Goal: Complete application form: Complete application form

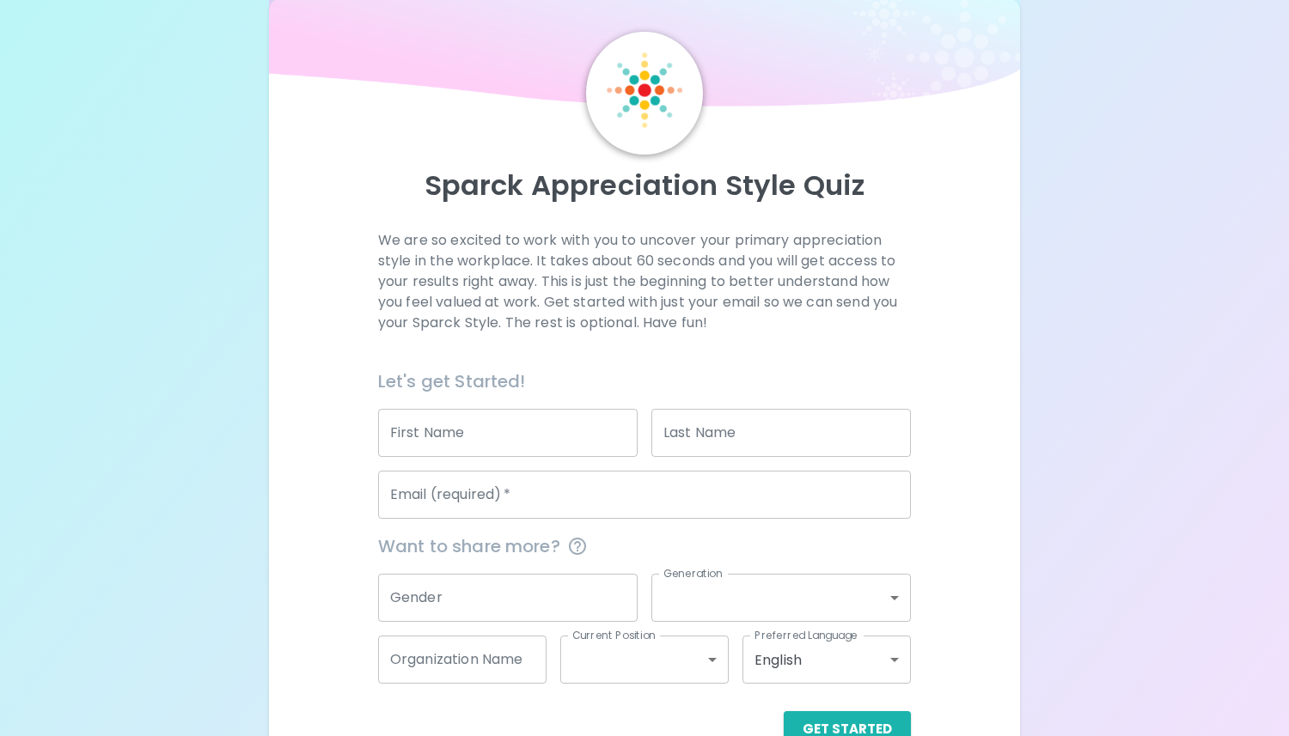
scroll to position [40, 0]
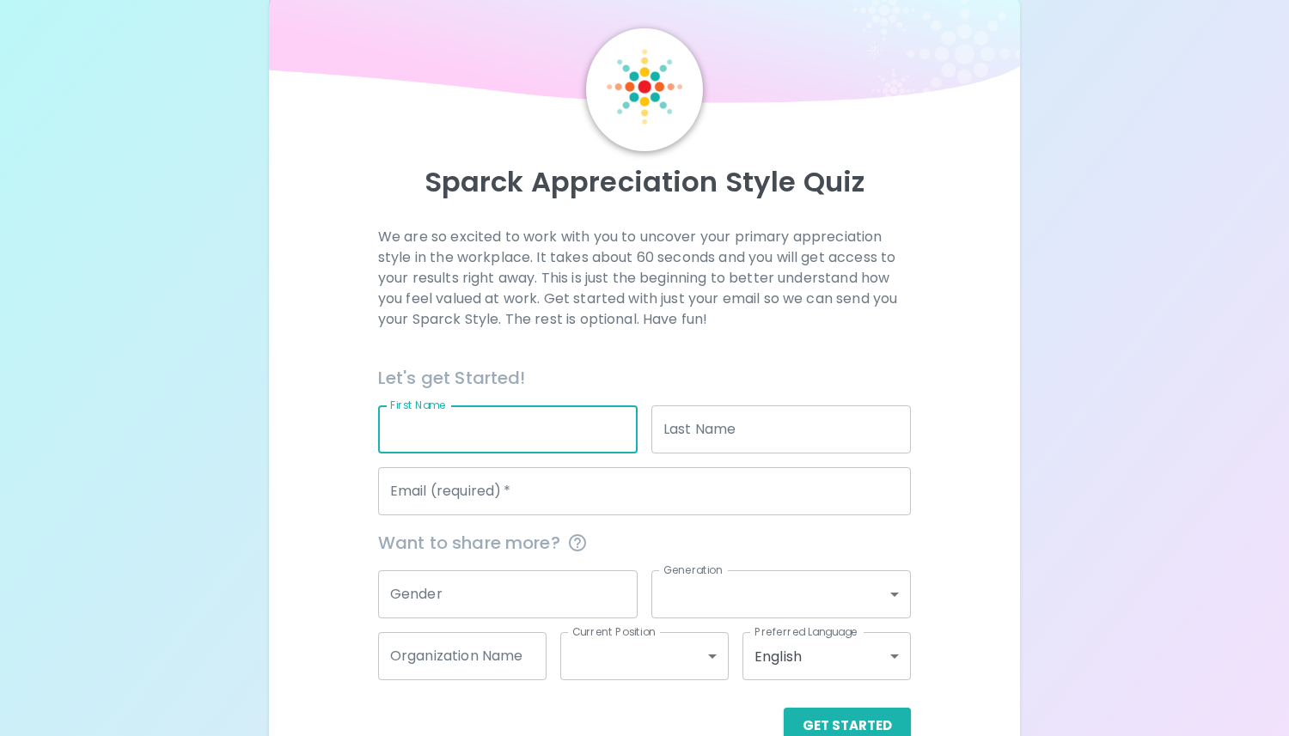
click at [432, 428] on input "First Name" at bounding box center [507, 430] width 259 height 48
type input "Lainey"
click at [660, 427] on input "Last Name" at bounding box center [780, 430] width 259 height 48
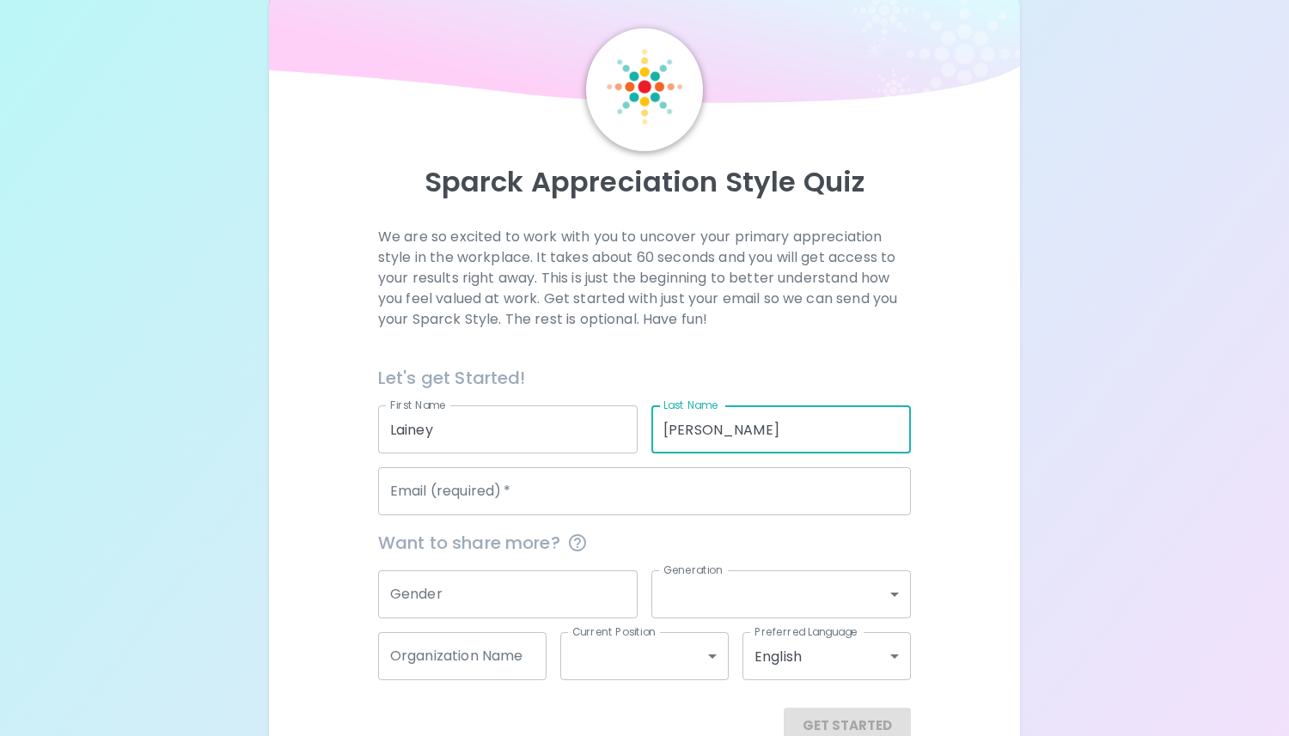
type input "[PERSON_NAME]"
click at [589, 498] on input "Email (required)   *" at bounding box center [644, 491] width 533 height 48
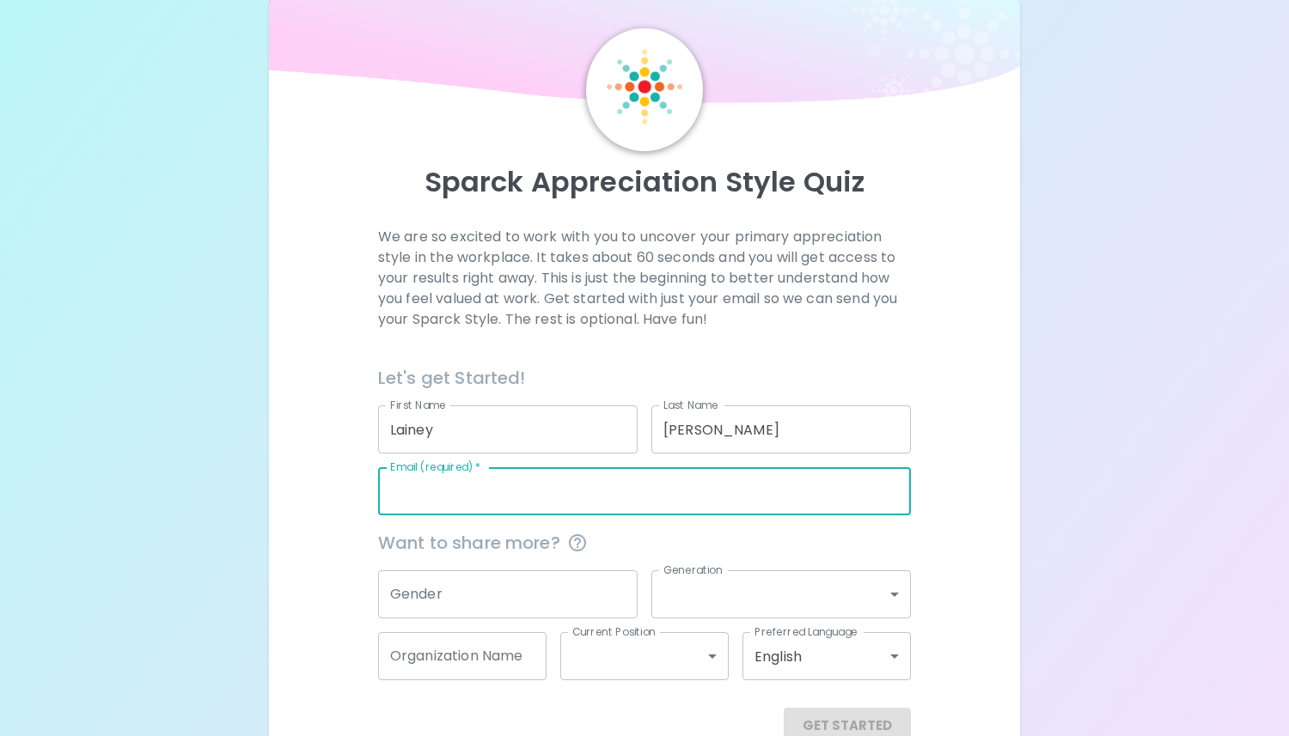
type input "[EMAIL_ADDRESS][DOMAIN_NAME]"
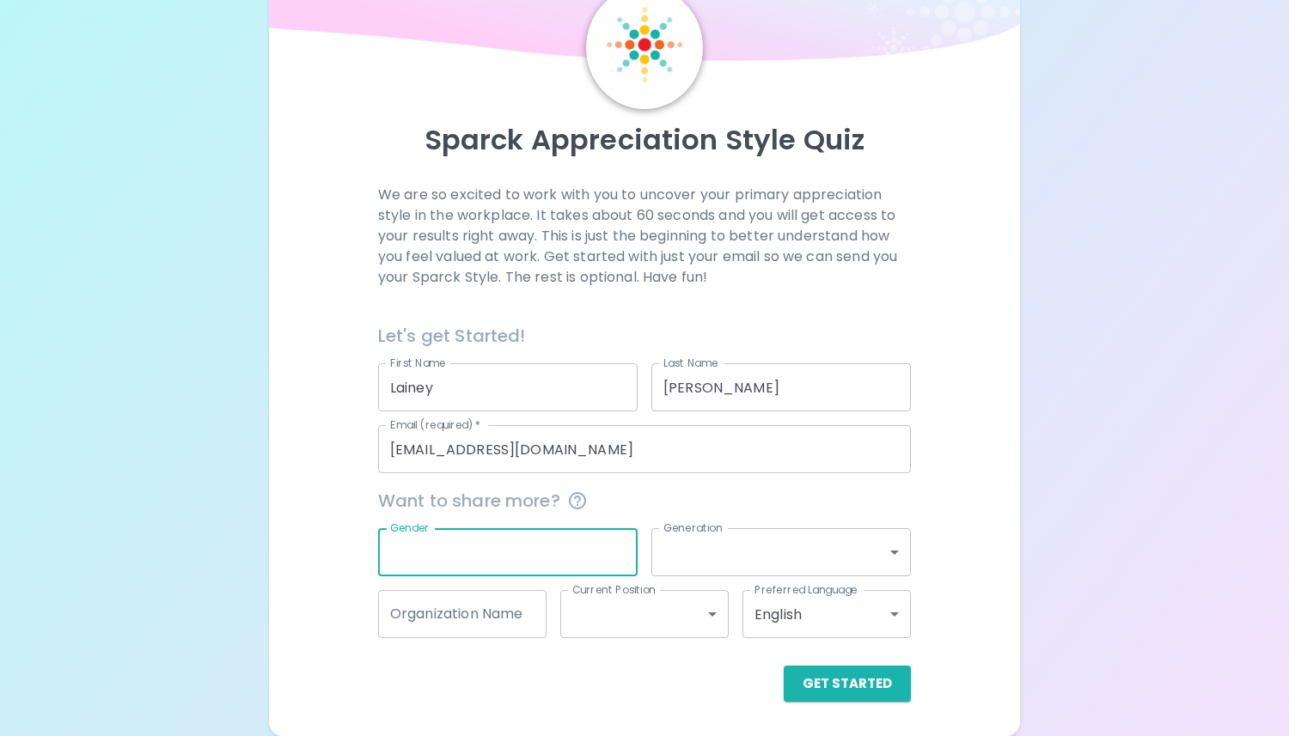
click at [555, 549] on input "Gender" at bounding box center [507, 552] width 259 height 48
type input "[DEMOGRAPHIC_DATA]"
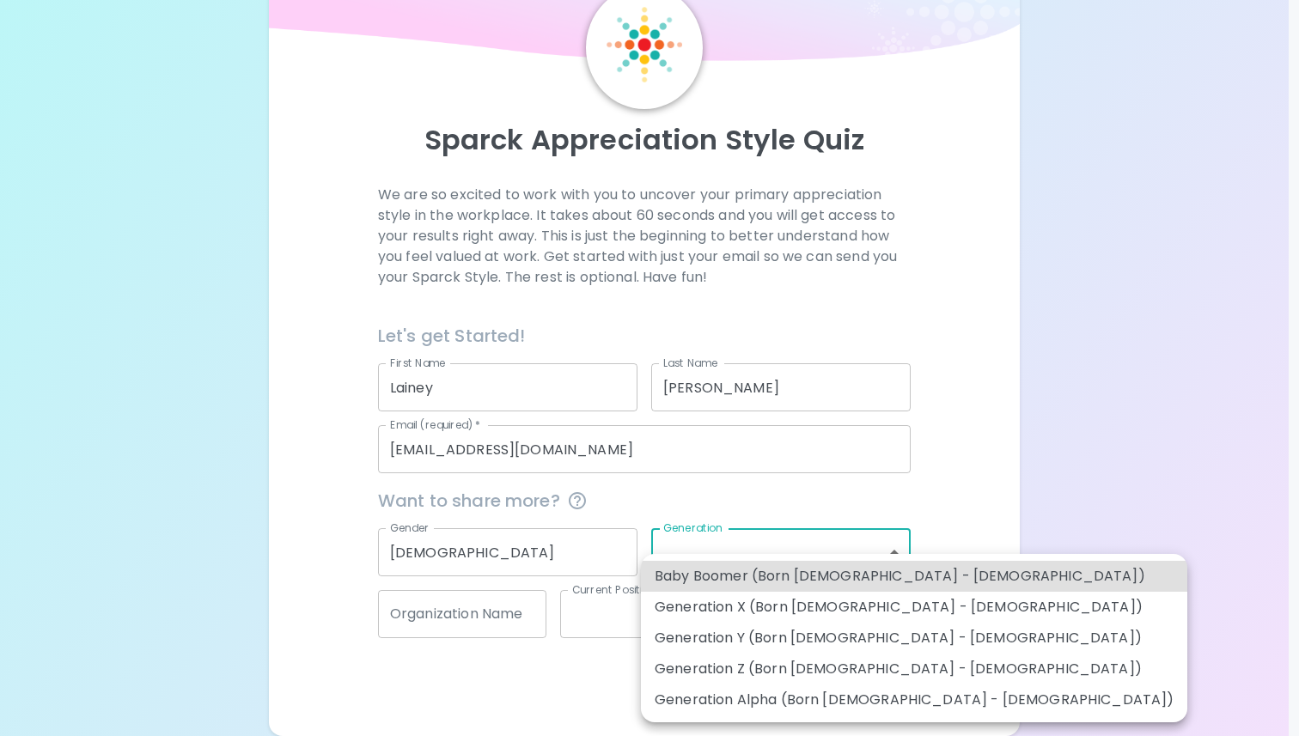
click at [846, 550] on body "Sparck Appreciation Style Quiz We are so excited to work with you to uncover yo…" at bounding box center [649, 327] width 1299 height 819
click at [840, 662] on li "Generation Z (Born [DEMOGRAPHIC_DATA] - [DEMOGRAPHIC_DATA])" at bounding box center [914, 669] width 546 height 31
type input "generation_z"
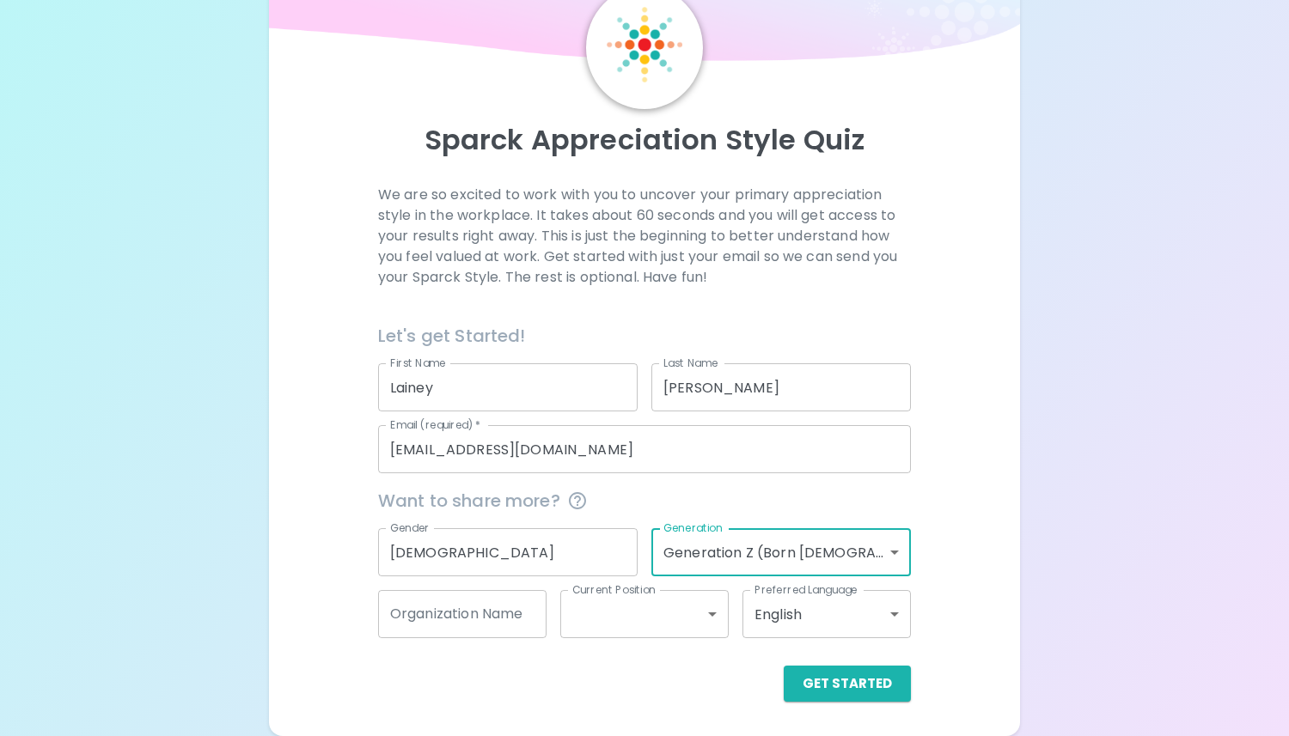
click at [521, 605] on input "Organization Name" at bounding box center [462, 614] width 168 height 48
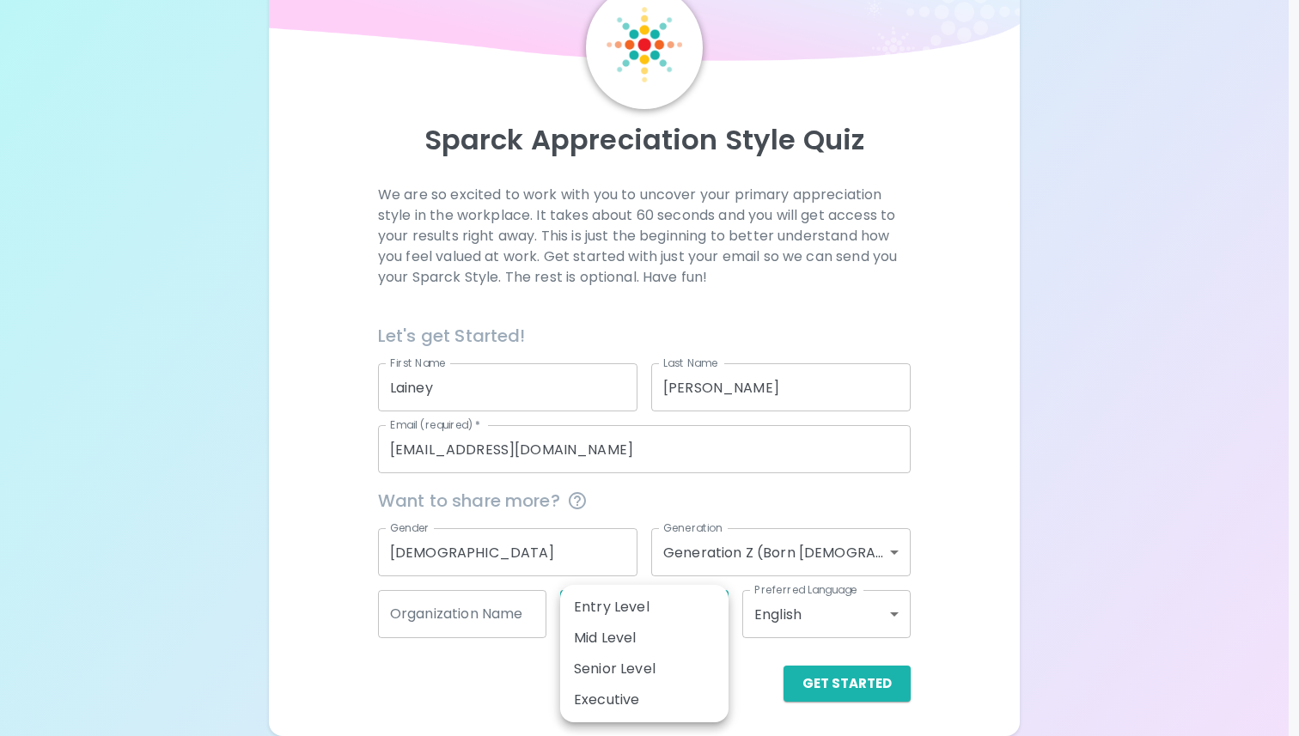
click at [595, 620] on body "Sparck Appreciation Style Quiz We are so excited to work with you to uncover yo…" at bounding box center [649, 327] width 1299 height 819
click at [514, 681] on div at bounding box center [649, 368] width 1299 height 736
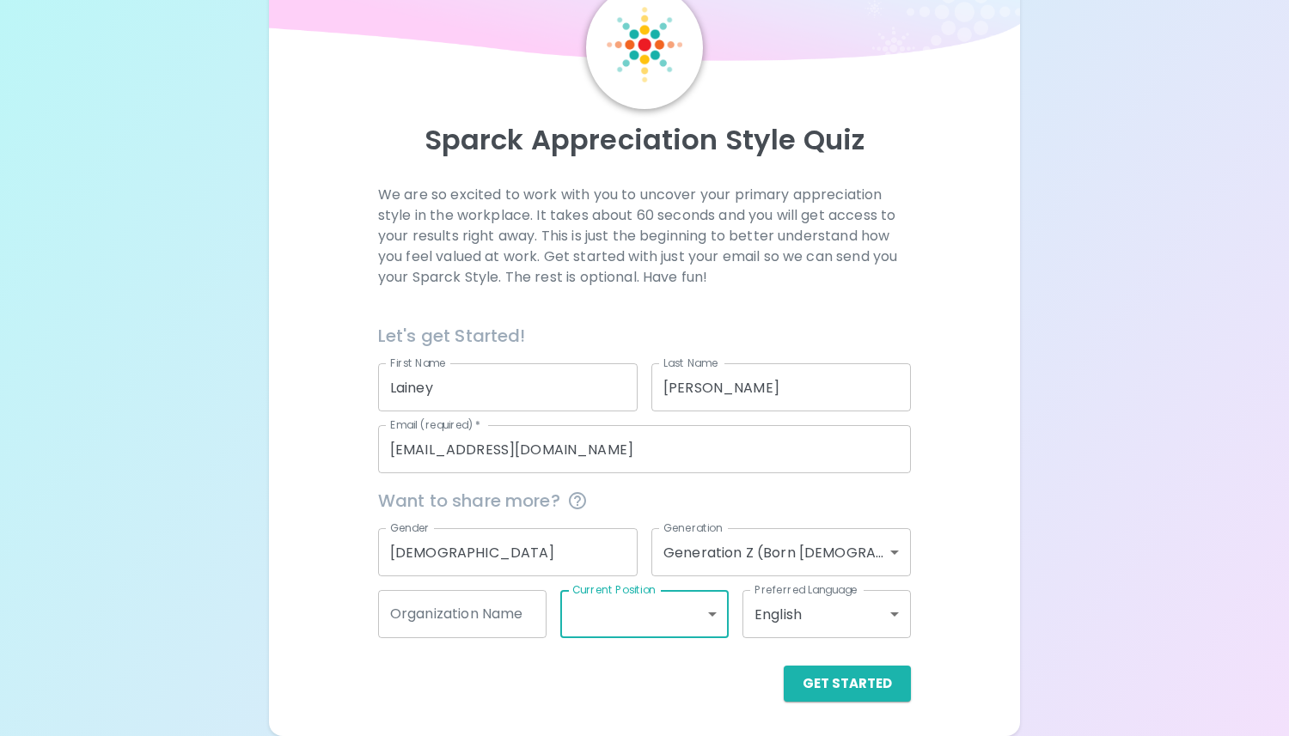
click at [575, 506] on icon "This information is completely confidential and only used for aggregated apprec…" at bounding box center [577, 500] width 17 height 17
click at [648, 485] on div "Want to share more?" at bounding box center [637, 493] width 546 height 41
click at [817, 668] on button "Get Started" at bounding box center [847, 684] width 127 height 36
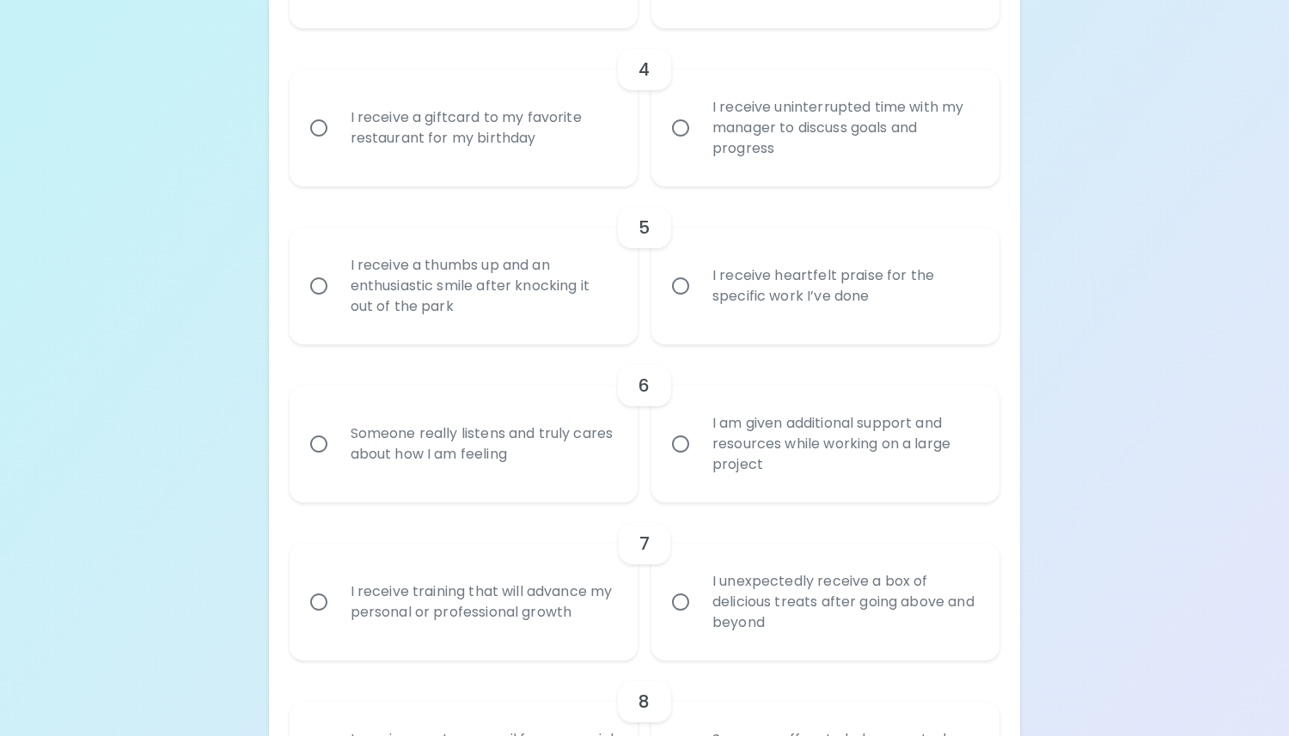
scroll to position [821, 0]
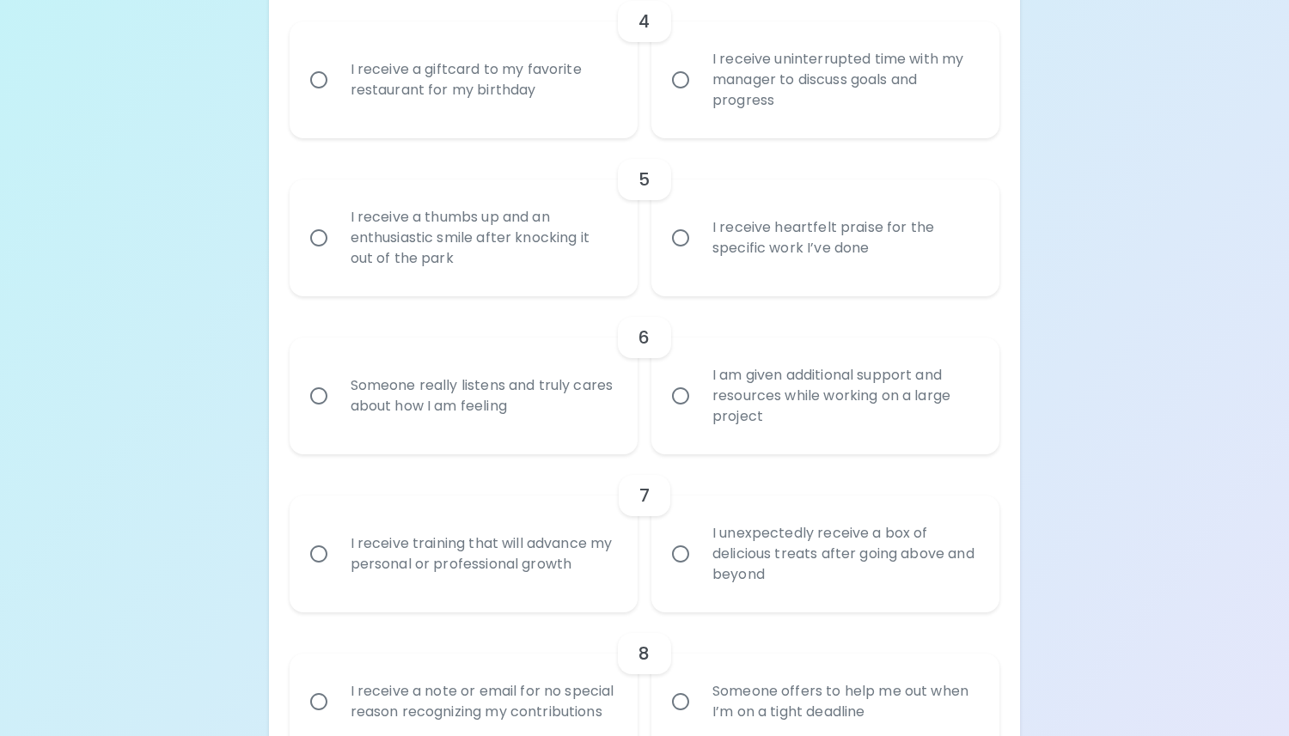
click at [762, 205] on div "I receive heartfelt praise for the specific work I’ve done" at bounding box center [844, 238] width 291 height 82
click at [699, 220] on input "I receive heartfelt praise for the specific work I’ve done" at bounding box center [680, 238] width 36 height 36
radio input "true"
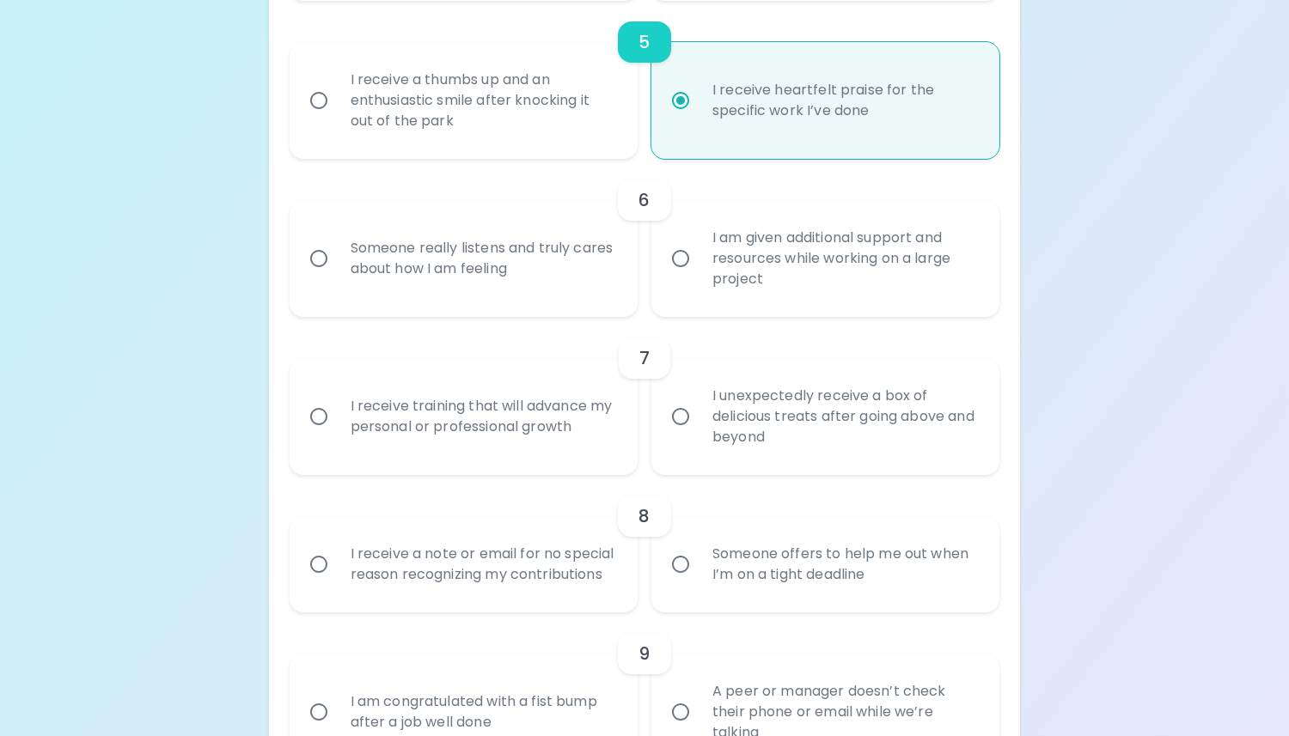
click at [756, 253] on div "I am given additional support and resources while working on a large project" at bounding box center [844, 258] width 291 height 103
click at [699, 253] on input "I am given additional support and resources while working on a large project" at bounding box center [680, 259] width 36 height 36
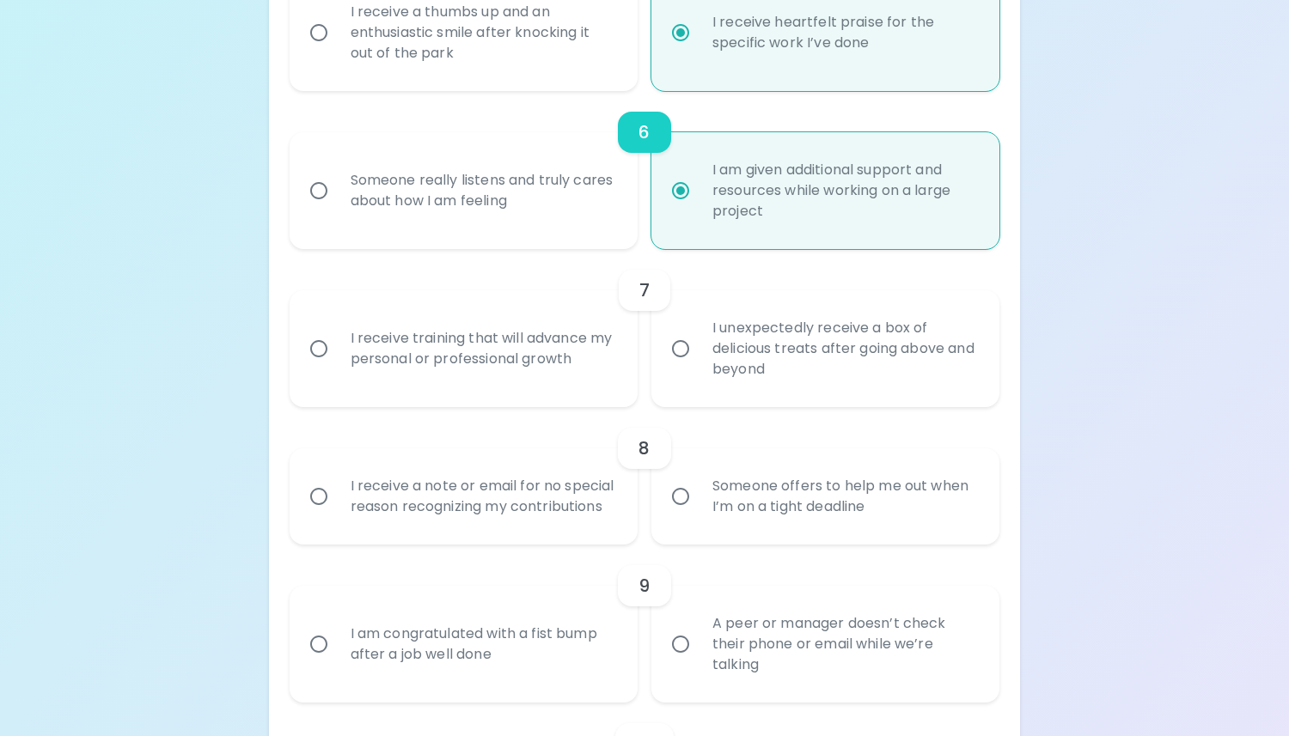
scroll to position [1069, 0]
radio input "true"
click at [749, 228] on div "I am given additional support and resources while working on a large project" at bounding box center [844, 191] width 291 height 103
click at [699, 210] on input "I am given additional support and resources while working on a large project" at bounding box center [680, 192] width 36 height 36
click at [679, 187] on input "I am given additional support and resources while working on a large project" at bounding box center [680, 192] width 36 height 36
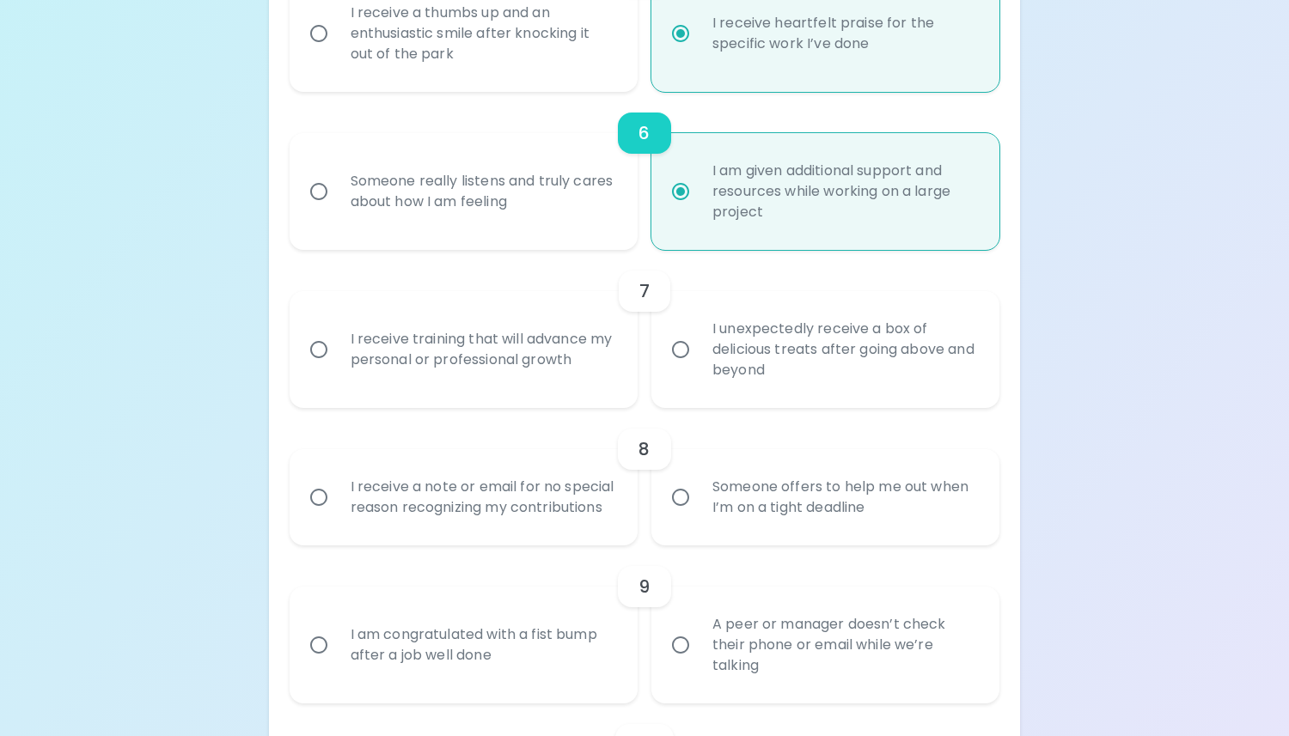
click at [678, 192] on input "I am given additional support and resources while working on a large project" at bounding box center [680, 192] width 36 height 36
click at [693, 196] on input "I am given additional support and resources while working on a large project" at bounding box center [680, 192] width 36 height 36
click at [646, 130] on h6 "6" at bounding box center [643, 132] width 11 height 27
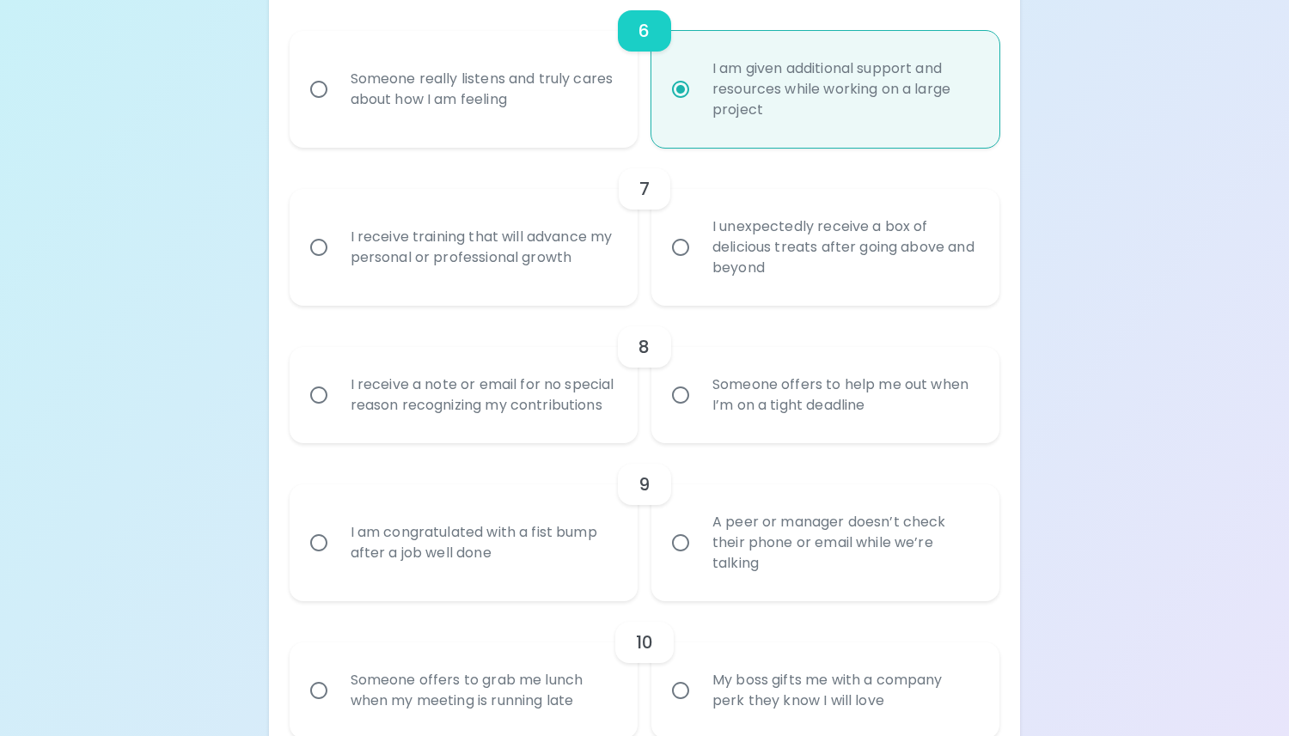
scroll to position [1179, 0]
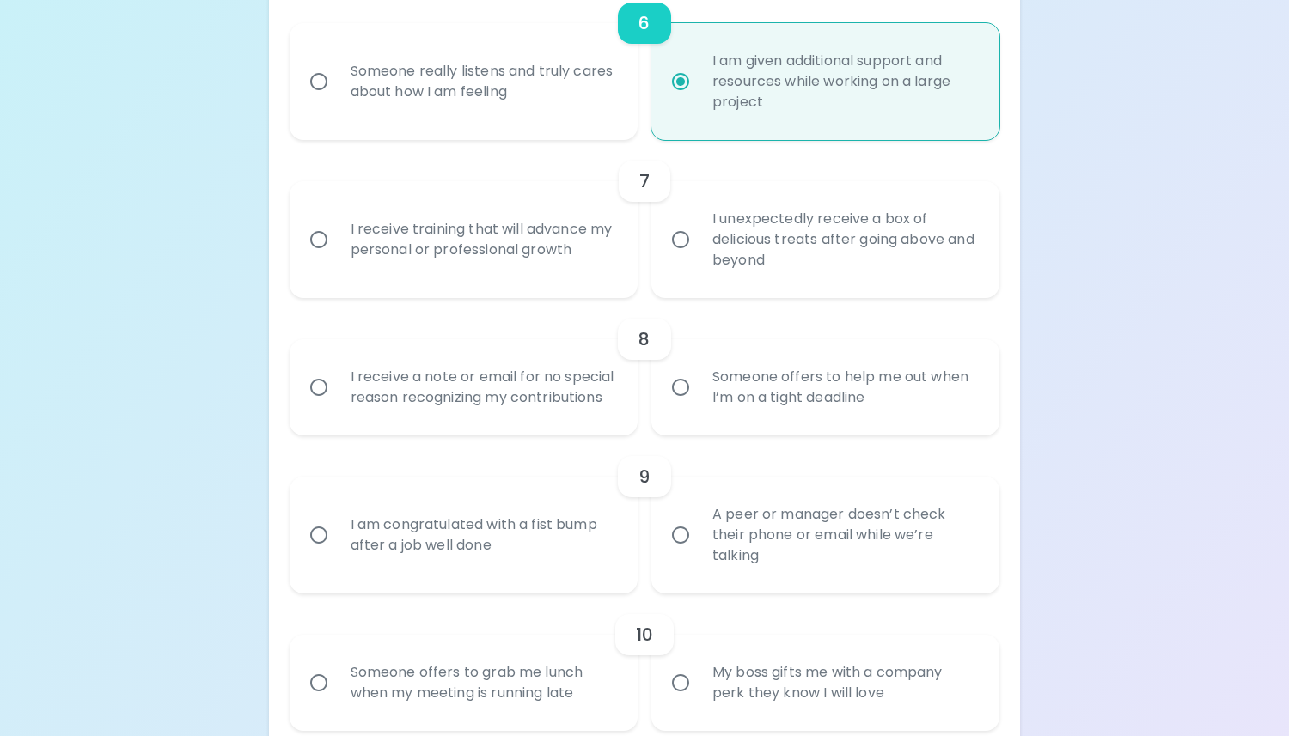
click at [562, 406] on div "I receive a note or email for no special reason recognizing my contributions" at bounding box center [482, 387] width 291 height 82
click at [337, 406] on input "I receive a note or email for no special reason recognizing my contributions" at bounding box center [319, 387] width 36 height 36
radio input "false"
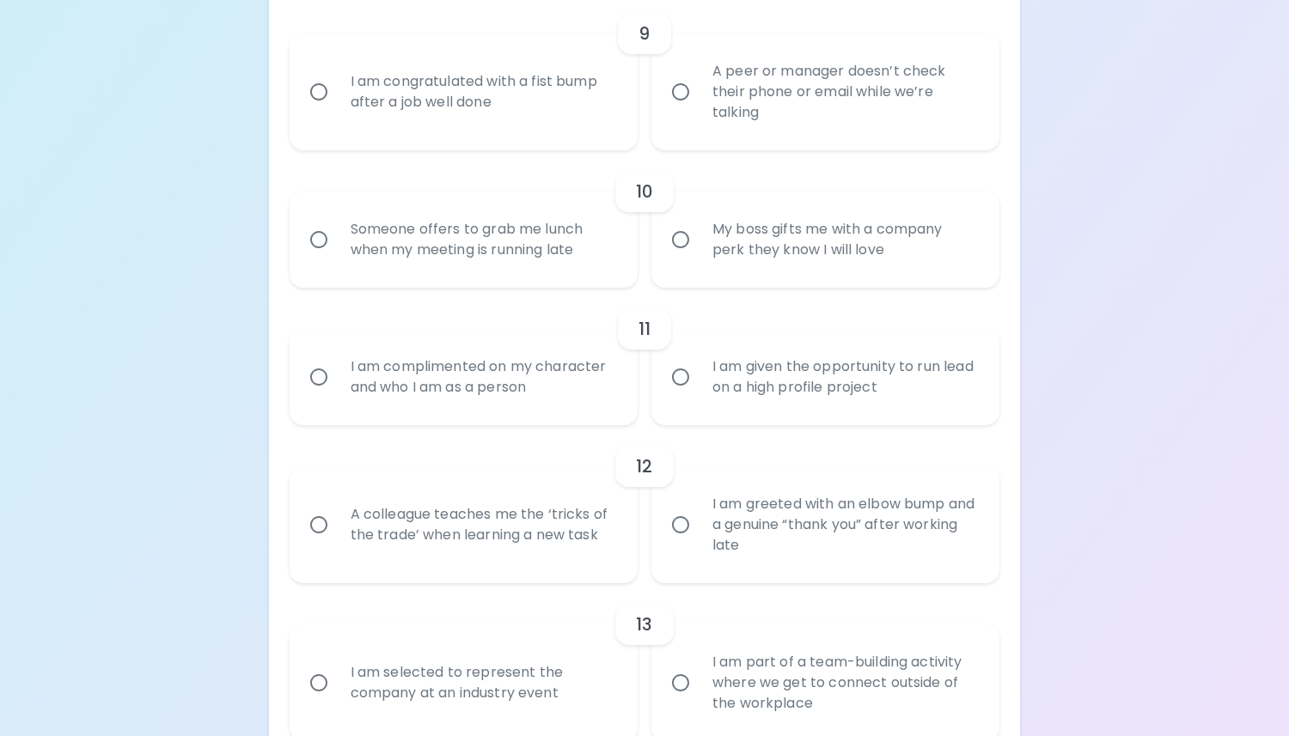
scroll to position [1623, 0]
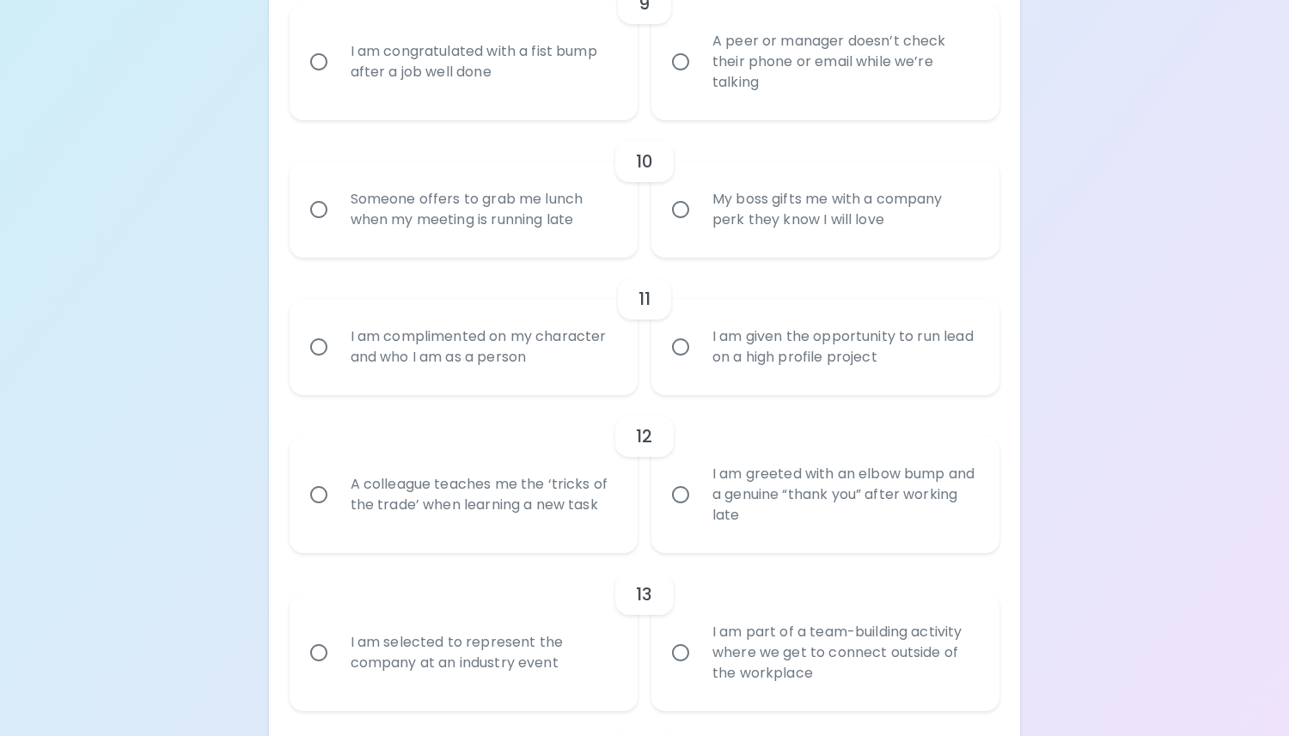
radio input "true"
click at [554, 386] on div "I am complimented on my character and who I am as a person" at bounding box center [482, 347] width 291 height 82
click at [337, 365] on input "I am complimented on my character and who I am as a person" at bounding box center [319, 347] width 36 height 36
radio input "false"
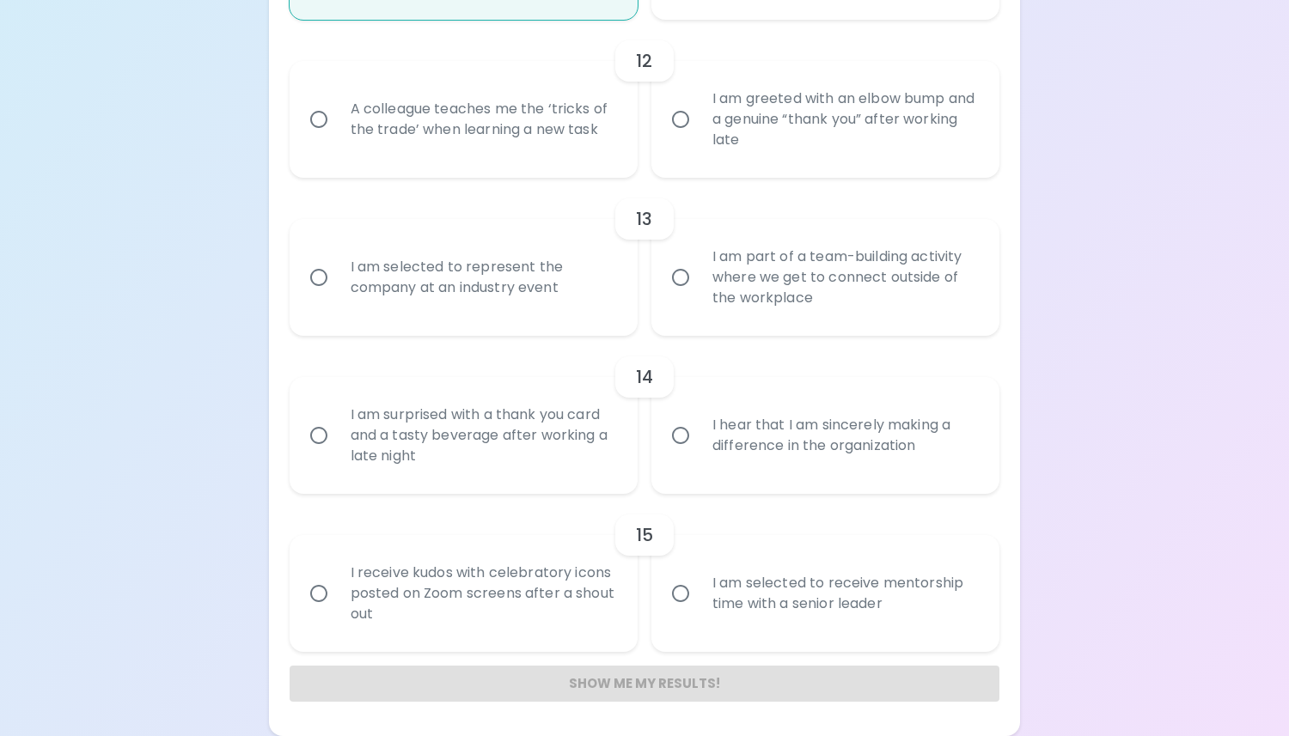
scroll to position [2048, 0]
radio input "true"
click at [758, 448] on div "I hear that I am sincerely making a difference in the organization" at bounding box center [844, 435] width 291 height 82
click at [699, 448] on input "I hear that I am sincerely making a difference in the organization" at bounding box center [680, 436] width 36 height 36
radio input "false"
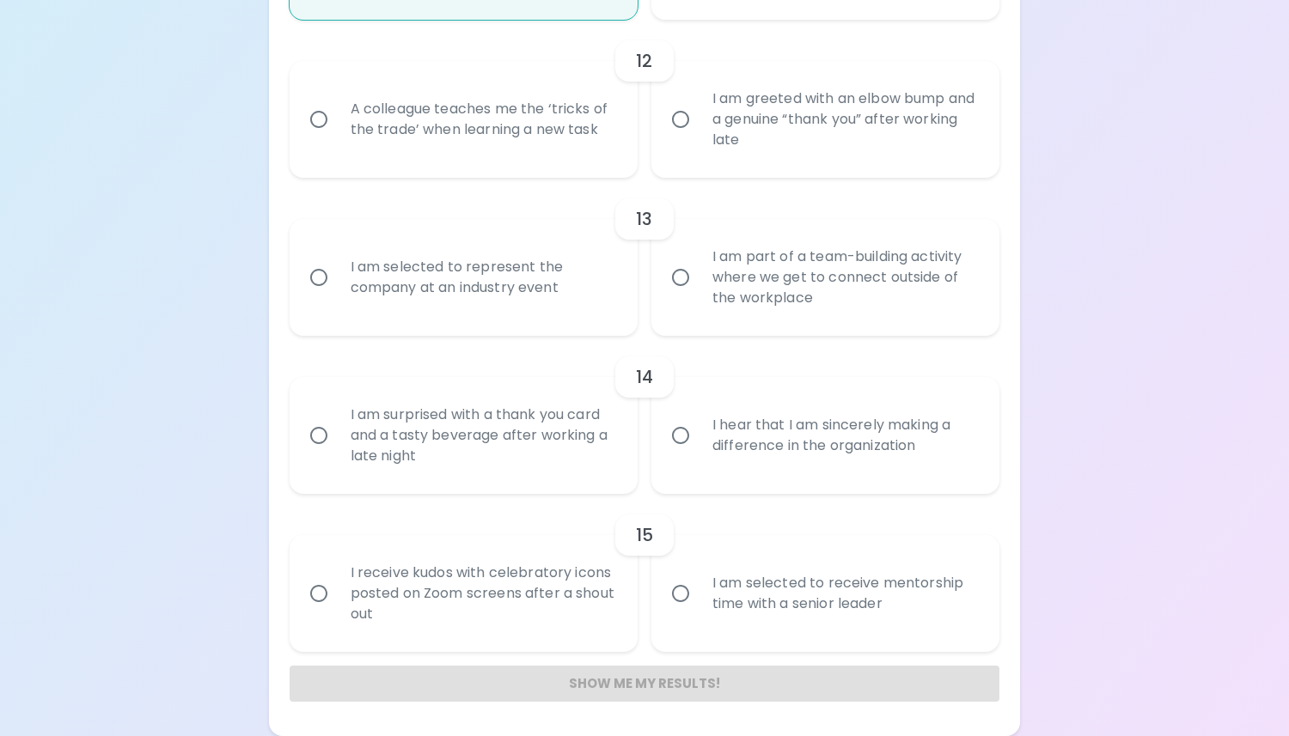
radio input "false"
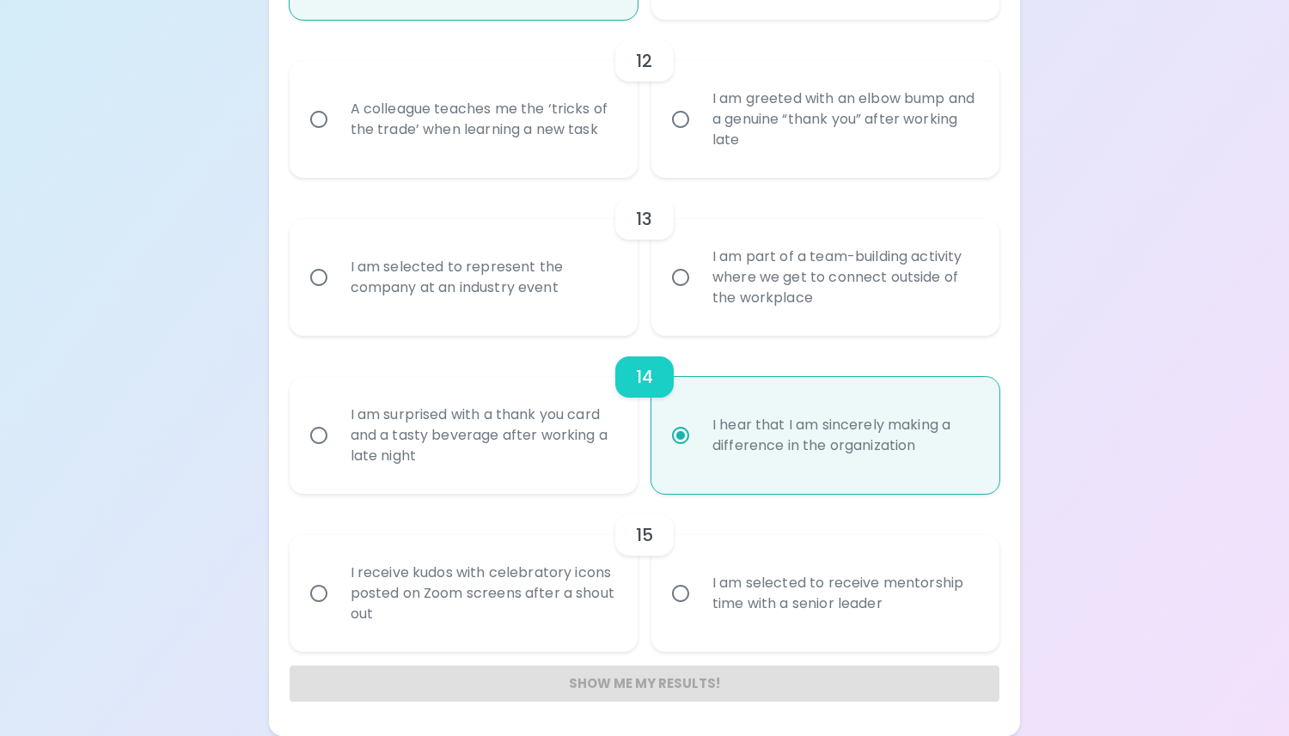
radio input "true"
click at [716, 688] on div "Show me my results!" at bounding box center [645, 684] width 711 height 36
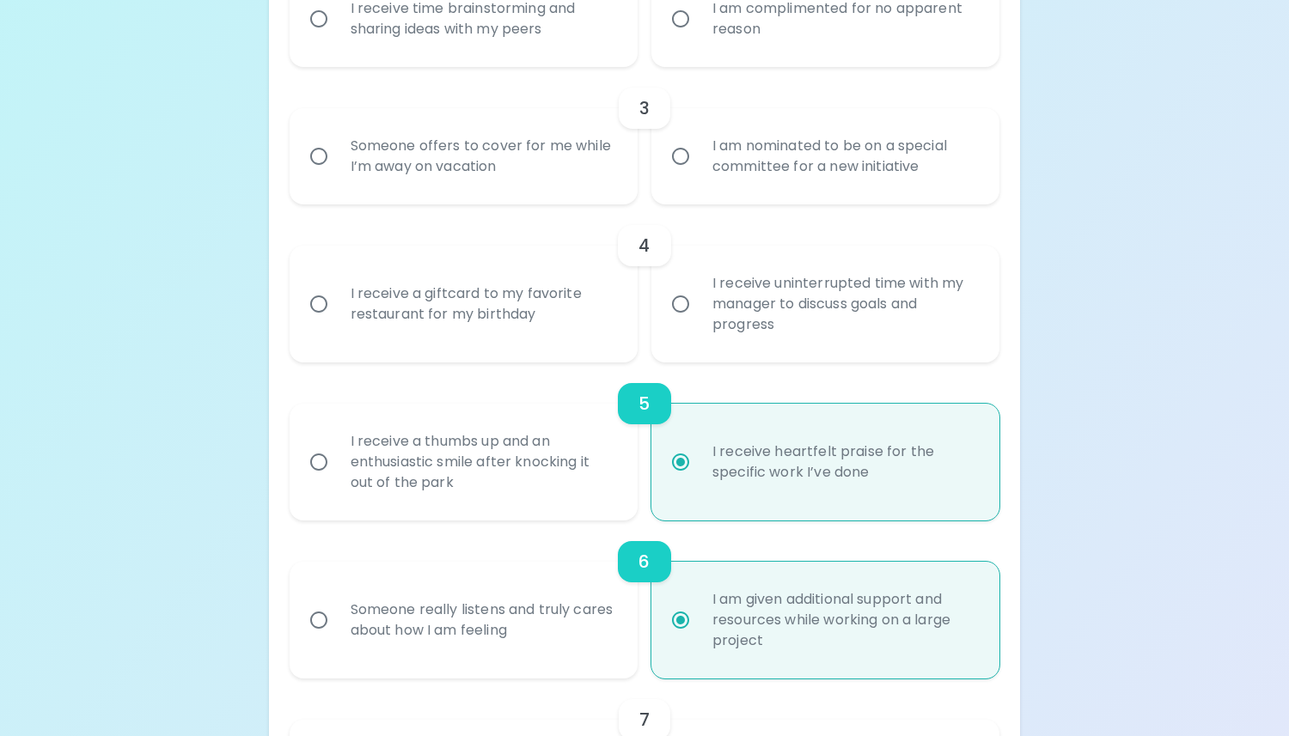
scroll to position [645, 0]
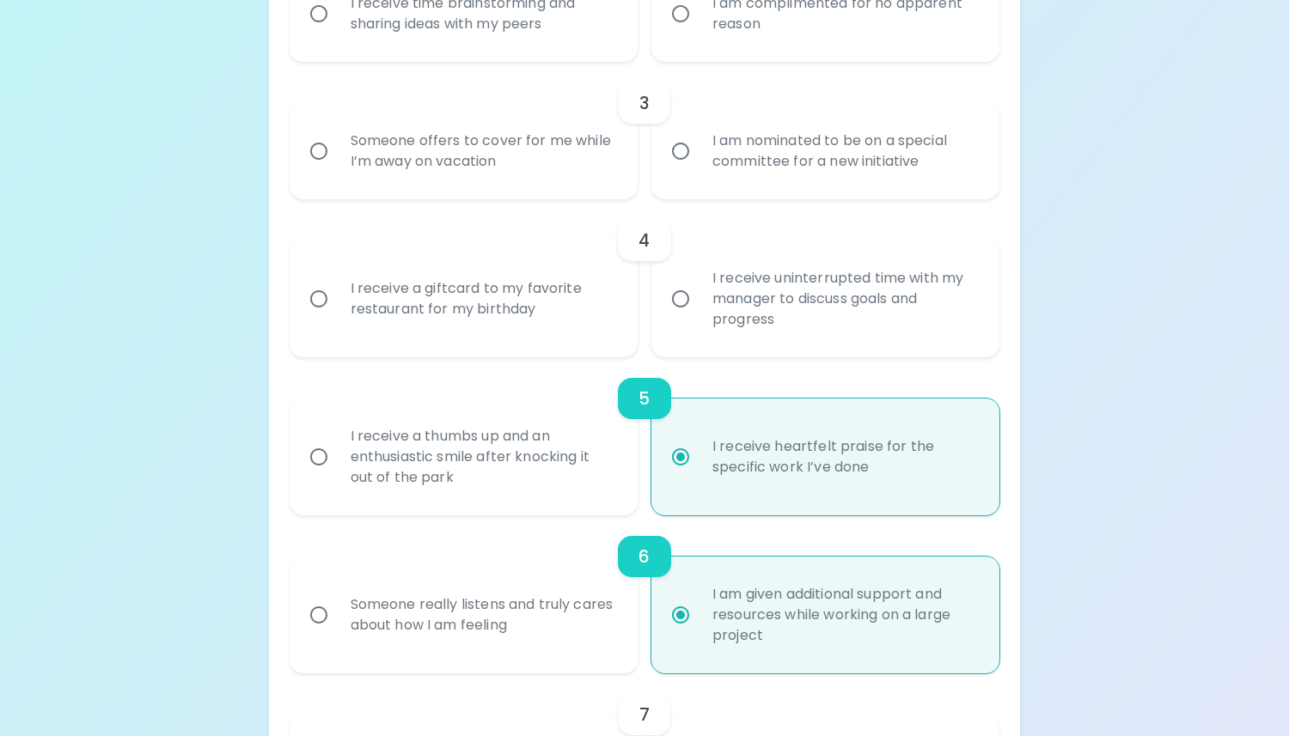
click at [738, 489] on div "I receive heartfelt praise for the specific work I’ve done" at bounding box center [844, 457] width 291 height 82
click at [699, 475] on input "I receive heartfelt praise for the specific work I’ve done" at bounding box center [680, 457] width 36 height 36
radio input "true"
click at [738, 489] on div "I receive heartfelt praise for the specific work I’ve done" at bounding box center [844, 457] width 291 height 82
click at [699, 475] on input "I receive heartfelt praise for the specific work I’ve done" at bounding box center [680, 457] width 36 height 36
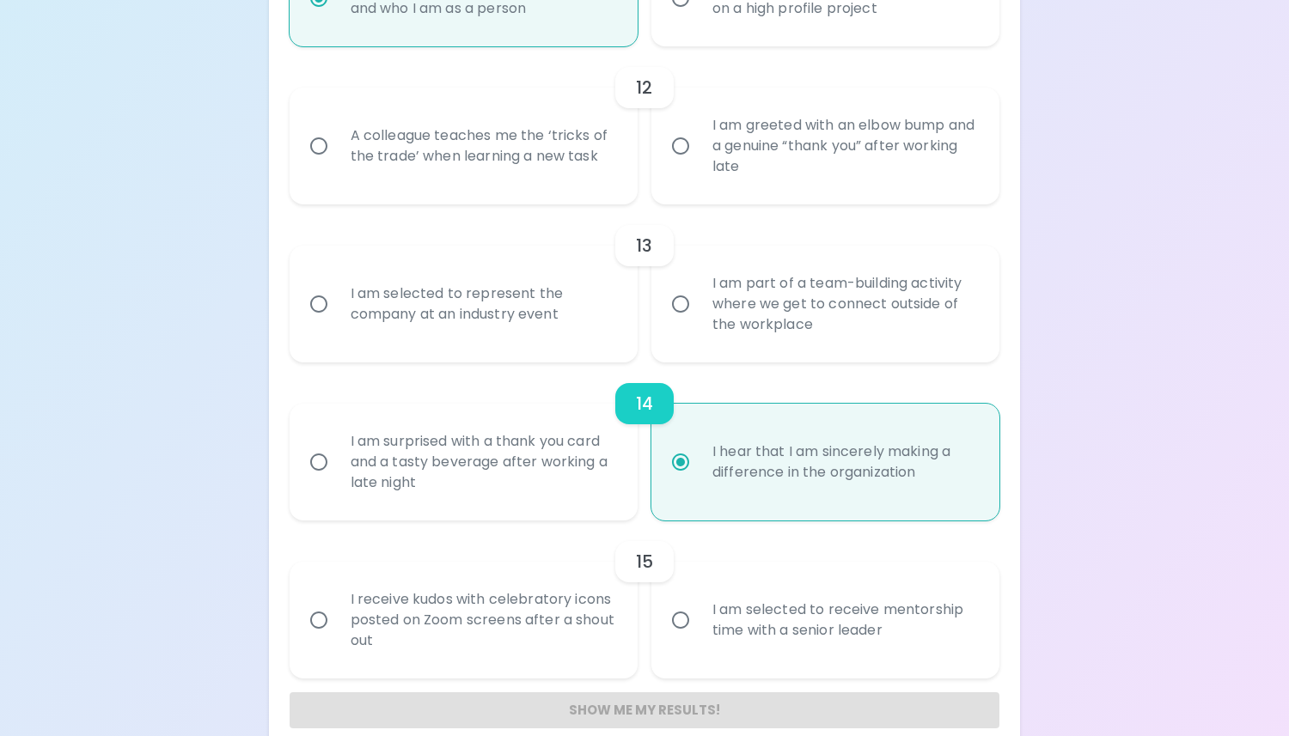
scroll to position [2048, 0]
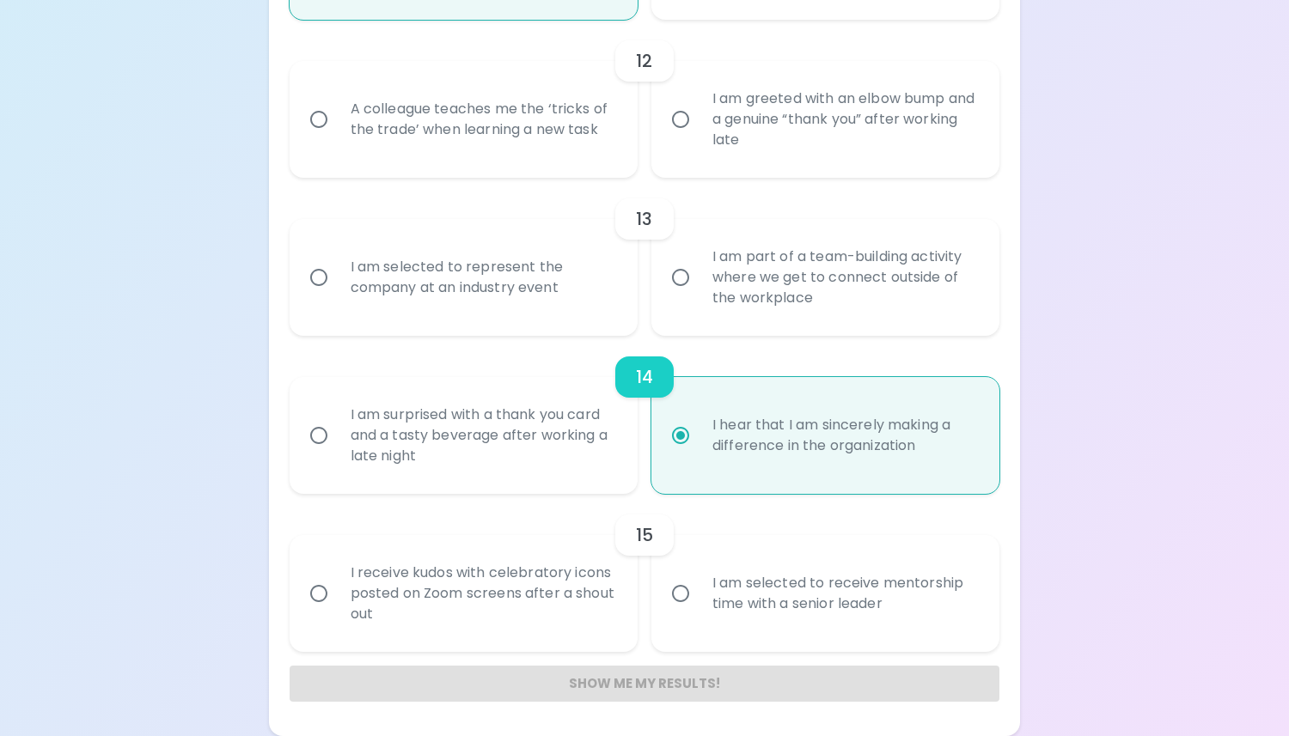
click at [684, 686] on div "Show me my results!" at bounding box center [645, 684] width 711 height 36
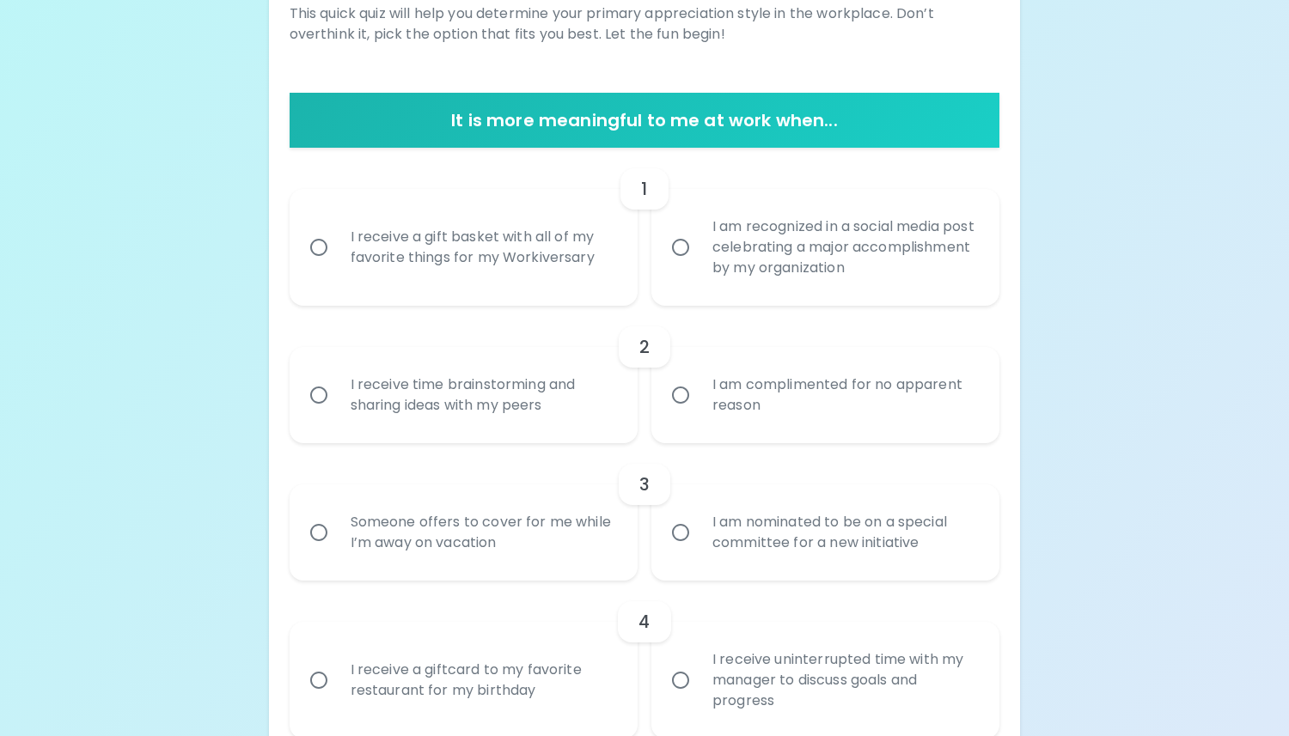
scroll to position [0, 0]
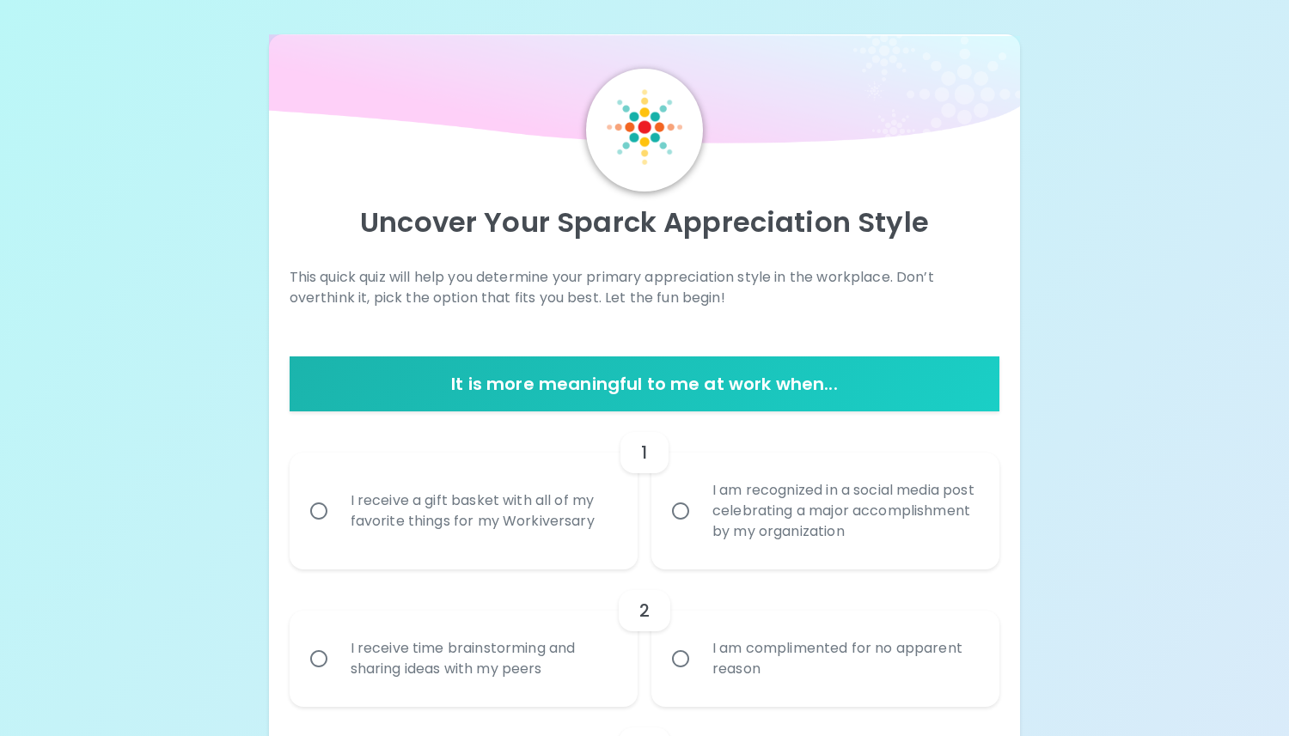
click at [693, 382] on h6 "It is more meaningful to me at work when..." at bounding box center [644, 383] width 697 height 27
click at [569, 541] on div "I receive a gift basket with all of my favorite things for my Workiversary" at bounding box center [482, 511] width 291 height 82
click at [337, 529] on input "I receive a gift basket with all of my favorite things for my Workiversary" at bounding box center [319, 511] width 36 height 36
radio input "false"
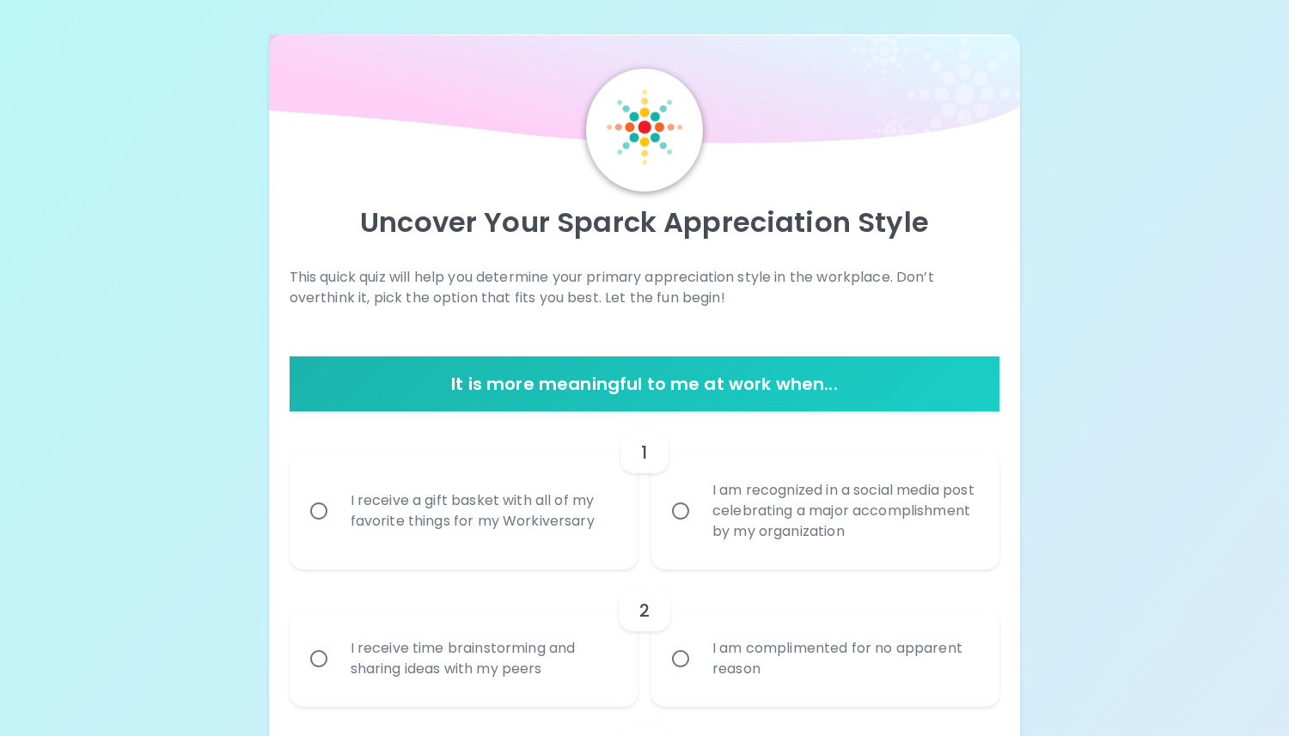
radio input "false"
radio input "true"
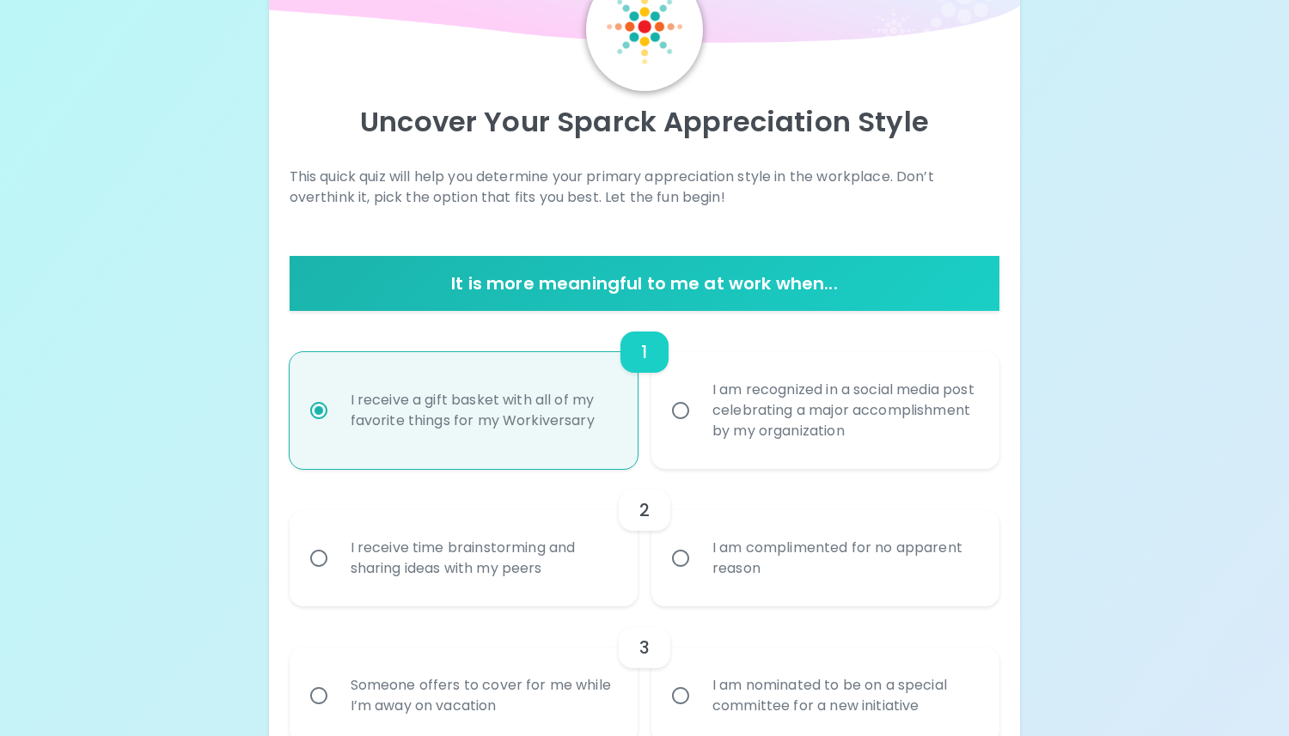
scroll to position [111, 0]
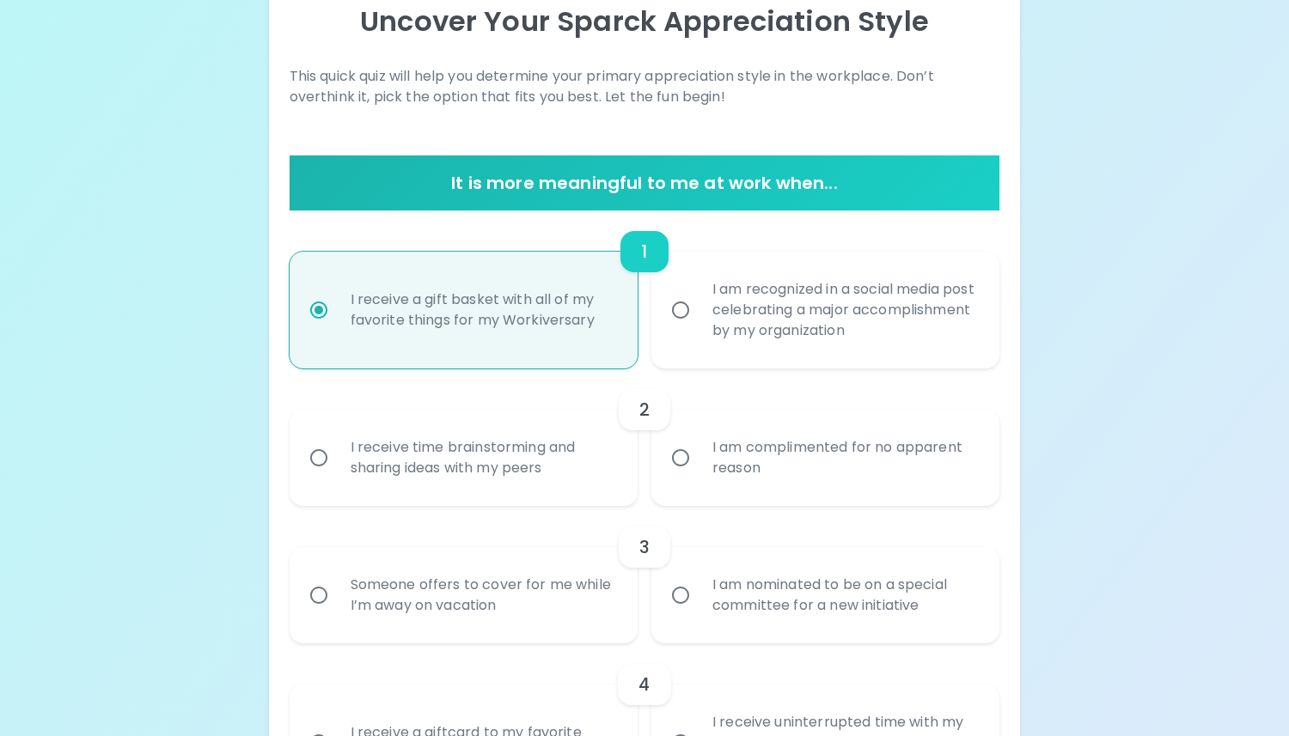
radio input "true"
click at [726, 443] on div "I am complimented for no apparent reason" at bounding box center [844, 458] width 291 height 82
click at [699, 443] on input "I am complimented for no apparent reason" at bounding box center [680, 458] width 36 height 36
radio input "false"
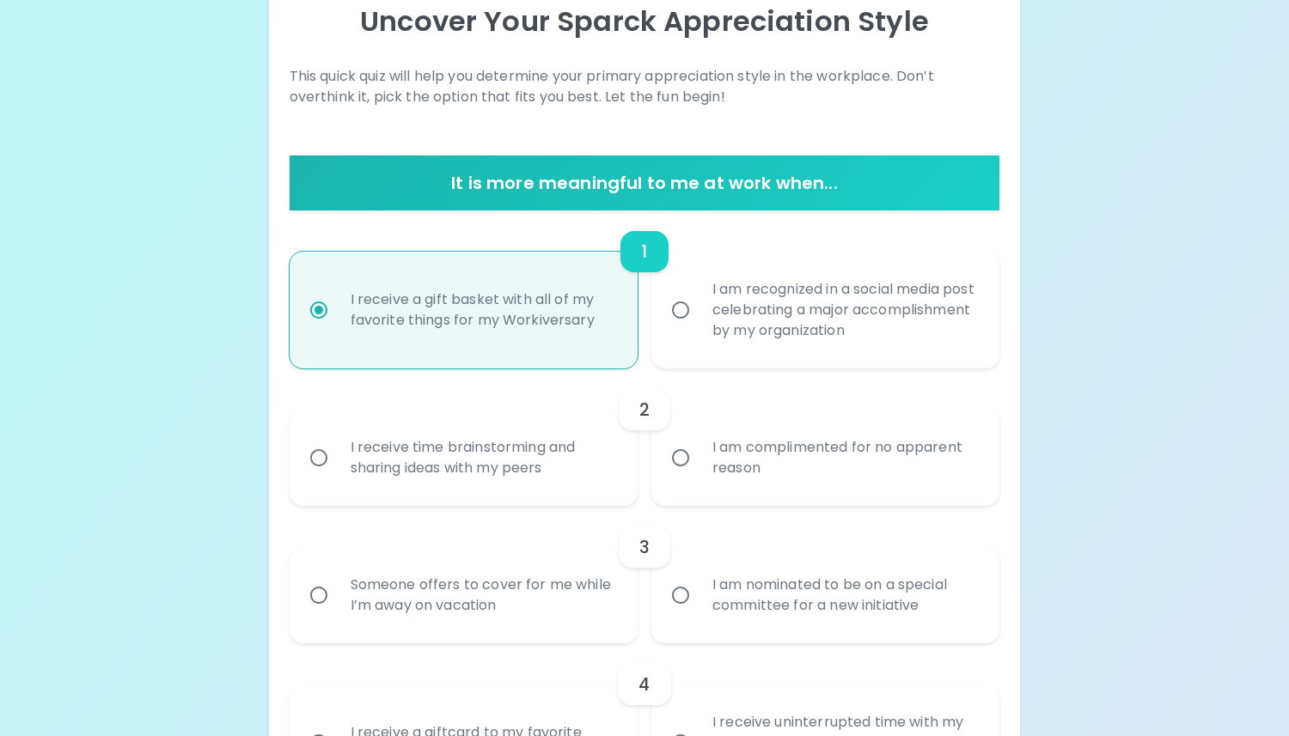
radio input "false"
radio input "true"
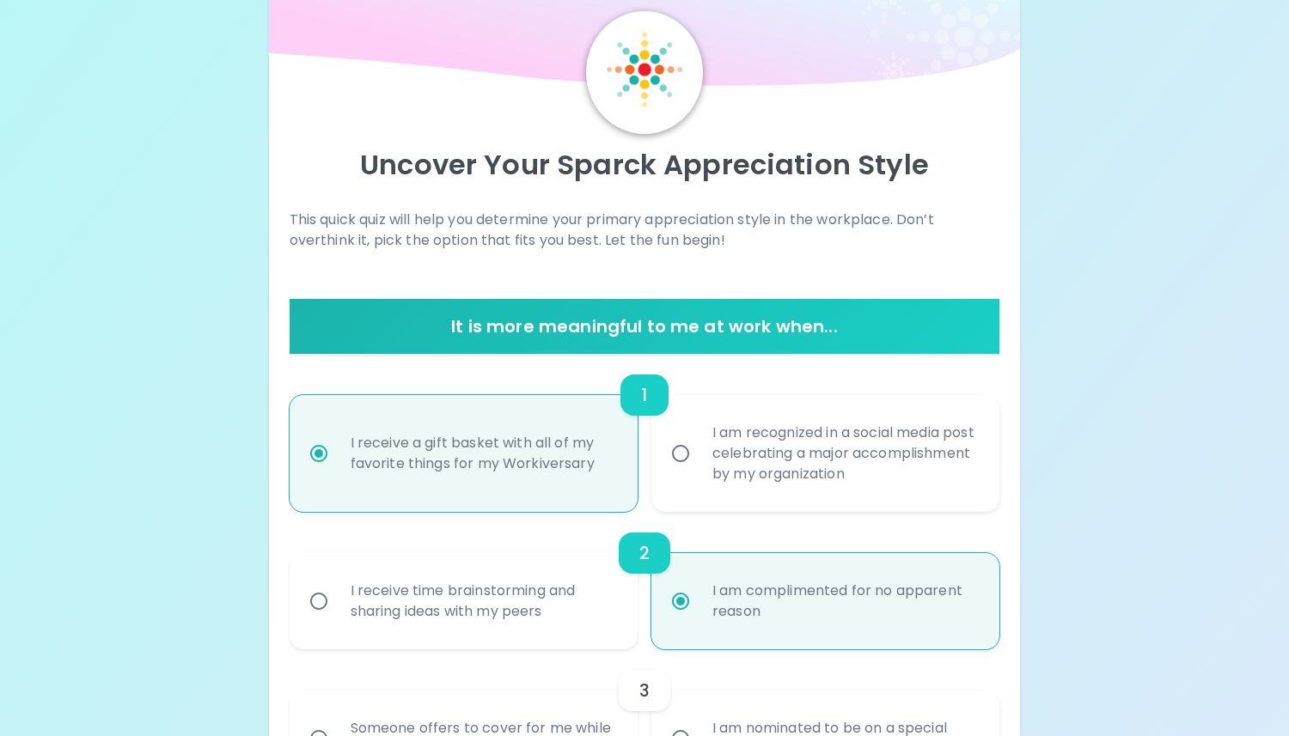
scroll to position [0, 0]
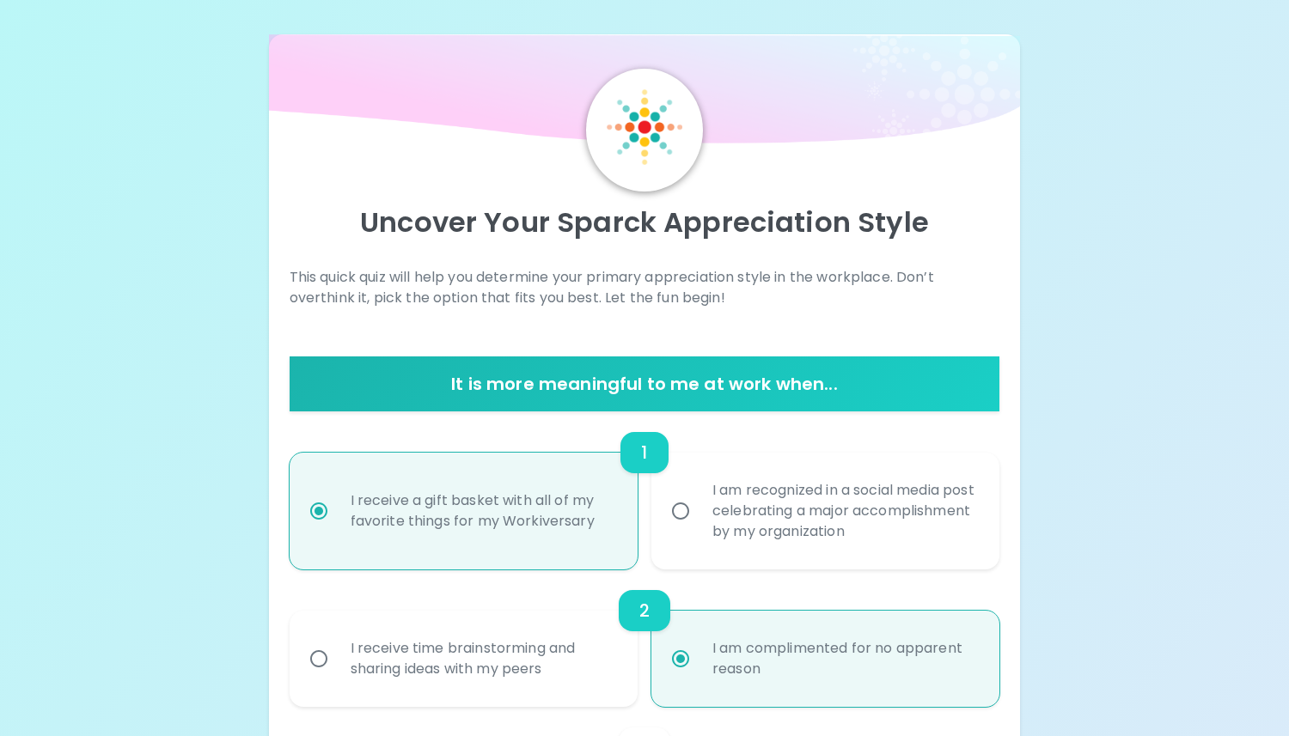
radio input "true"
click at [640, 450] on div "1" at bounding box center [643, 452] width 47 height 41
radio input "true"
click at [322, 509] on input "I receive a gift basket with all of my favorite things for my Workiversary" at bounding box center [319, 511] width 36 height 36
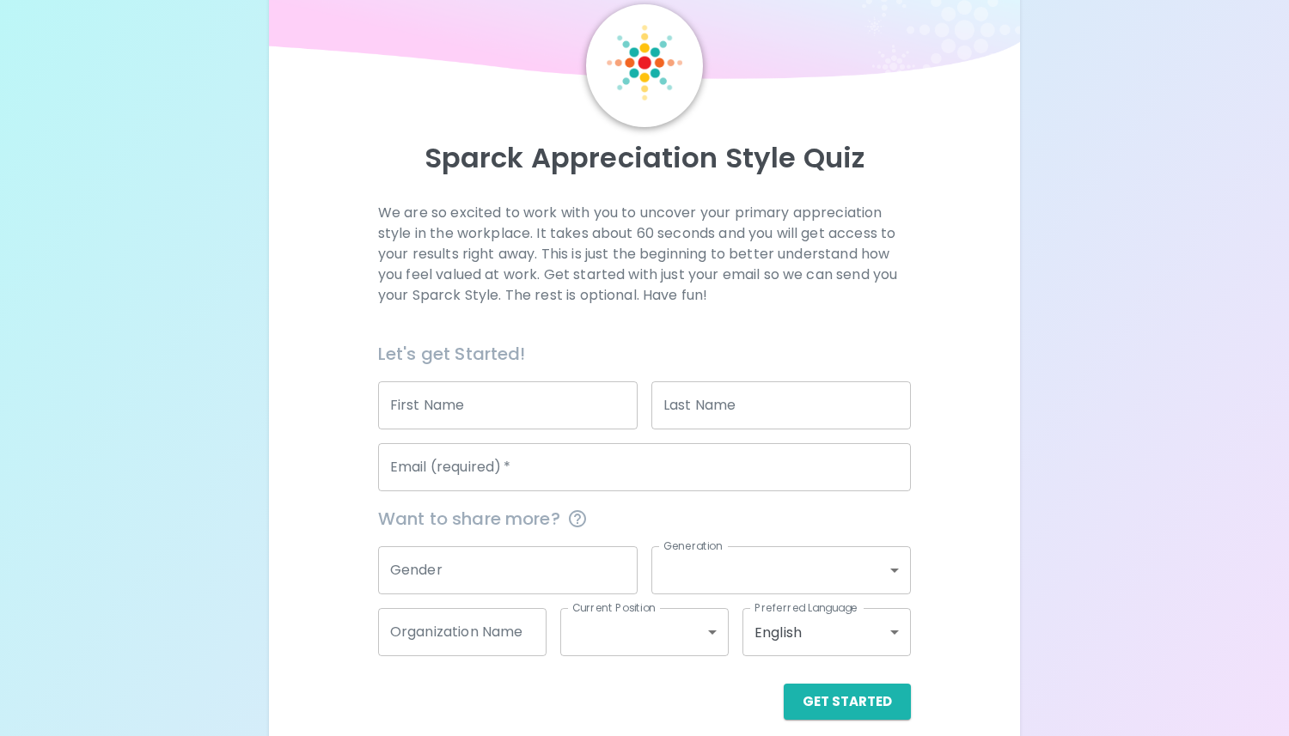
scroll to position [82, 0]
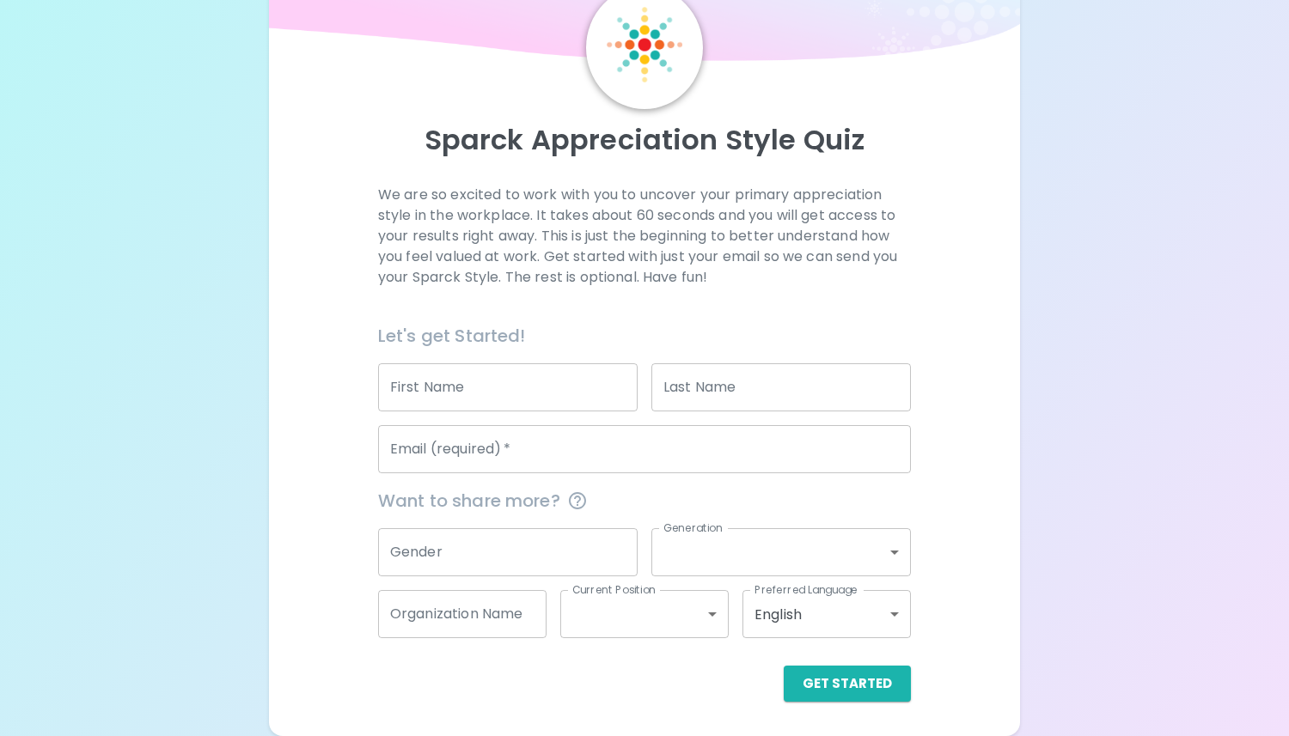
click at [546, 380] on input "First Name" at bounding box center [507, 387] width 259 height 48
type input "Lainey"
type input "[PERSON_NAME]"
type input "[EMAIL_ADDRESS][DOMAIN_NAME]"
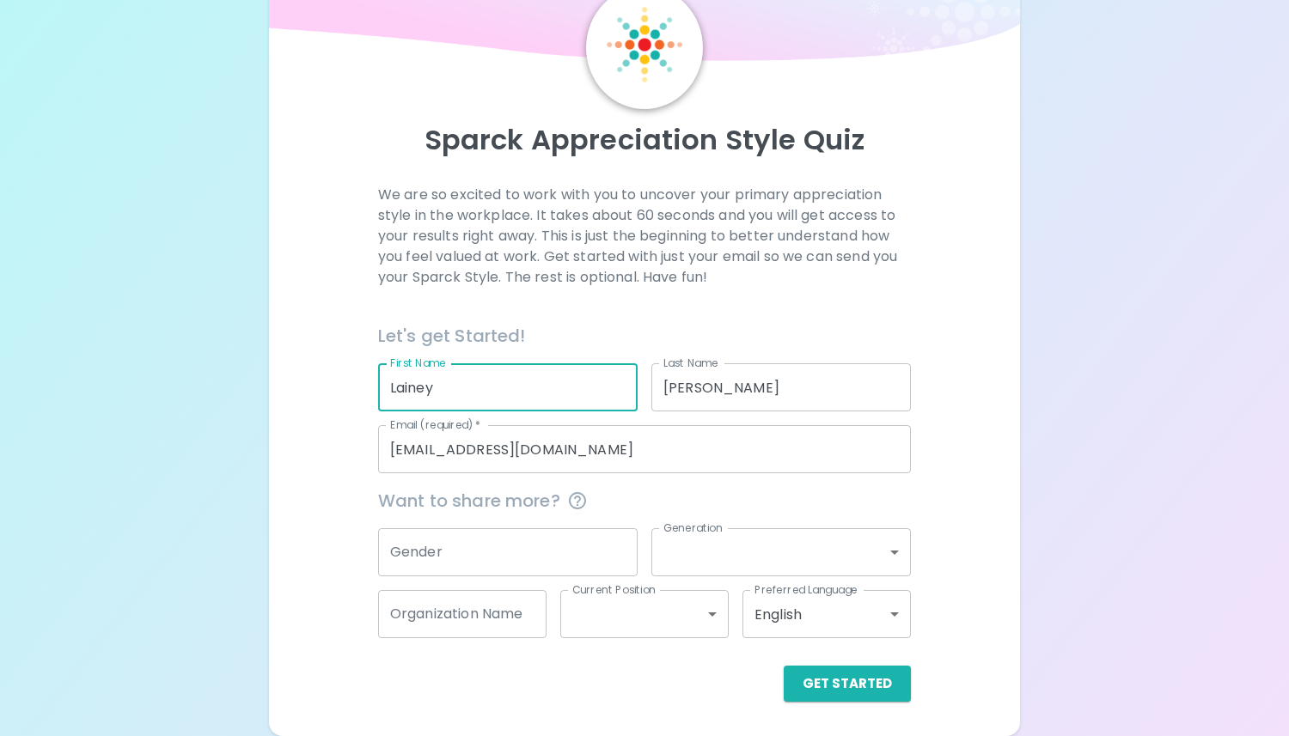
click at [555, 565] on input "Gender" at bounding box center [507, 552] width 259 height 48
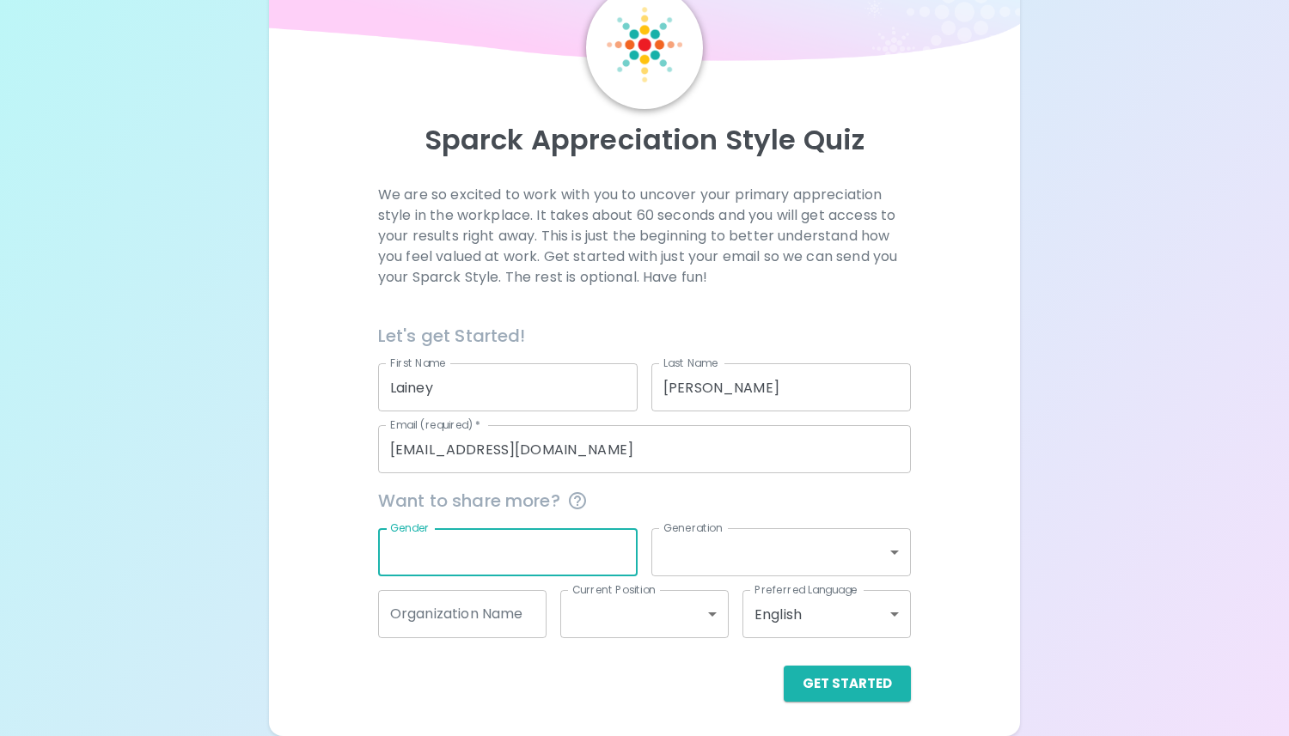
type input "[DEMOGRAPHIC_DATA]"
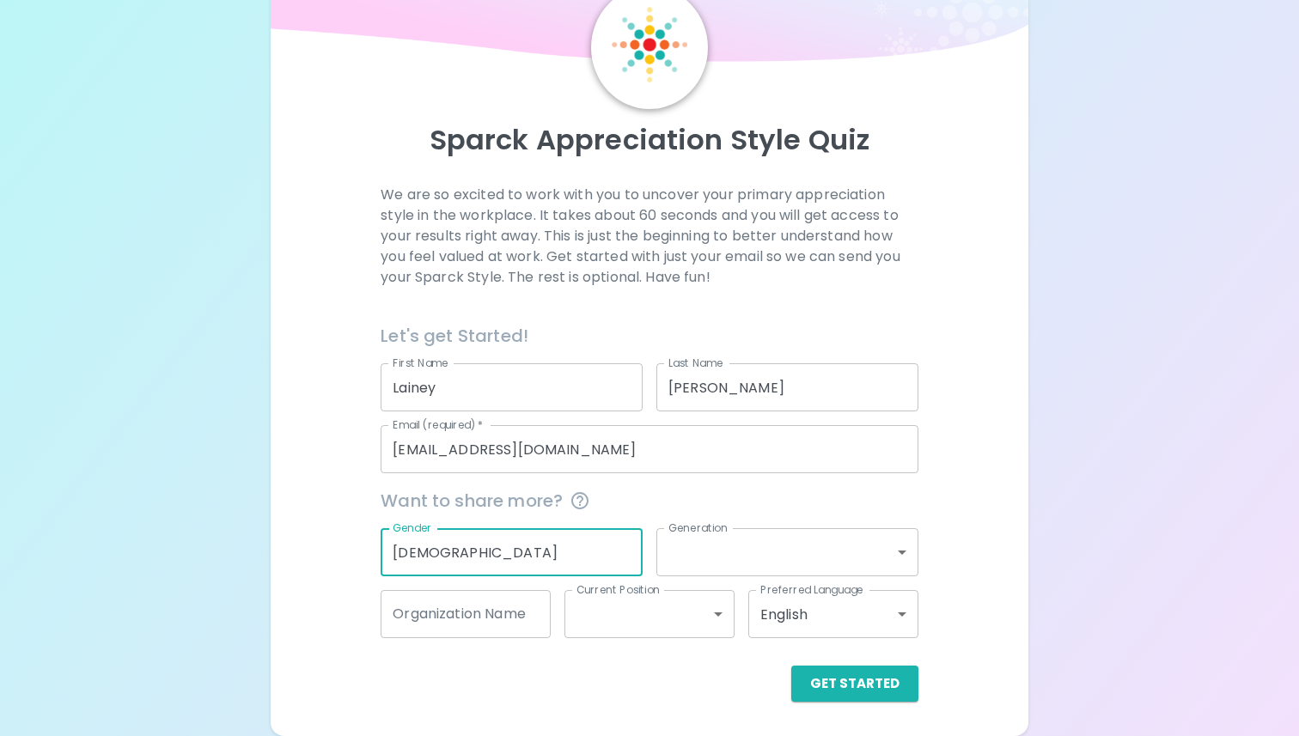
click at [702, 560] on body "Sparck Appreciation Style Quiz We are so excited to work with you to uncover yo…" at bounding box center [649, 327] width 1299 height 819
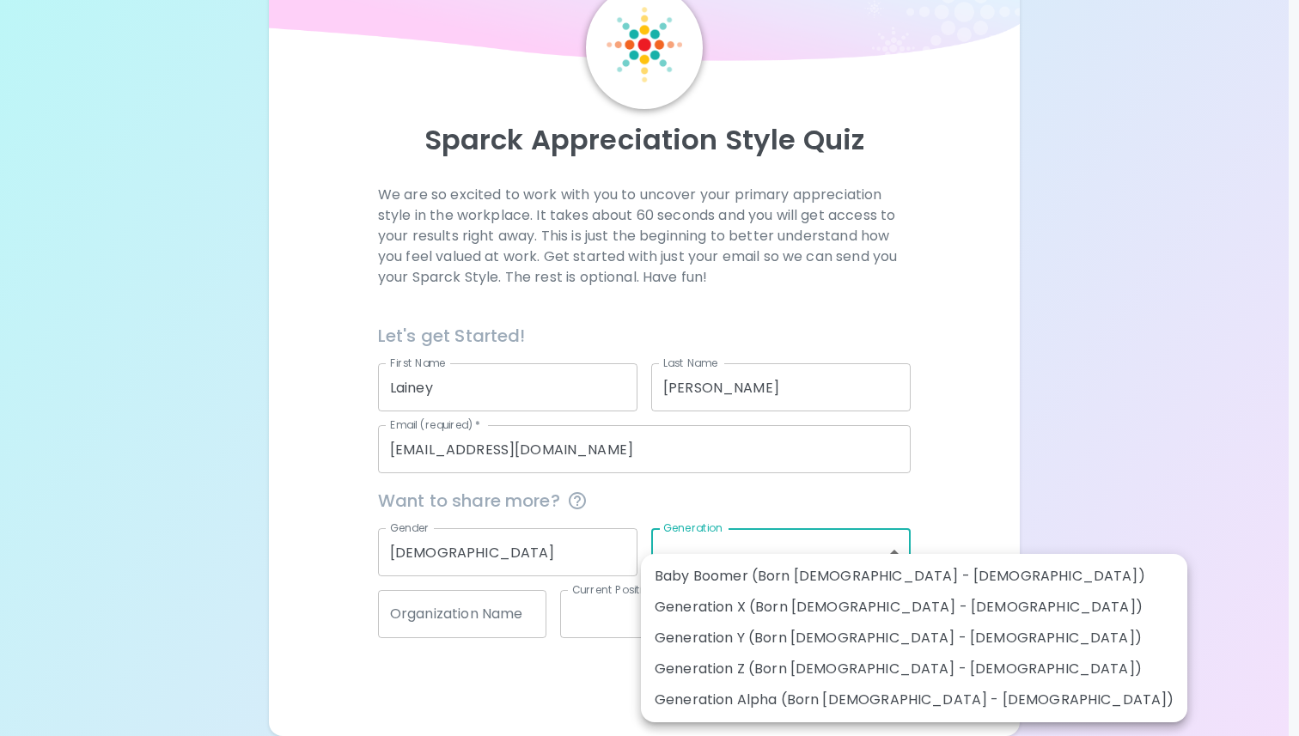
click at [723, 665] on li "Generation Z (Born [DEMOGRAPHIC_DATA] - [DEMOGRAPHIC_DATA])" at bounding box center [914, 669] width 546 height 31
type input "generation_z"
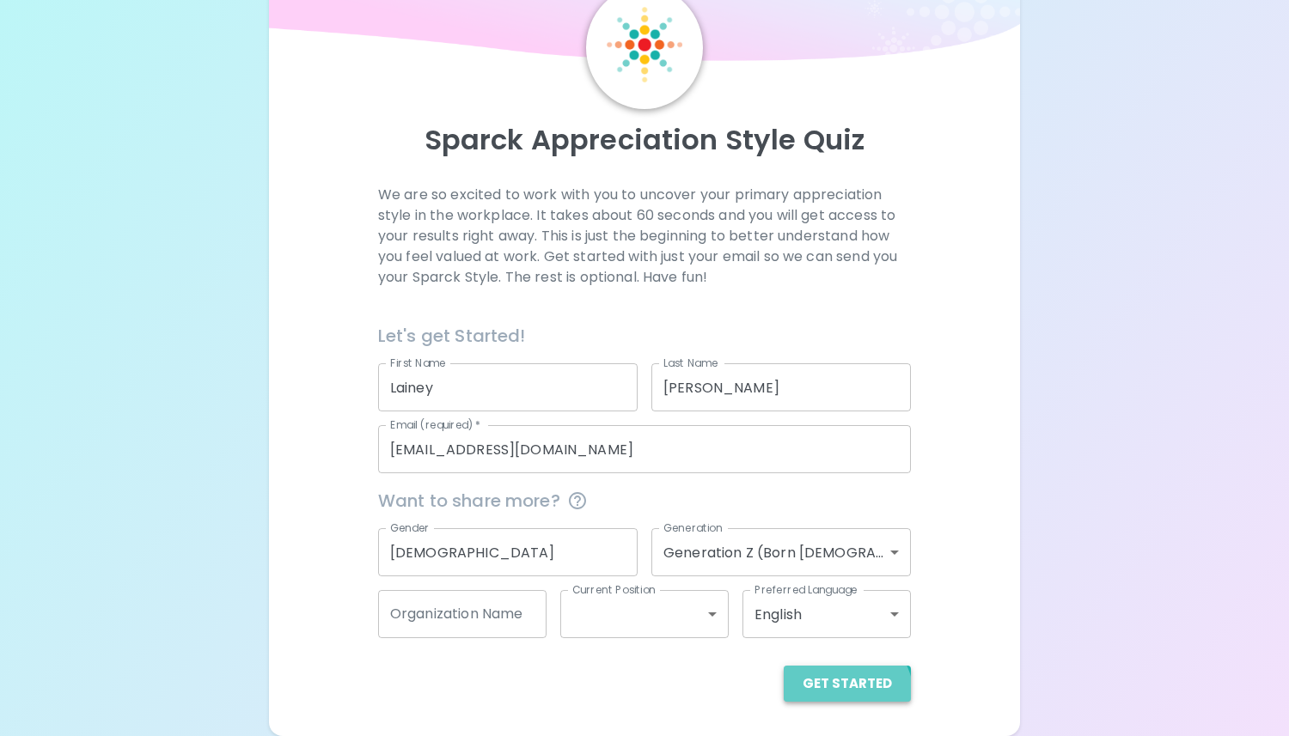
click at [837, 699] on button "Get Started" at bounding box center [847, 684] width 127 height 36
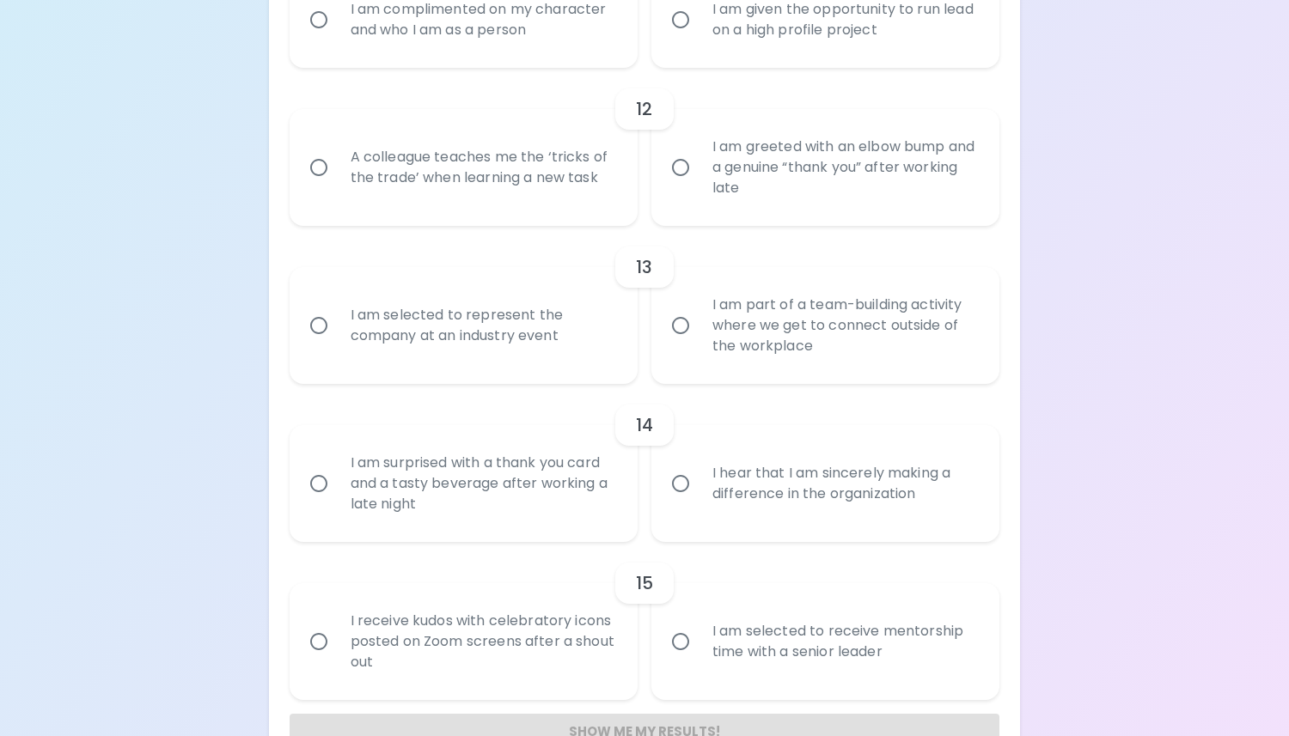
scroll to position [2048, 0]
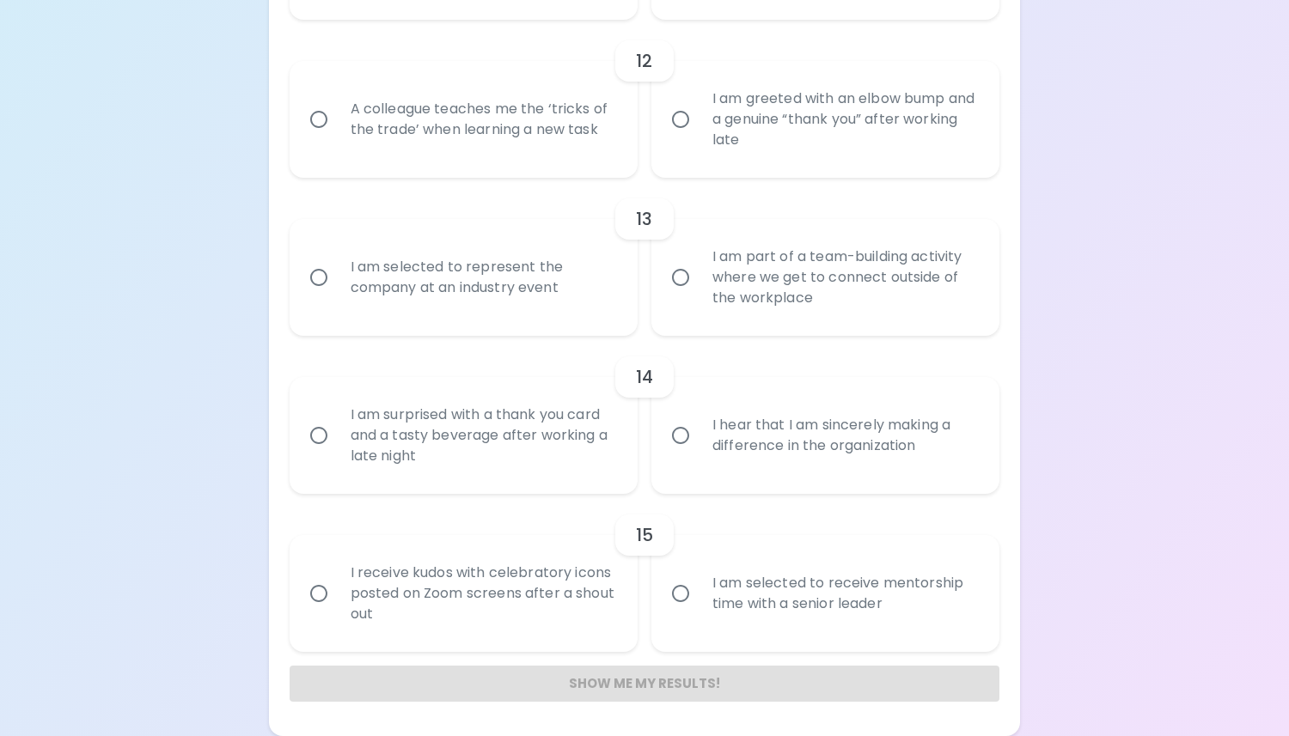
click at [764, 421] on div "I hear that I am sincerely making a difference in the organization" at bounding box center [844, 435] width 291 height 82
click at [699, 421] on input "I hear that I am sincerely making a difference in the organization" at bounding box center [680, 436] width 36 height 36
radio input "true"
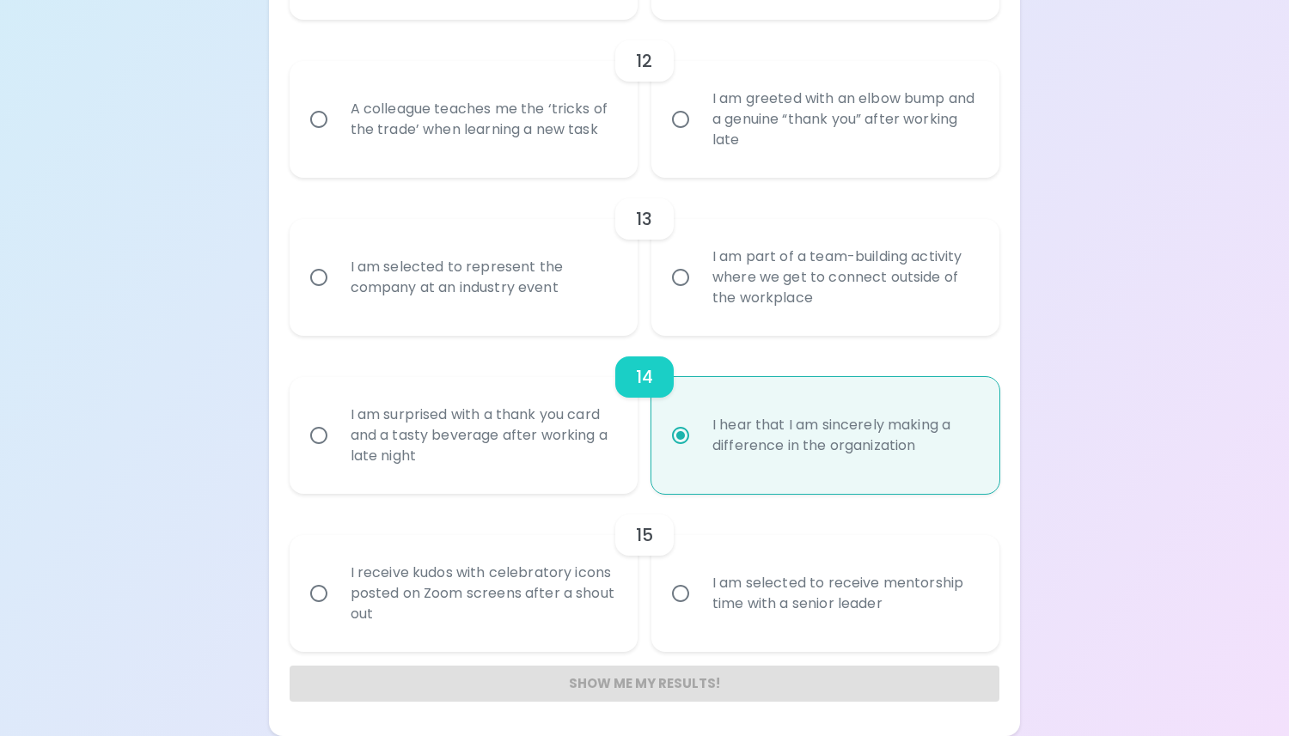
click at [717, 682] on div "Show me my results!" at bounding box center [645, 684] width 711 height 36
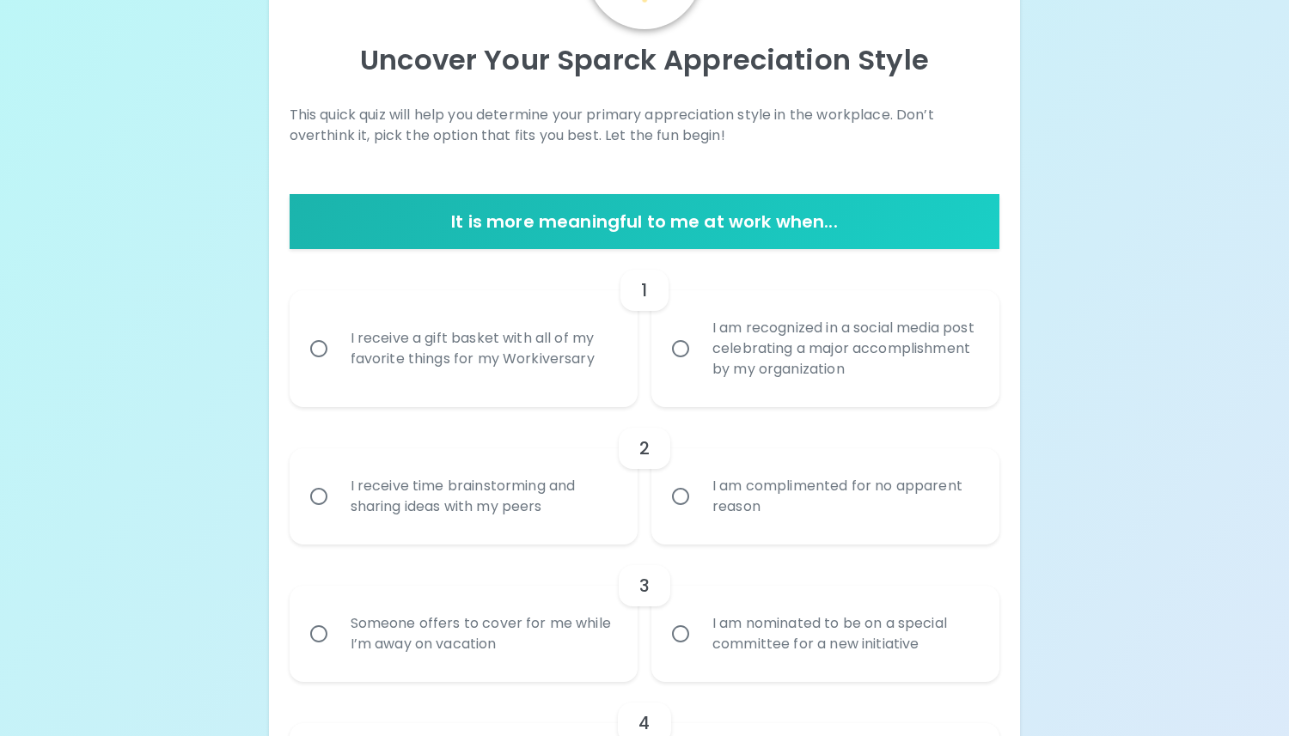
scroll to position [161, 0]
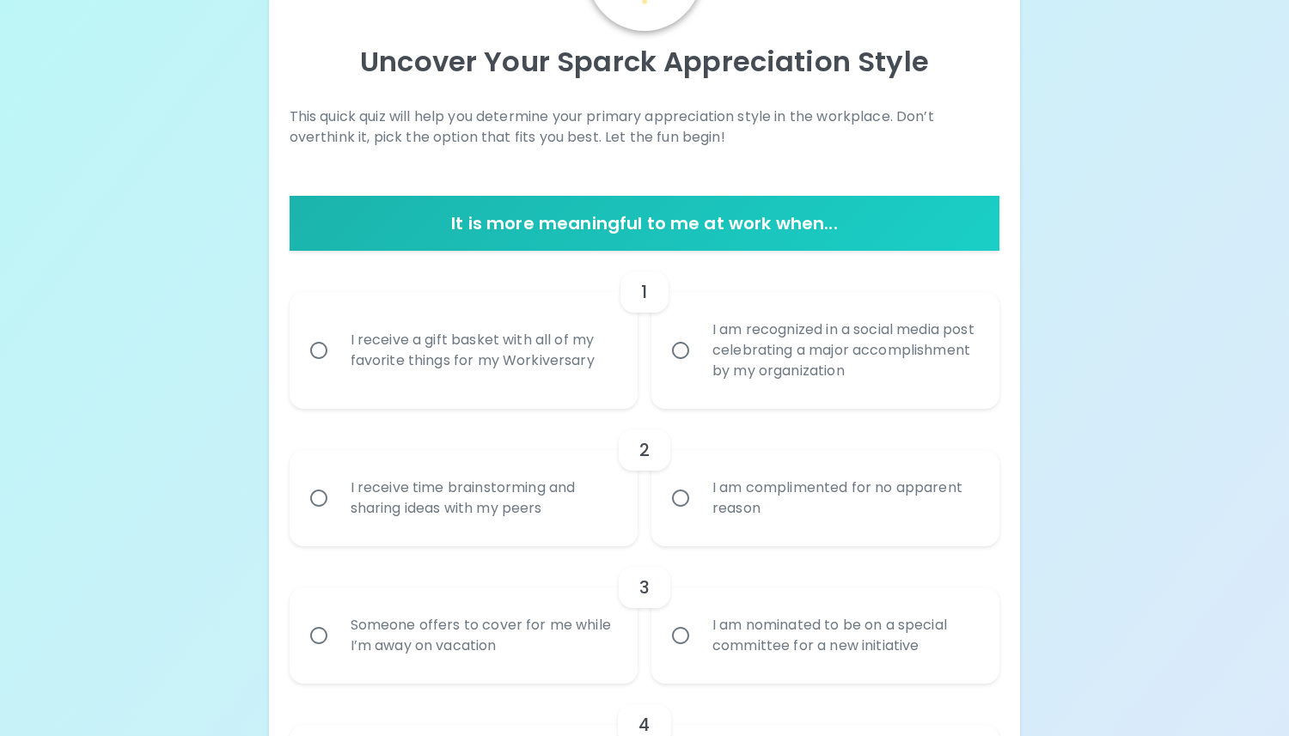
click at [545, 364] on div "I receive a gift basket with all of my favorite things for my Workiversary" at bounding box center [482, 350] width 291 height 82
click at [337, 364] on input "I receive a gift basket with all of my favorite things for my Workiversary" at bounding box center [319, 351] width 36 height 36
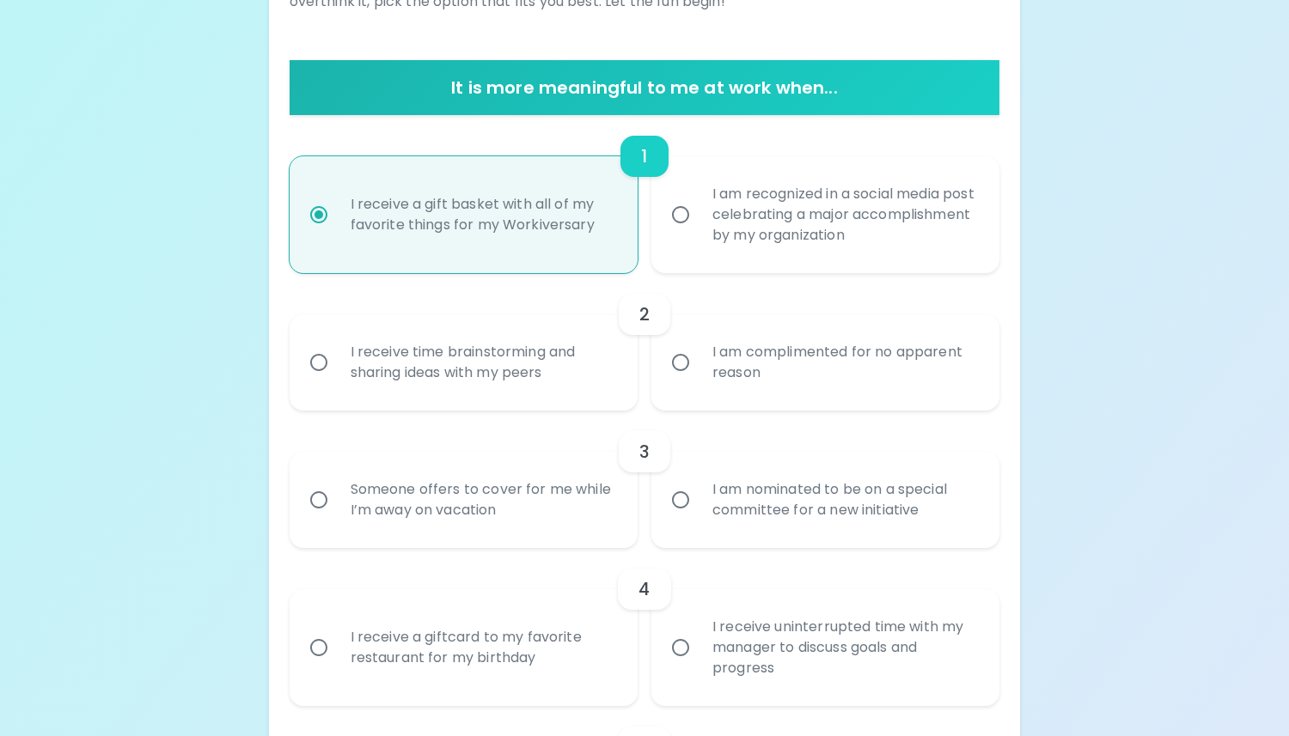
scroll to position [298, 0]
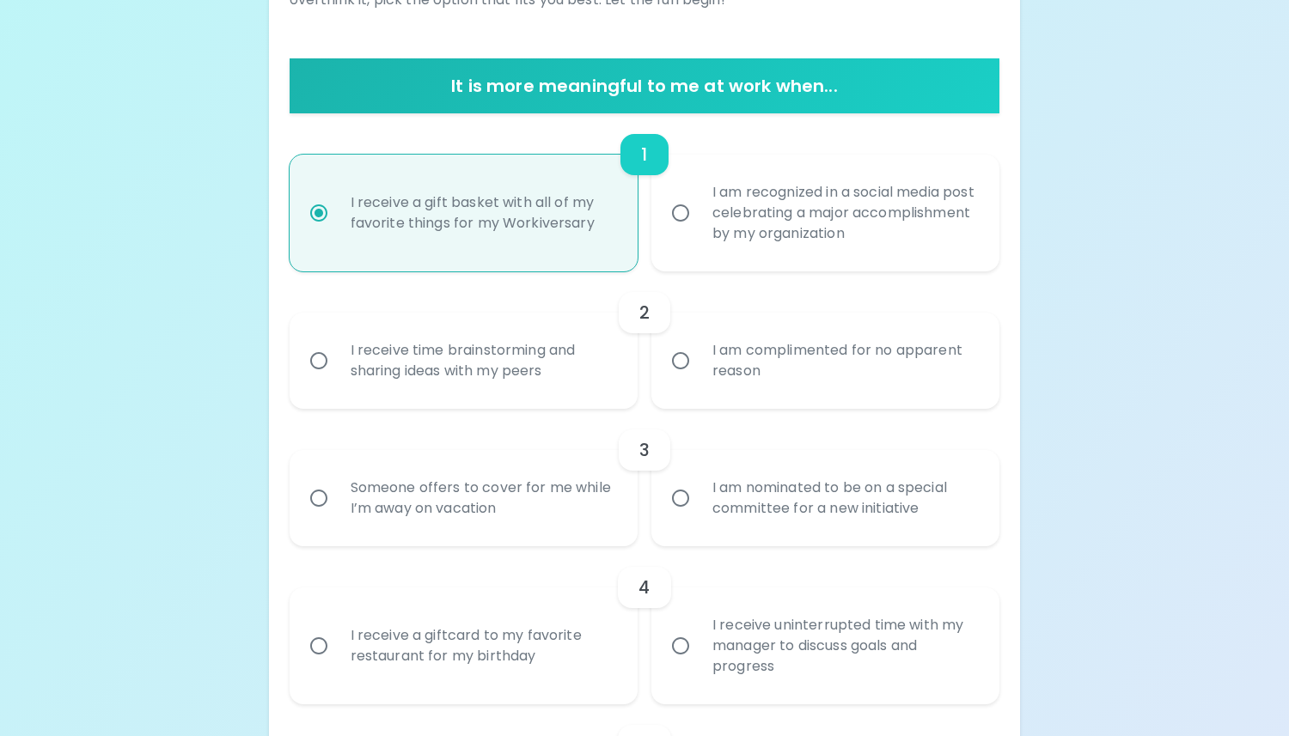
radio input "true"
click at [759, 351] on div "I am complimented for no apparent reason" at bounding box center [844, 361] width 291 height 82
click at [699, 351] on input "I am complimented for no apparent reason" at bounding box center [680, 361] width 36 height 36
radio input "false"
radio input "true"
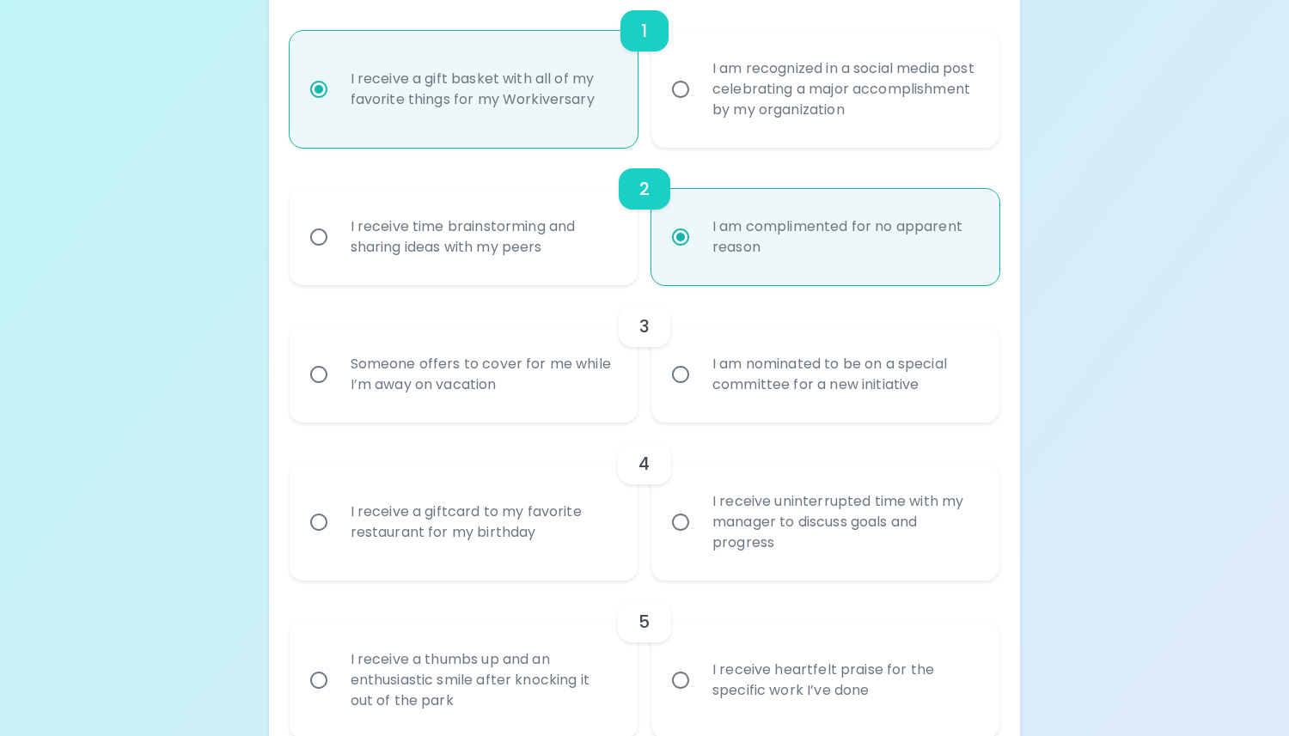
scroll to position [436, 0]
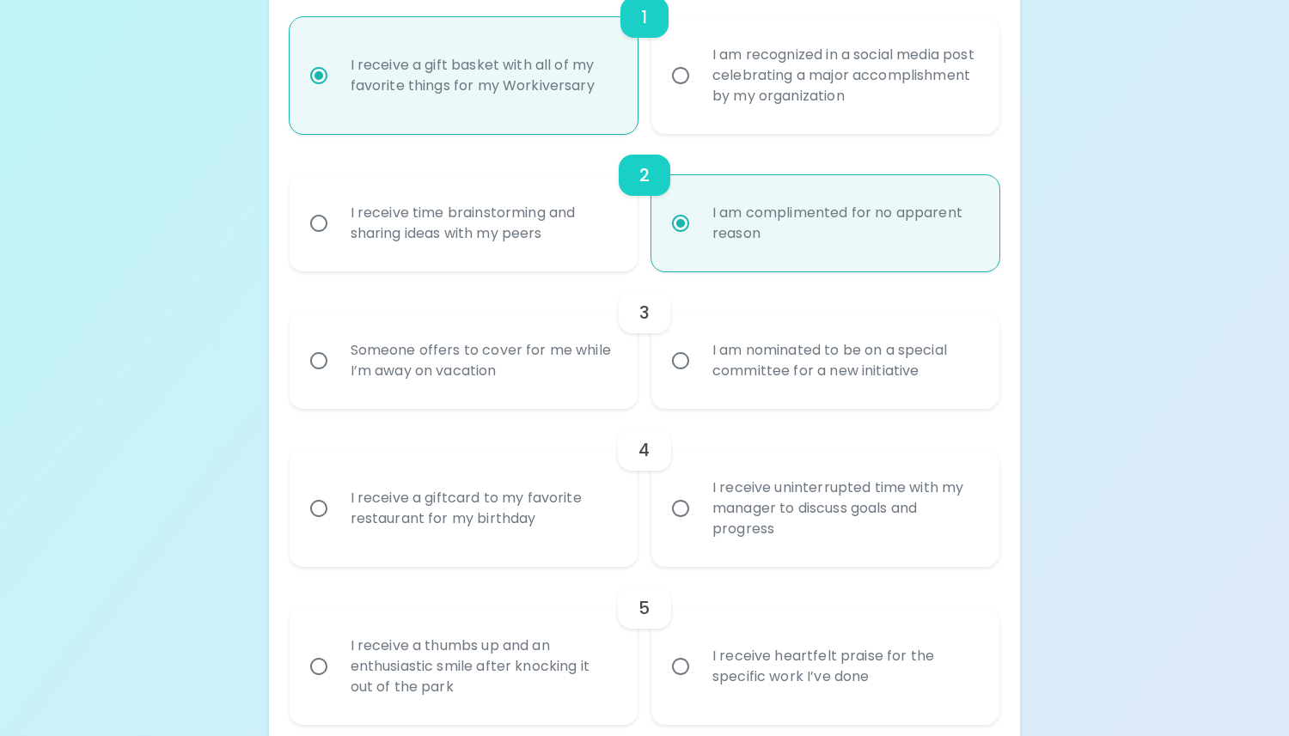
radio input "true"
click at [711, 379] on div "I am nominated to be on a special committee for a new initiative" at bounding box center [844, 361] width 291 height 82
click at [699, 379] on input "I am nominated to be on a special committee for a new initiative" at bounding box center [680, 361] width 36 height 36
radio input "false"
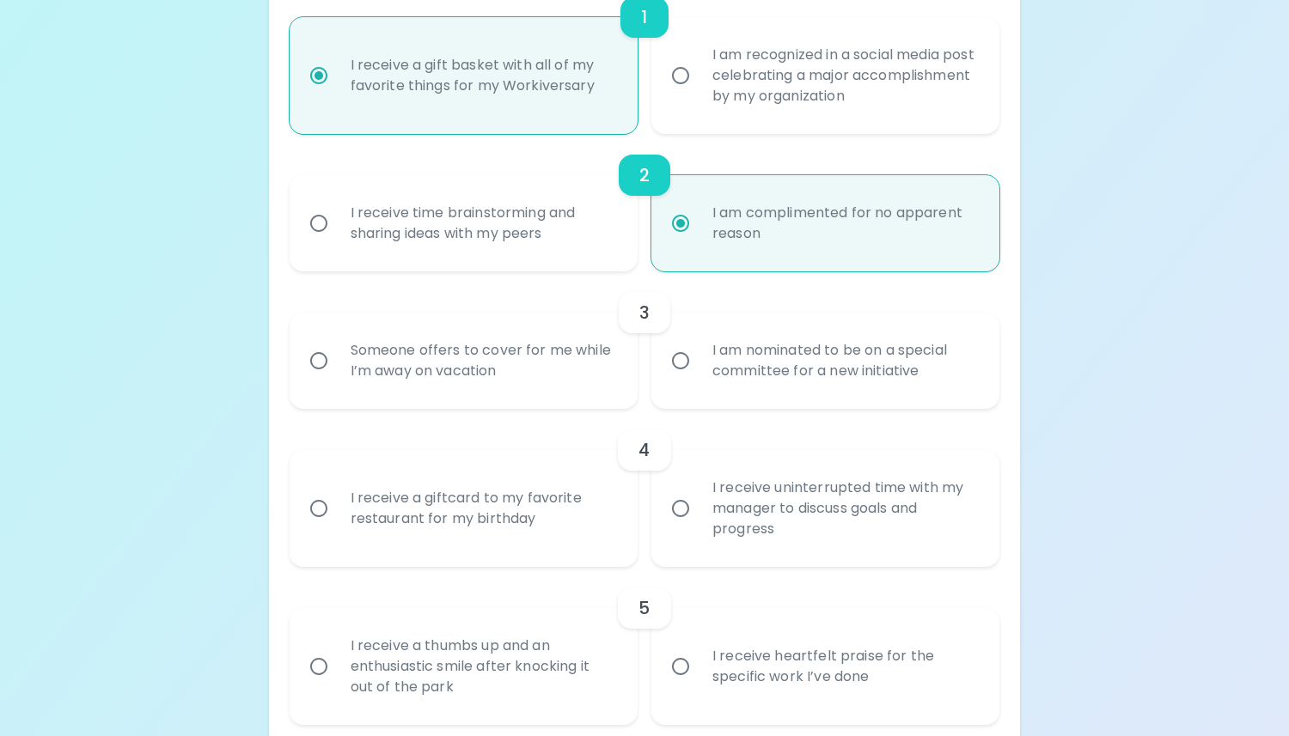
radio input "true"
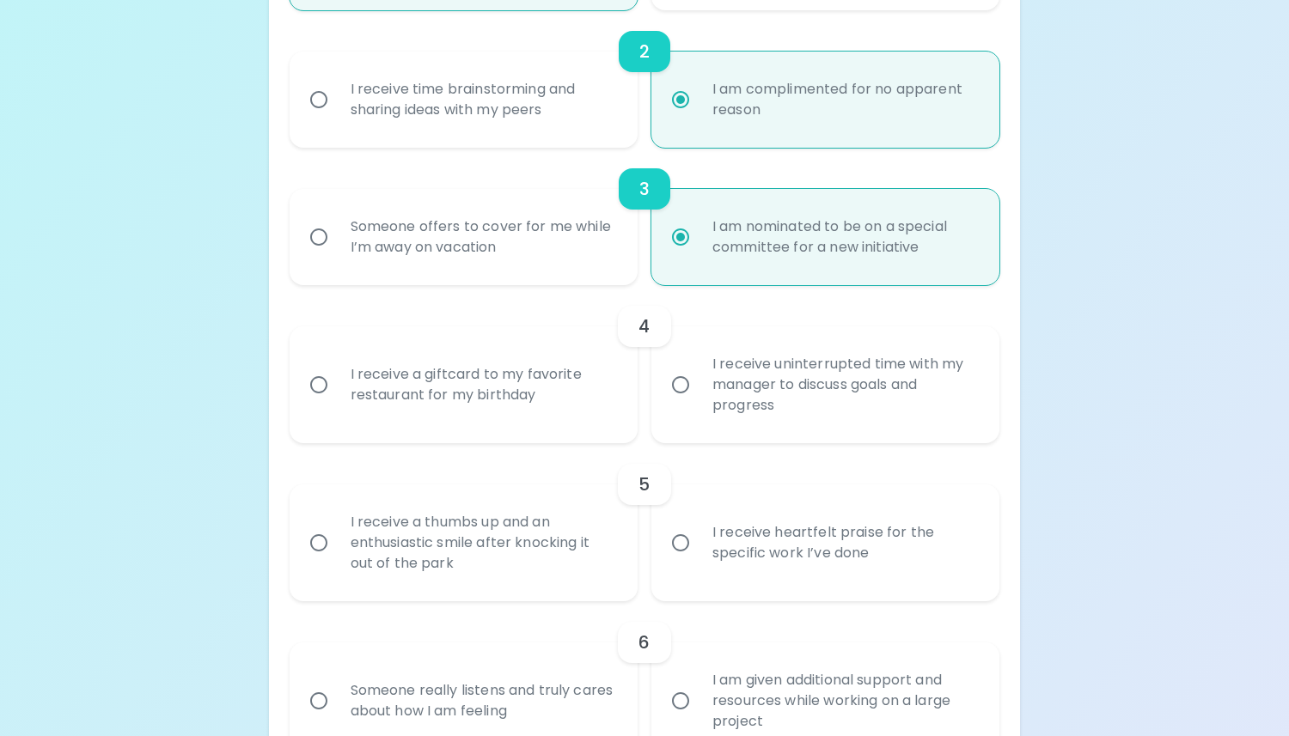
scroll to position [573, 0]
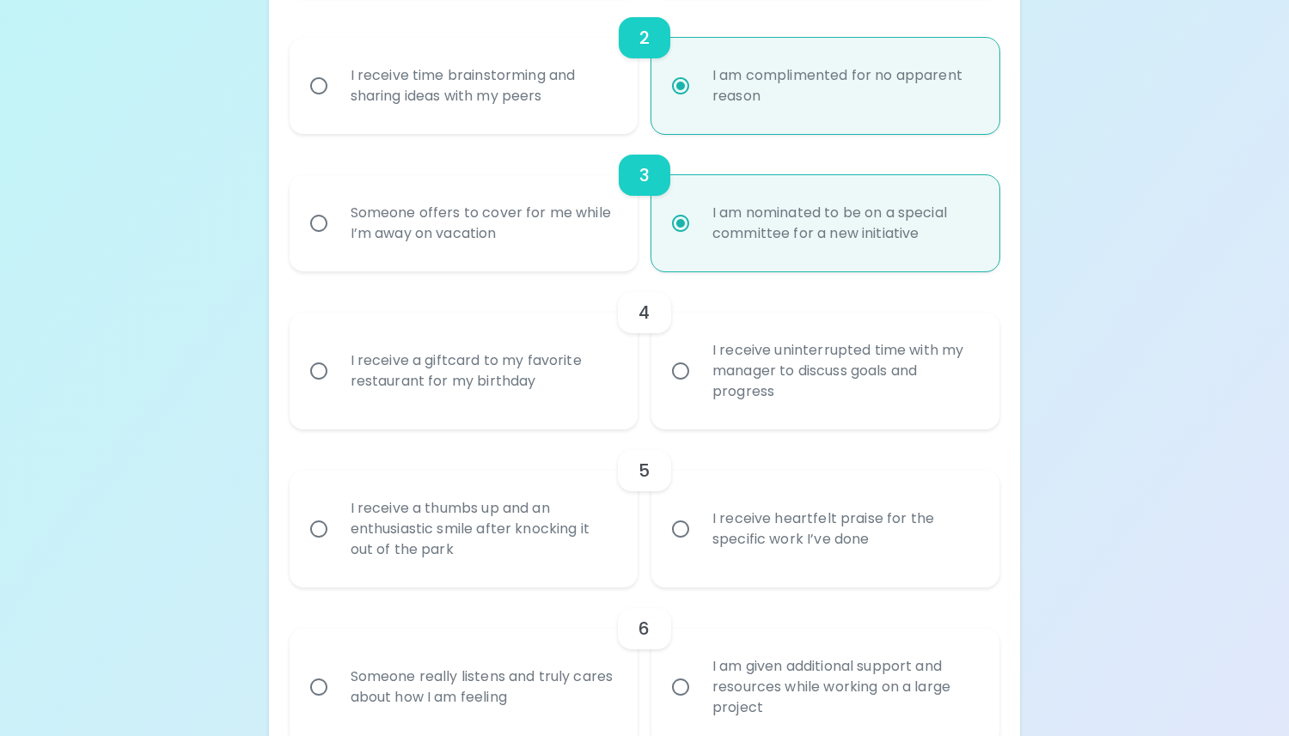
radio input "true"
click at [710, 395] on div "I receive uninterrupted time with my manager to discuss goals and progress" at bounding box center [844, 371] width 291 height 103
click at [699, 389] on input "I receive uninterrupted time with my manager to discuss goals and progress" at bounding box center [680, 371] width 36 height 36
radio input "false"
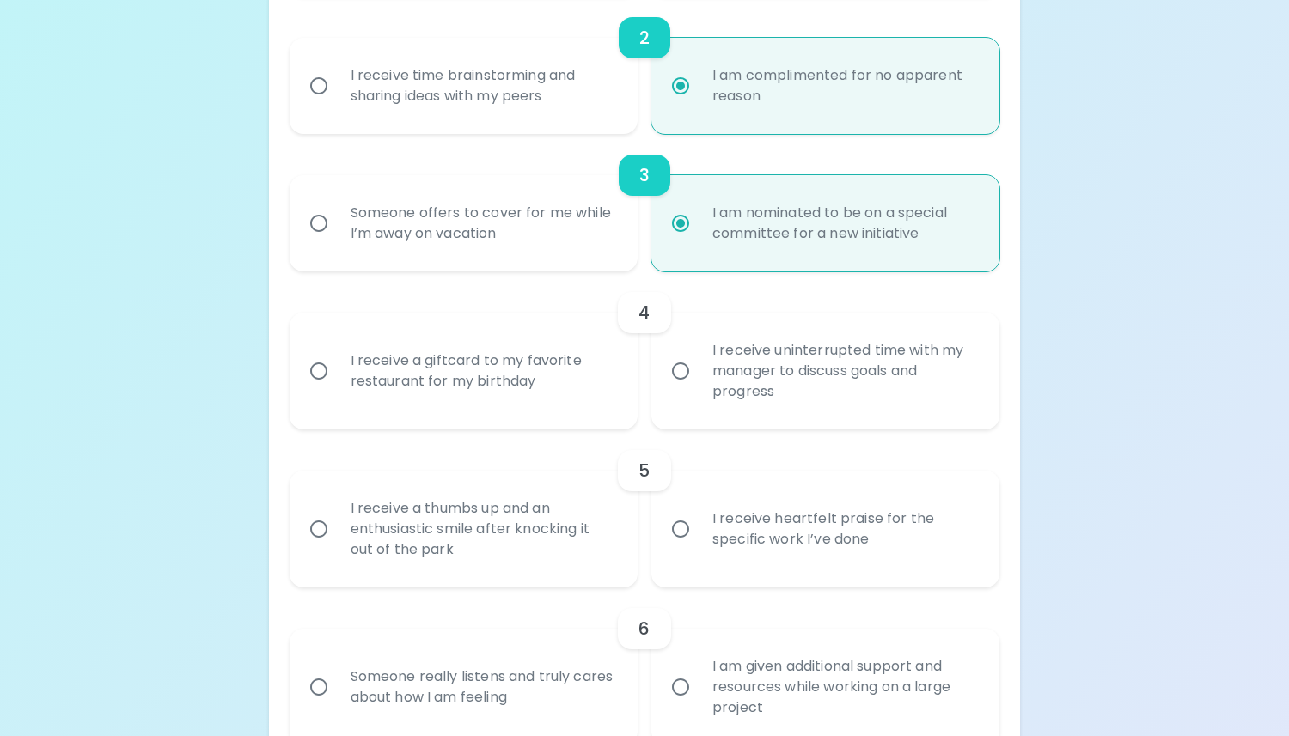
radio input "false"
radio input "true"
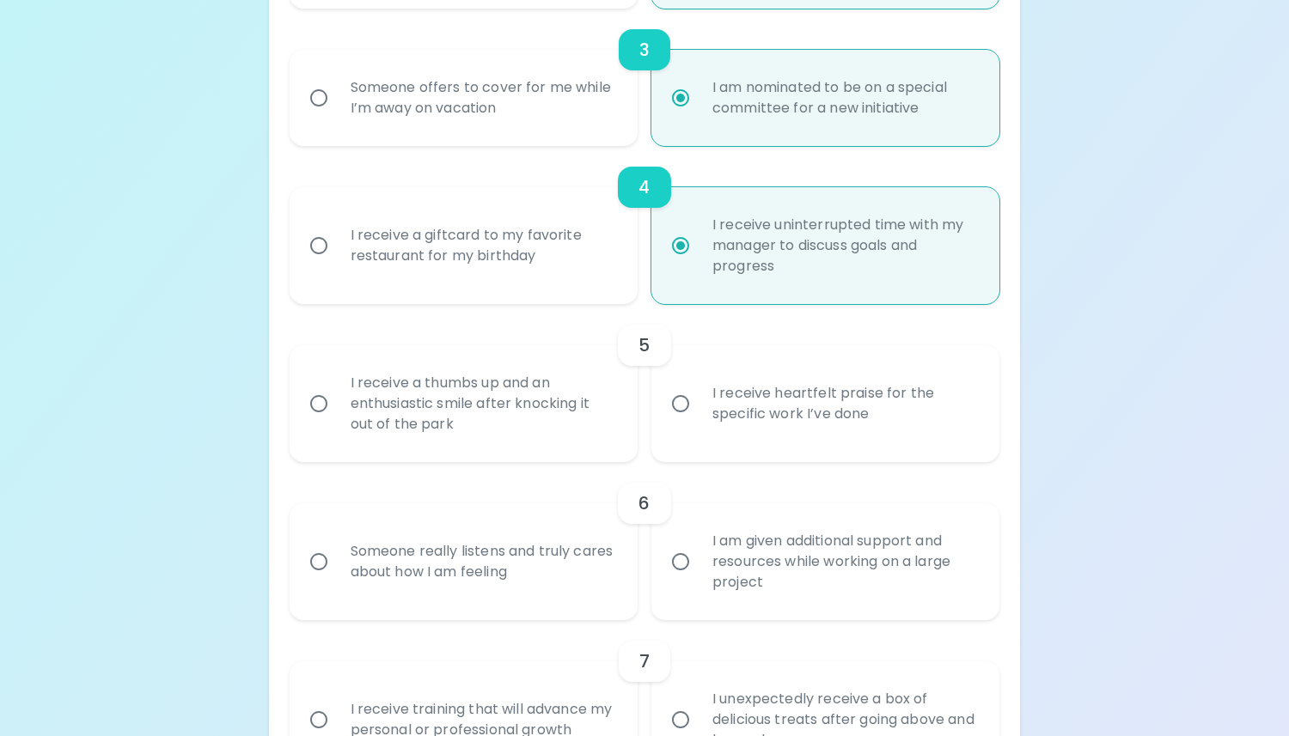
scroll to position [711, 0]
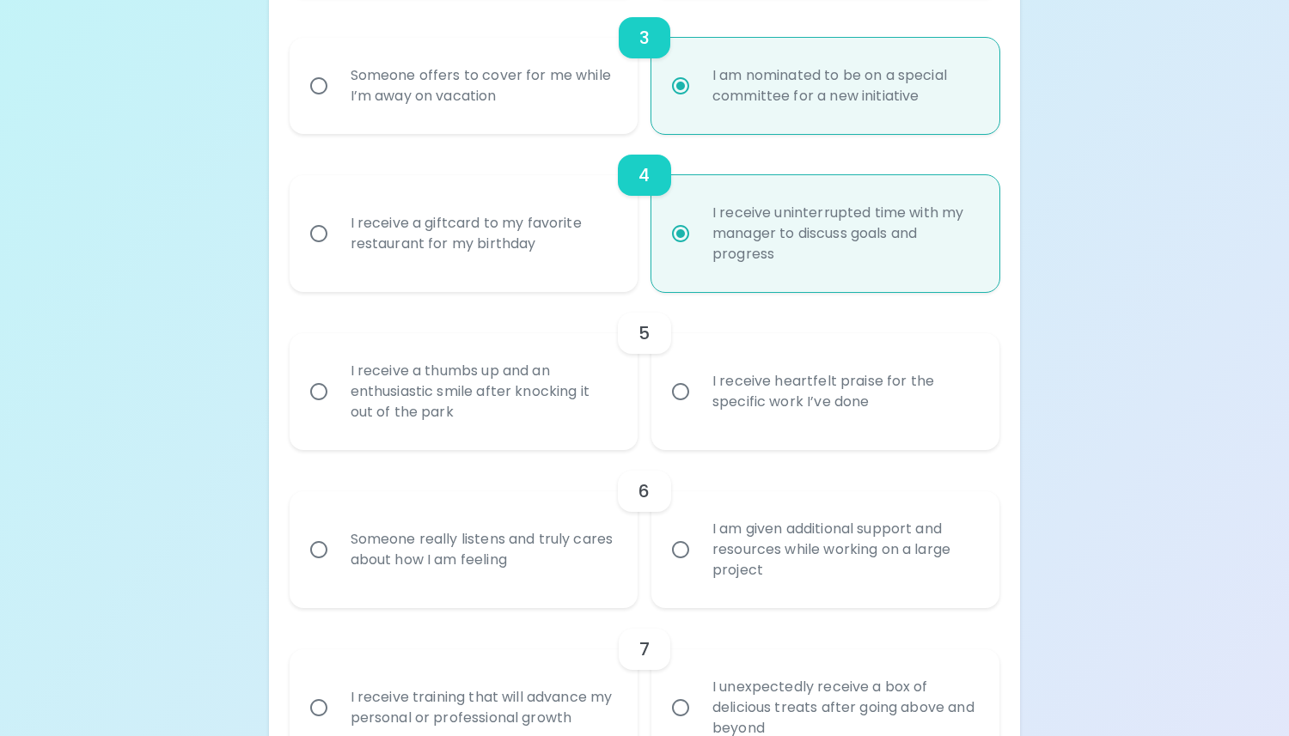
radio input "true"
click at [736, 411] on div "I receive heartfelt praise for the specific work I’ve done" at bounding box center [844, 392] width 291 height 82
click at [699, 410] on input "I receive heartfelt praise for the specific work I’ve done" at bounding box center [680, 392] width 36 height 36
radio input "false"
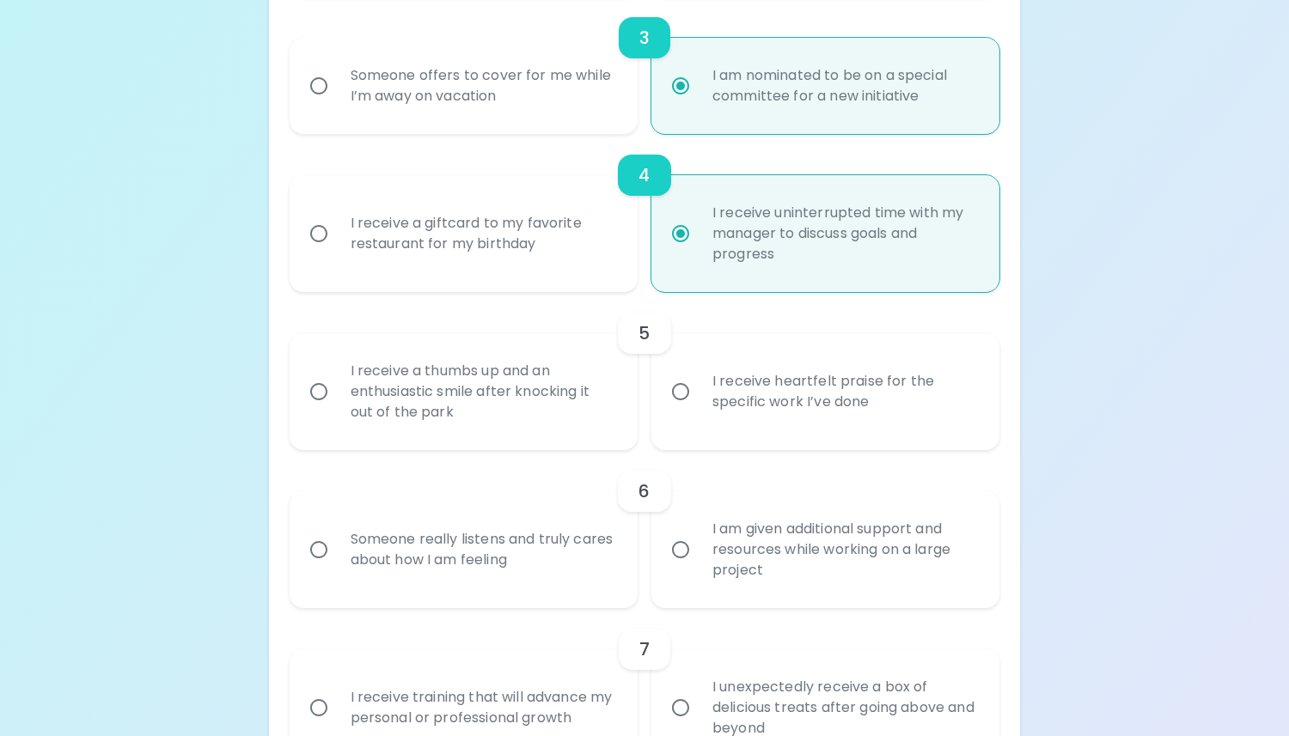
radio input "false"
radio input "true"
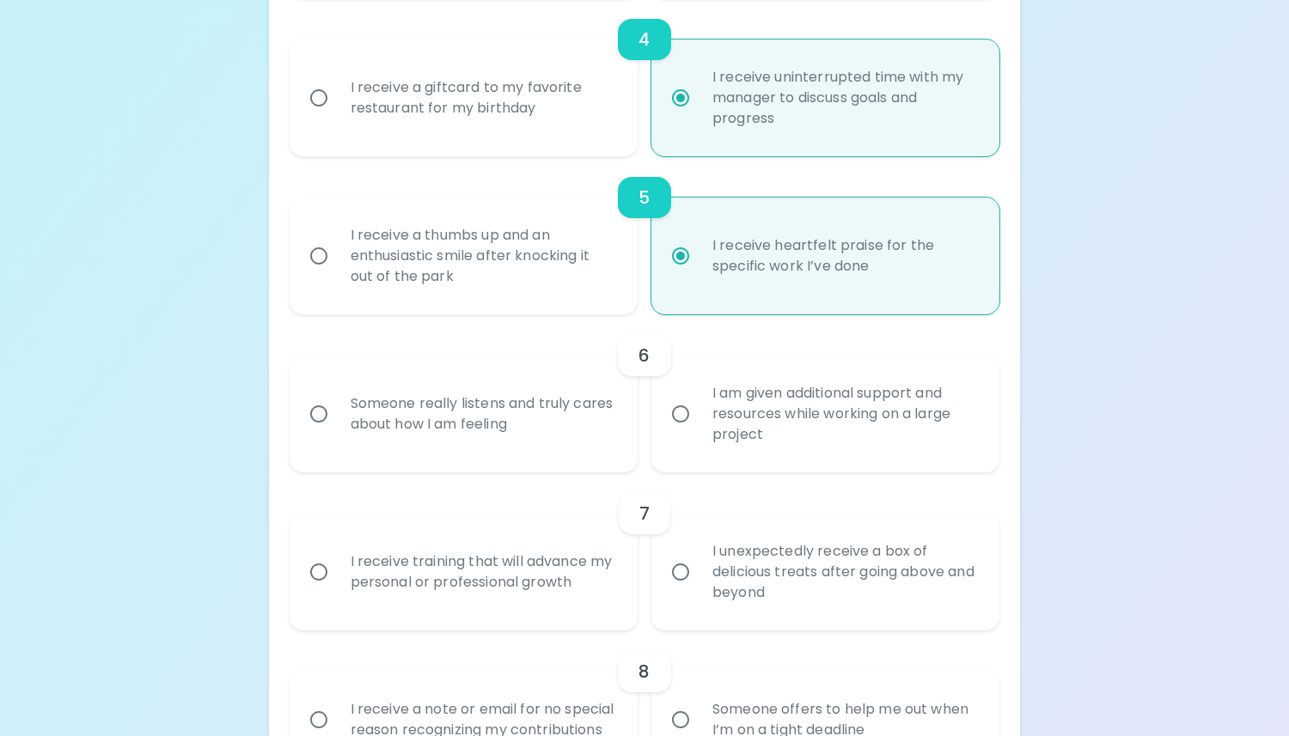
scroll to position [848, 0]
radio input "true"
click at [559, 449] on div "Someone really listens and truly cares about how I am feeling" at bounding box center [482, 412] width 291 height 82
click at [337, 430] on input "Someone really listens and truly cares about how I am feeling" at bounding box center [319, 412] width 36 height 36
radio input "false"
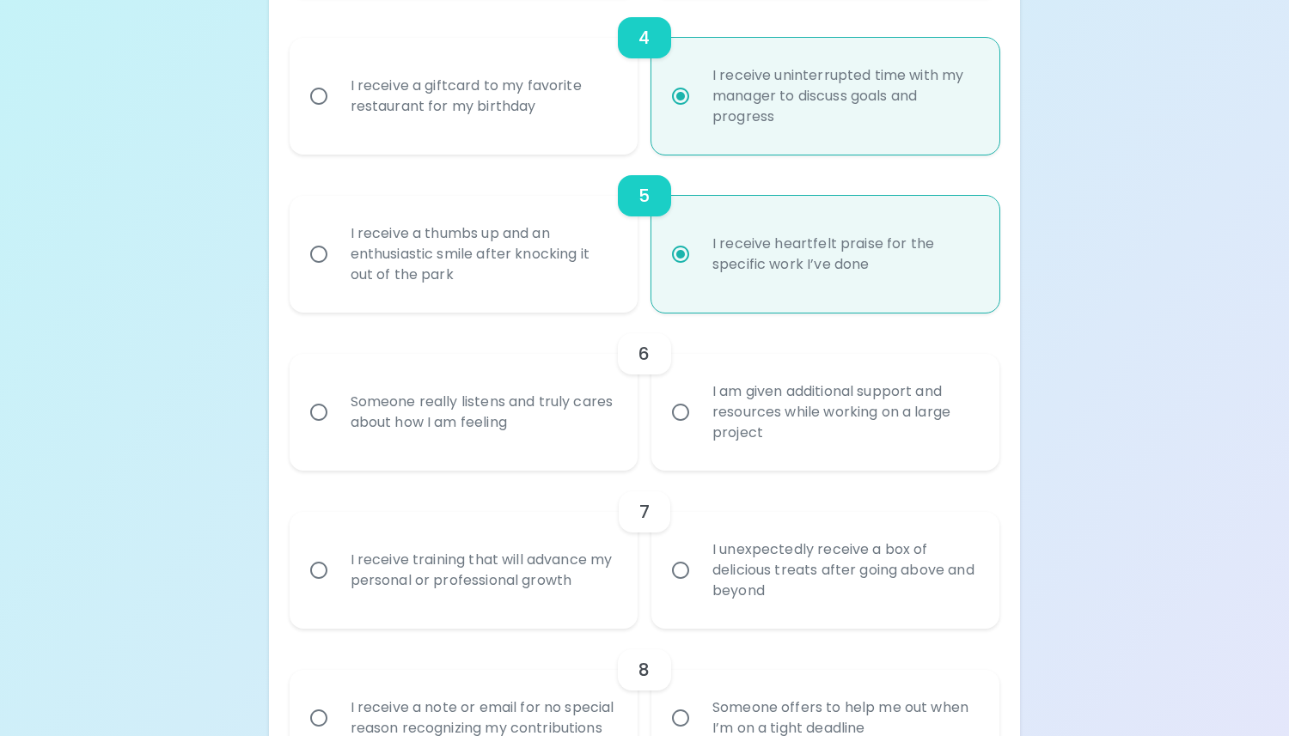
radio input "false"
radio input "true"
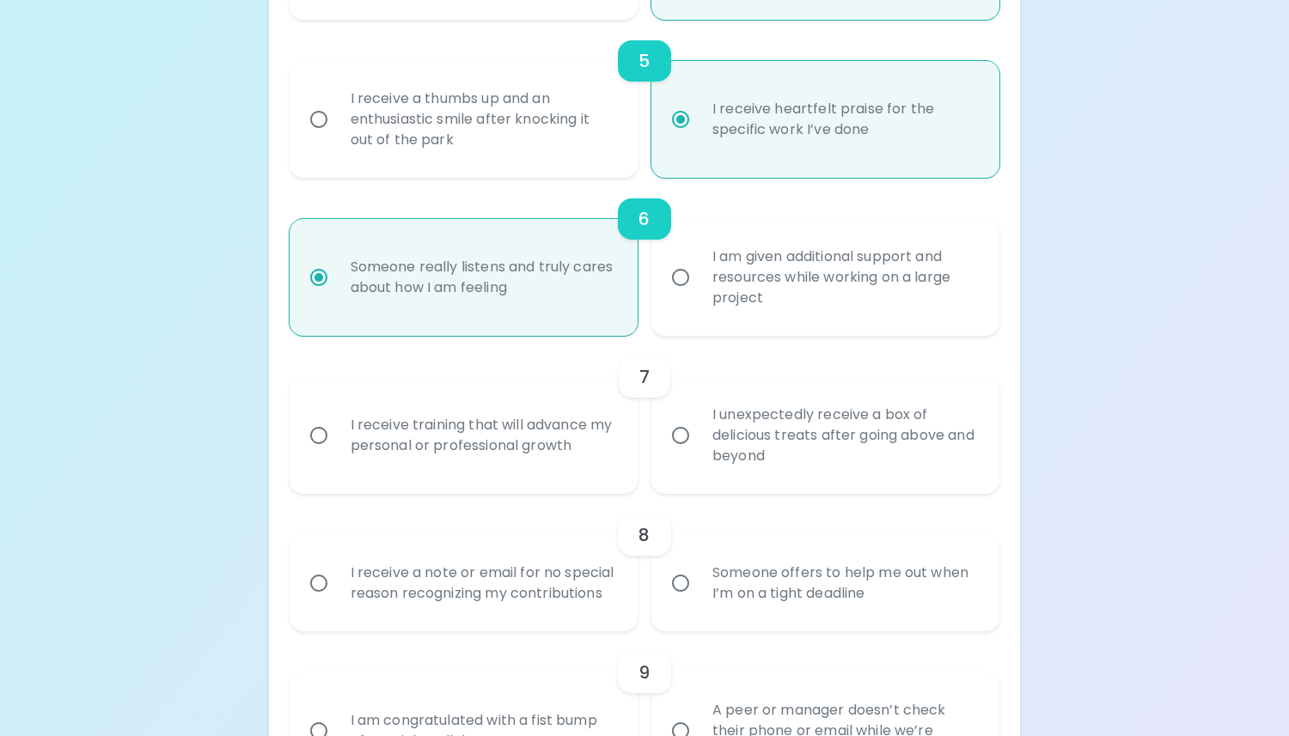
scroll to position [986, 0]
radio input "true"
click at [594, 461] on div "I receive training that will advance my personal or professional growth" at bounding box center [482, 433] width 291 height 82
click at [337, 451] on input "I receive training that will advance my personal or professional growth" at bounding box center [319, 433] width 36 height 36
radio input "false"
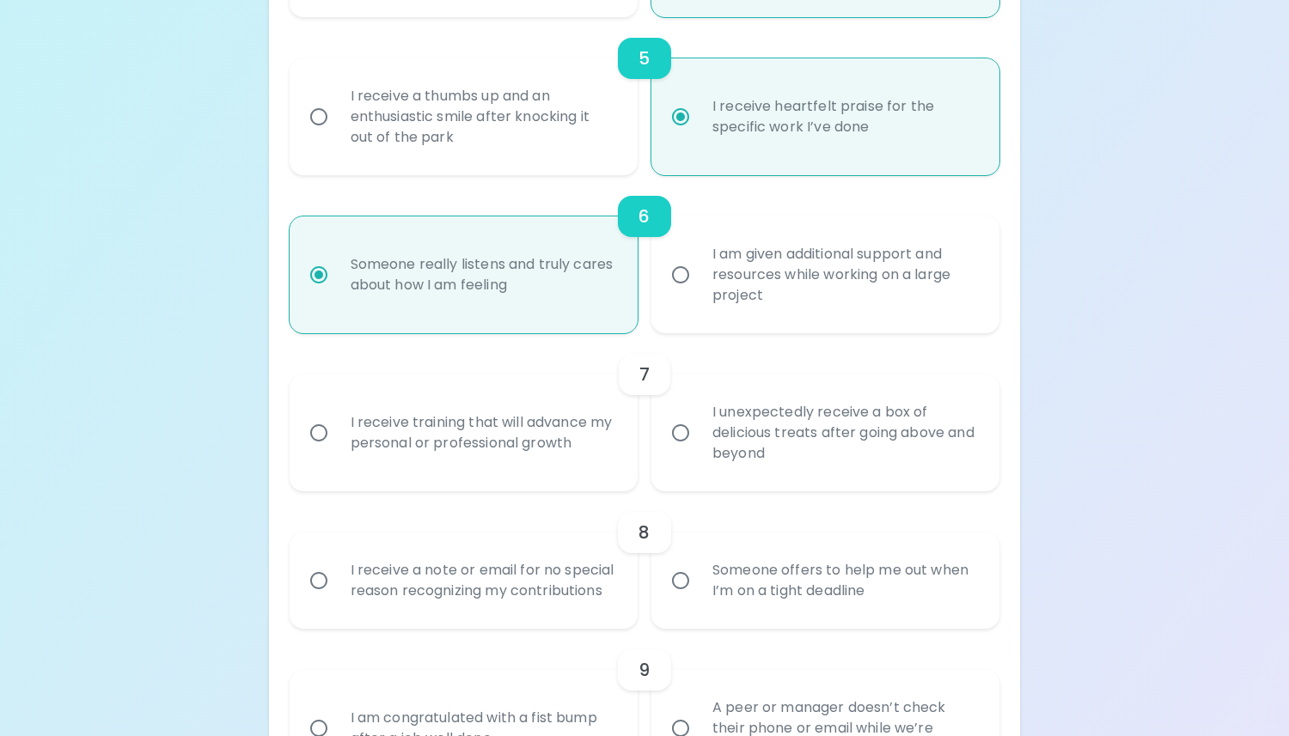
radio input "false"
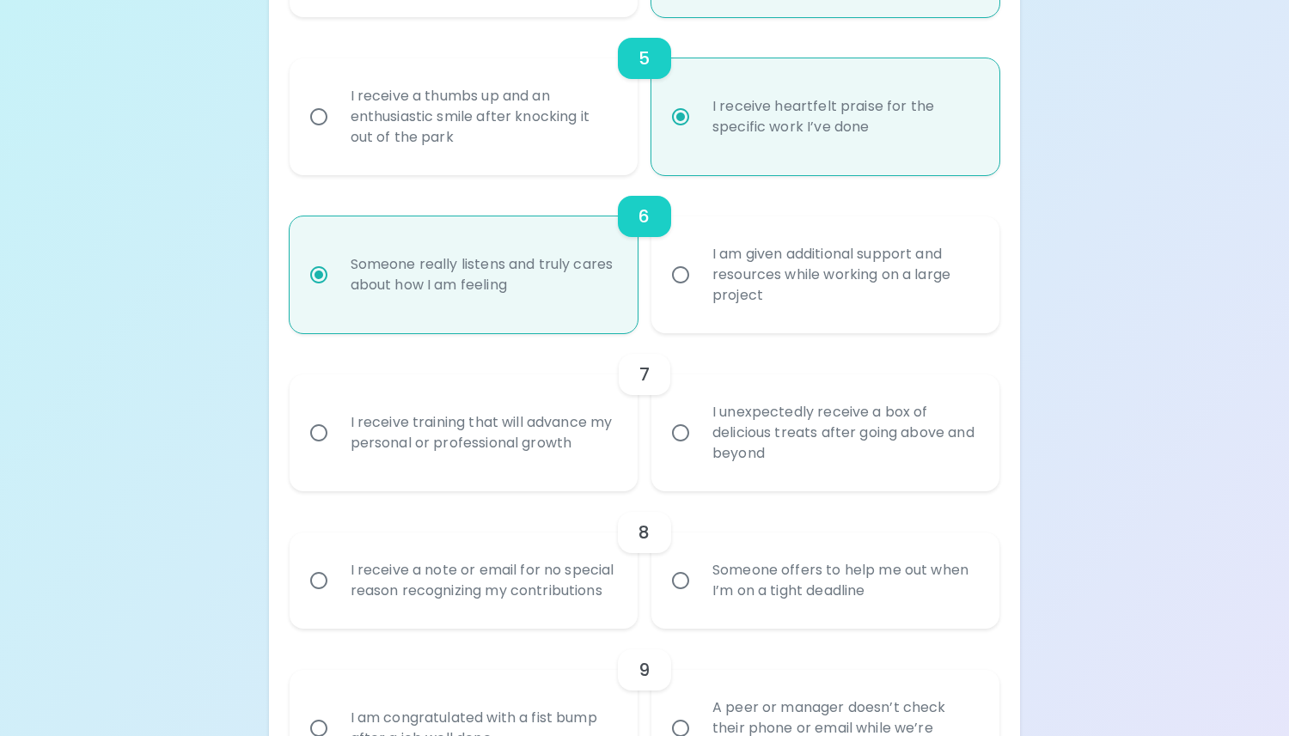
radio input "true"
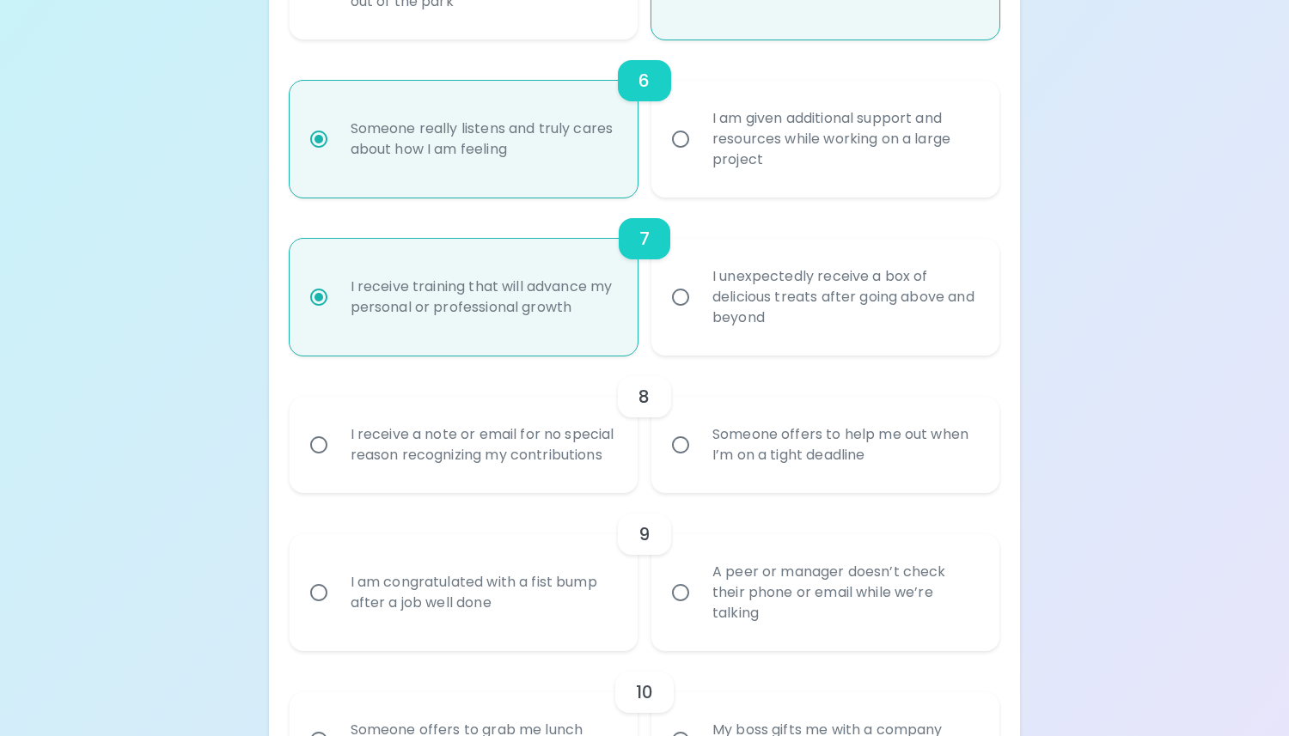
scroll to position [1123, 0]
radio input "true"
click at [594, 461] on div "I receive a note or email for no special reason recognizing my contributions" at bounding box center [482, 443] width 291 height 82
click at [337, 461] on input "I receive a note or email for no special reason recognizing my contributions" at bounding box center [319, 443] width 36 height 36
radio input "false"
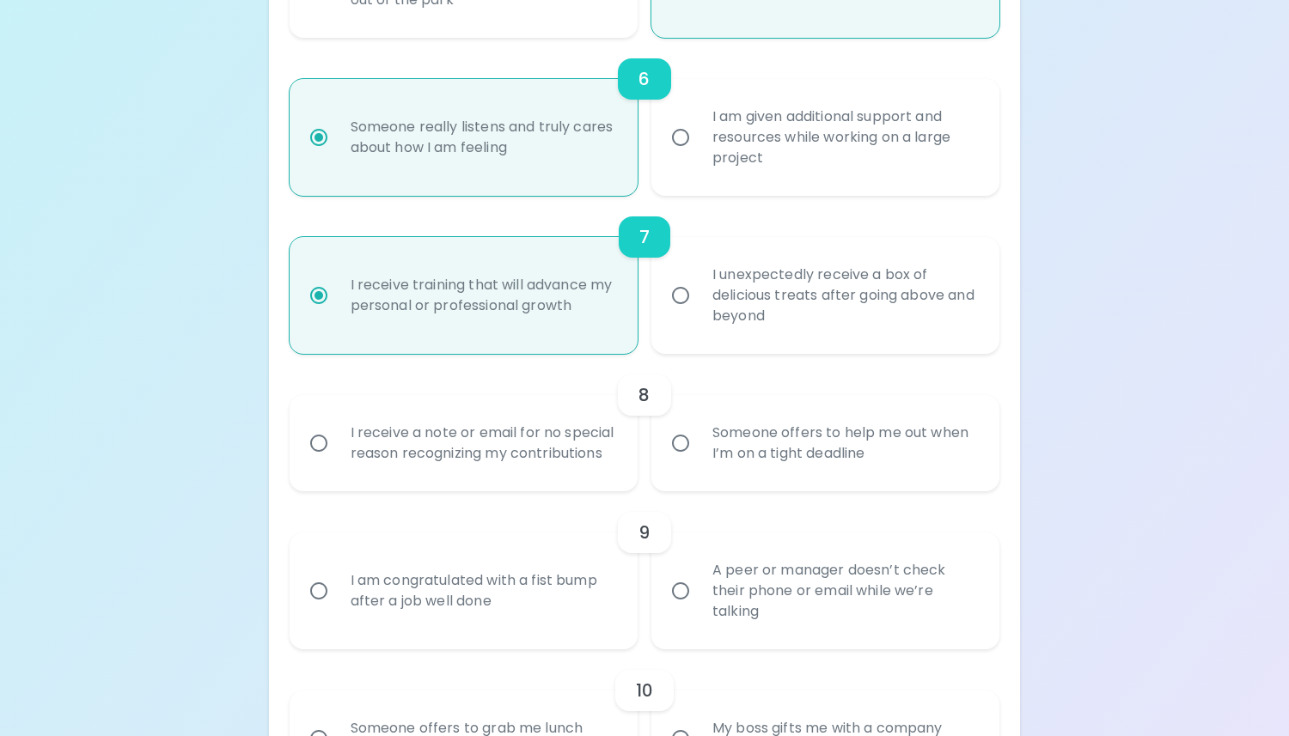
radio input "false"
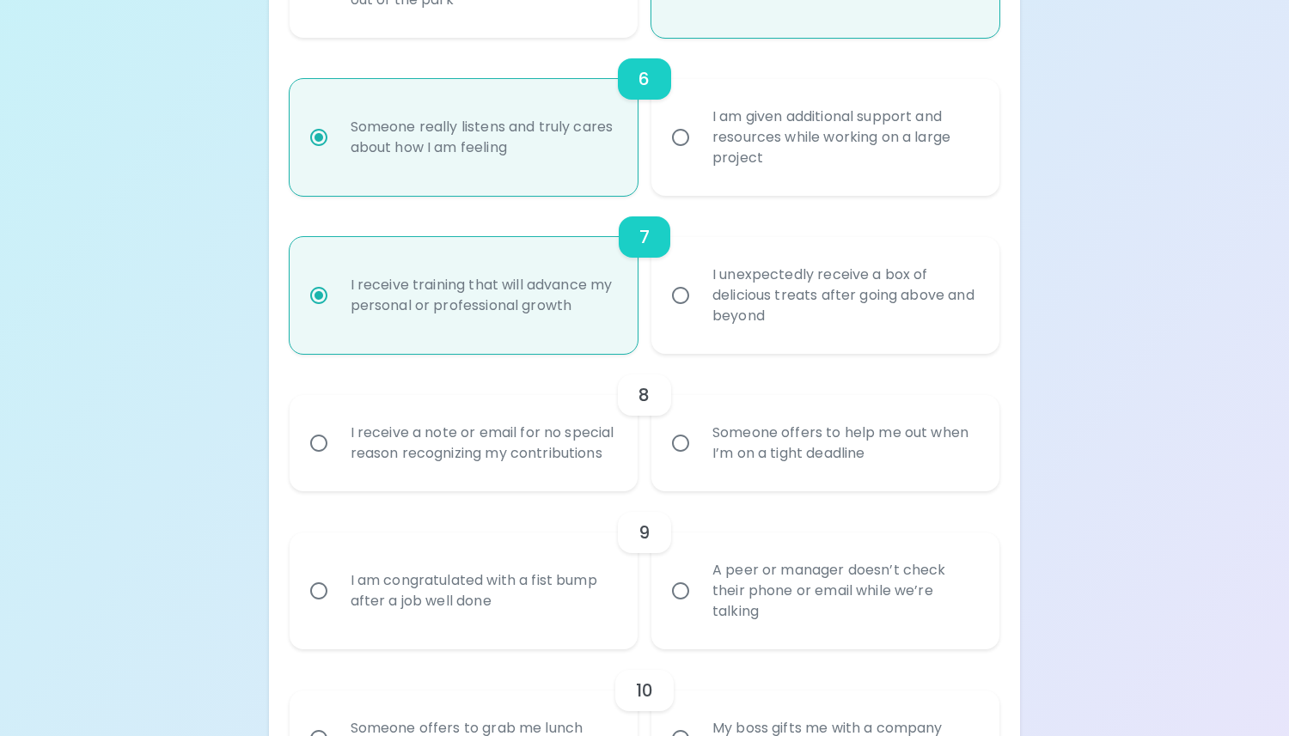
radio input "false"
radio input "true"
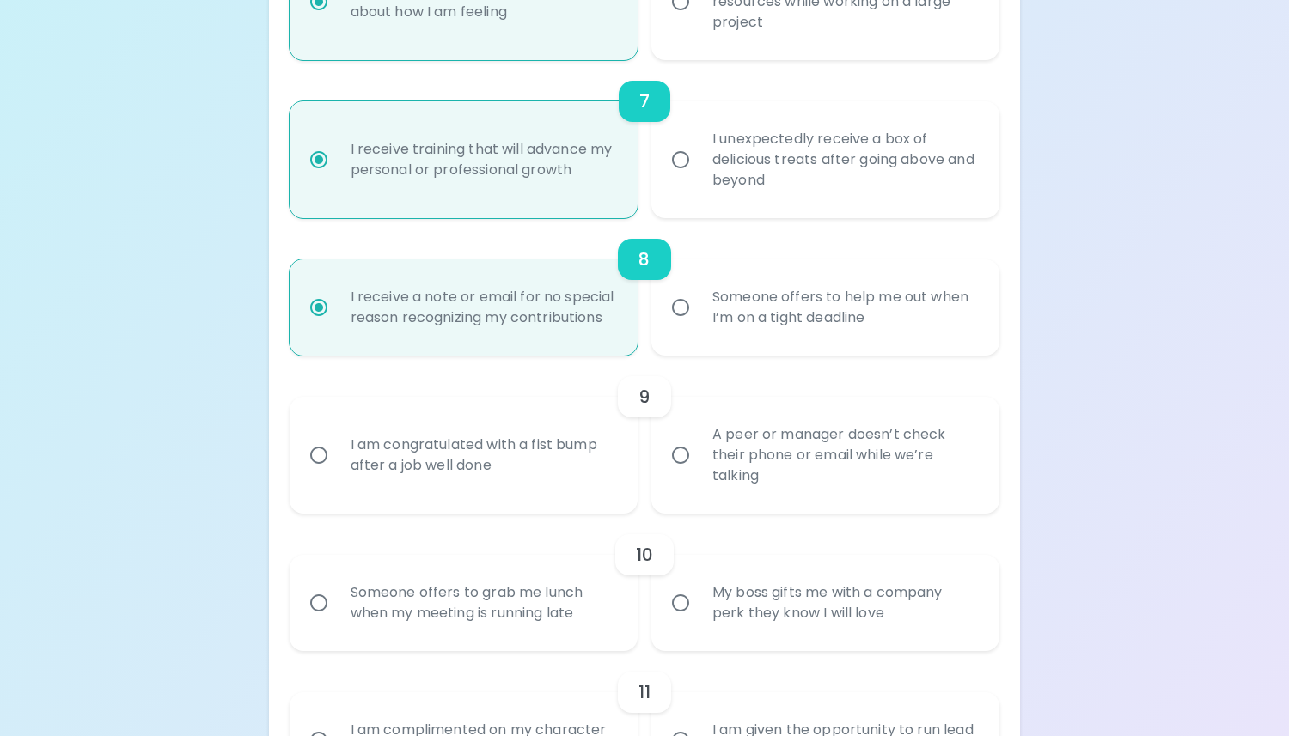
scroll to position [1261, 0]
radio input "true"
click at [754, 492] on div "A peer or manager doesn’t check their phone or email while we’re talking" at bounding box center [844, 453] width 291 height 103
click at [699, 472] on input "A peer or manager doesn’t check their phone or email while we’re talking" at bounding box center [680, 454] width 36 height 36
radio input "false"
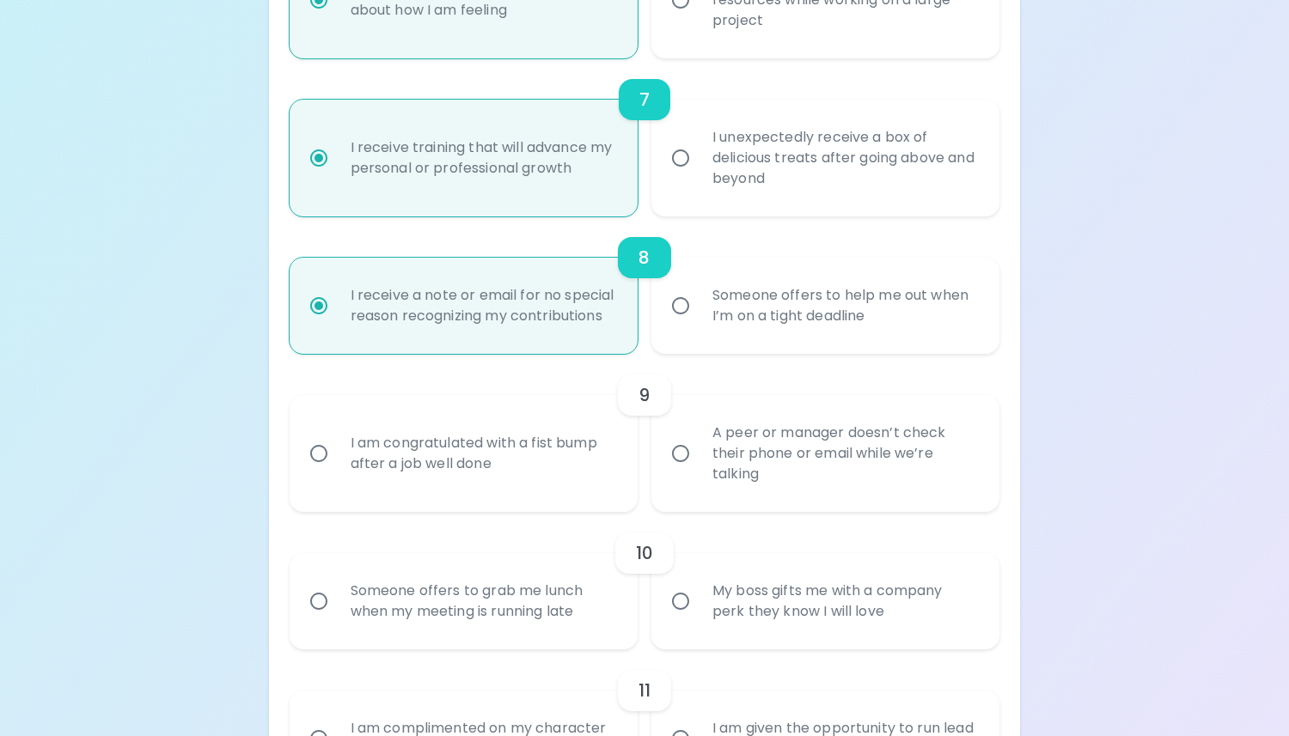
radio input "false"
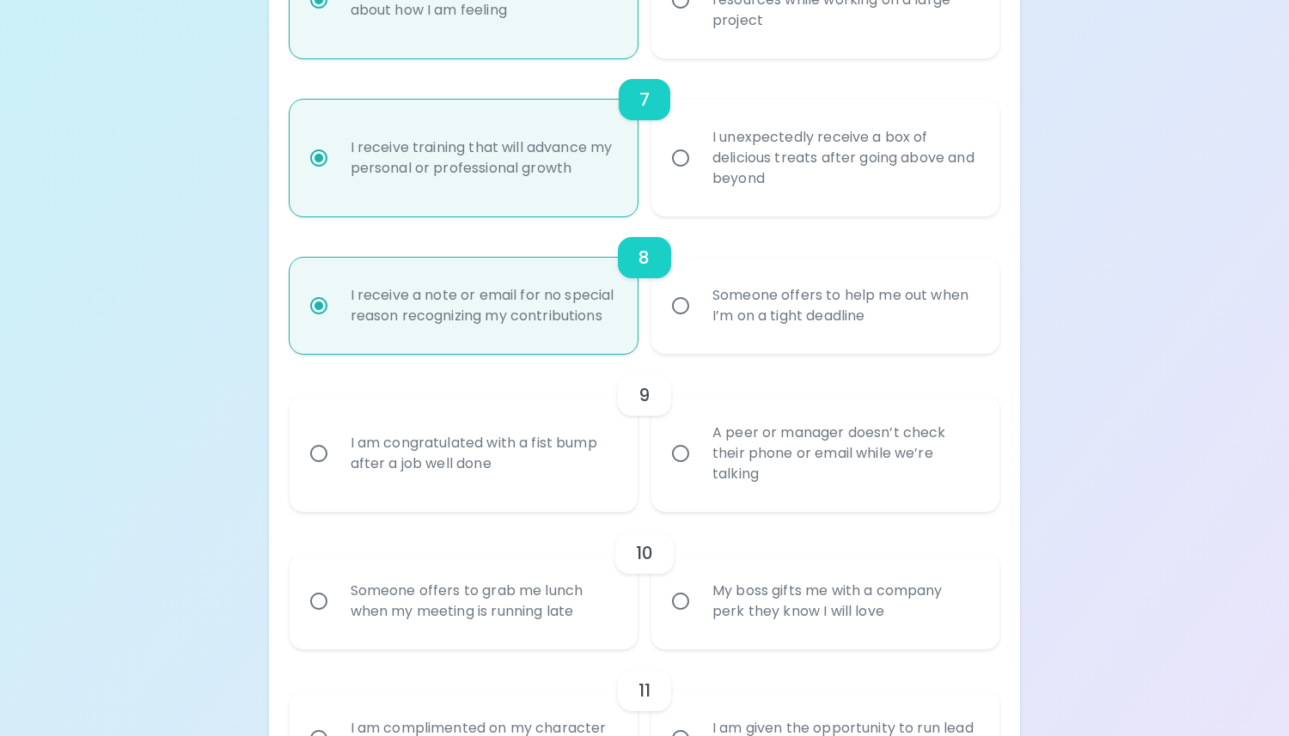
radio input "false"
radio input "true"
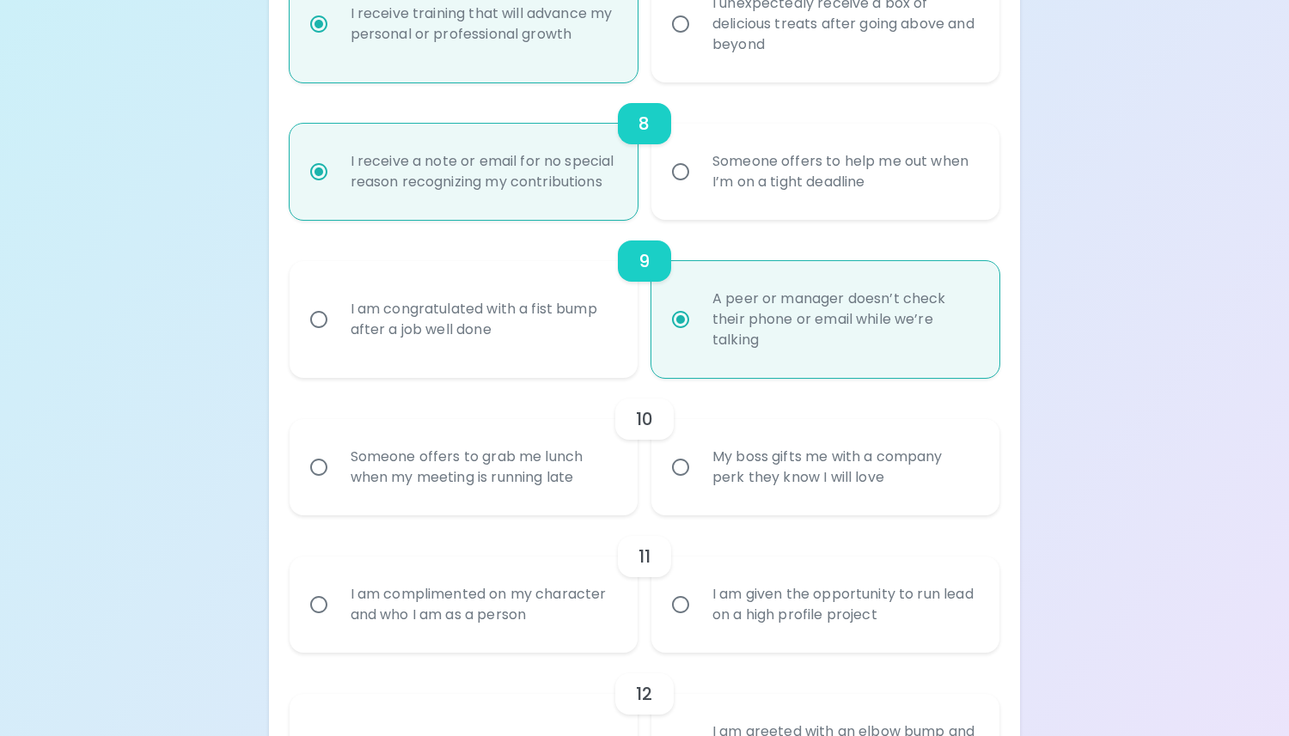
scroll to position [1398, 0]
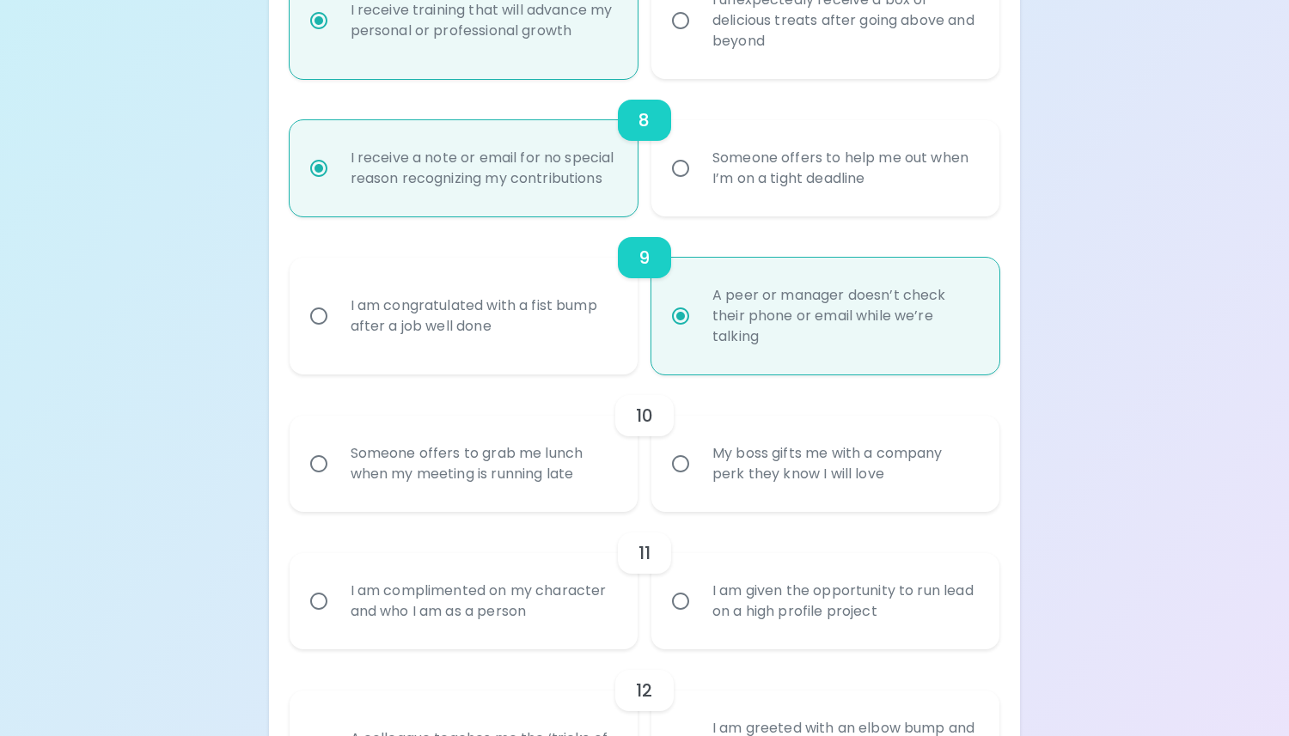
radio input "true"
click at [507, 501] on div "Someone offers to grab me lunch when my meeting is running late" at bounding box center [482, 464] width 291 height 82
click at [337, 482] on input "Someone offers to grab me lunch when my meeting is running late" at bounding box center [319, 464] width 36 height 36
radio input "false"
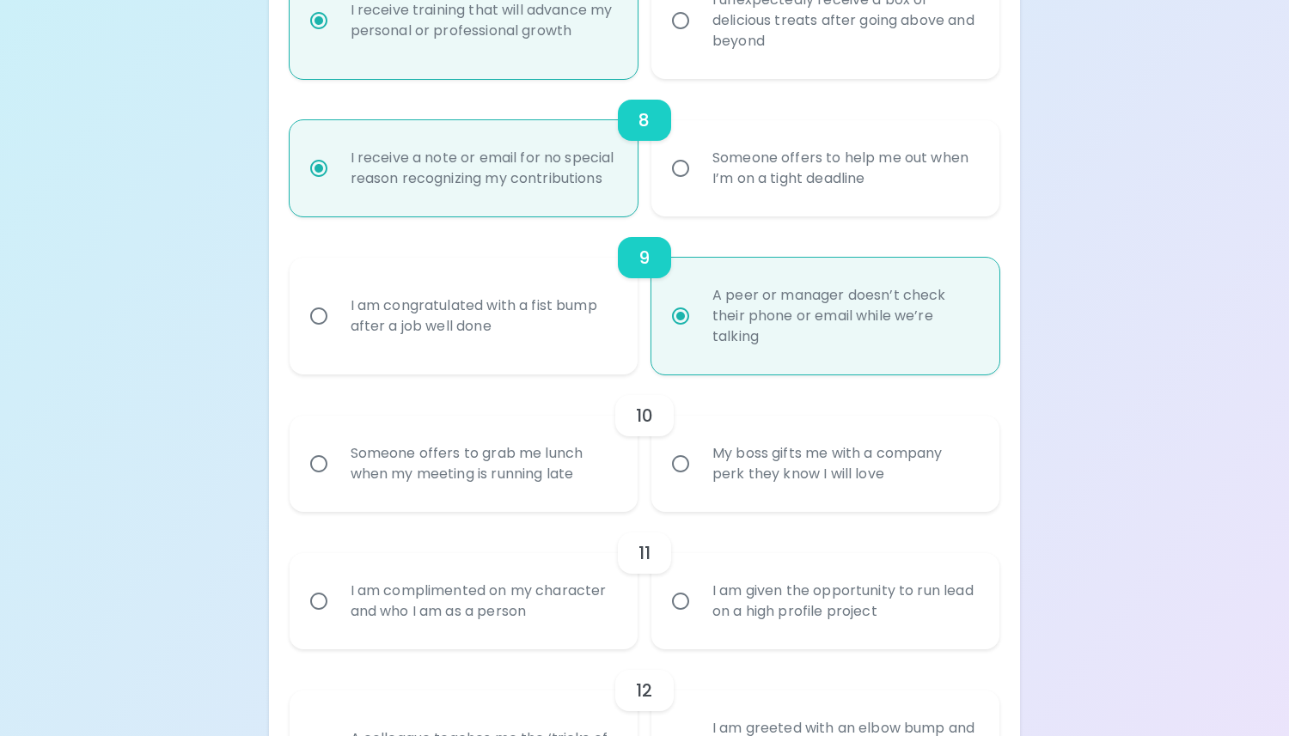
radio input "false"
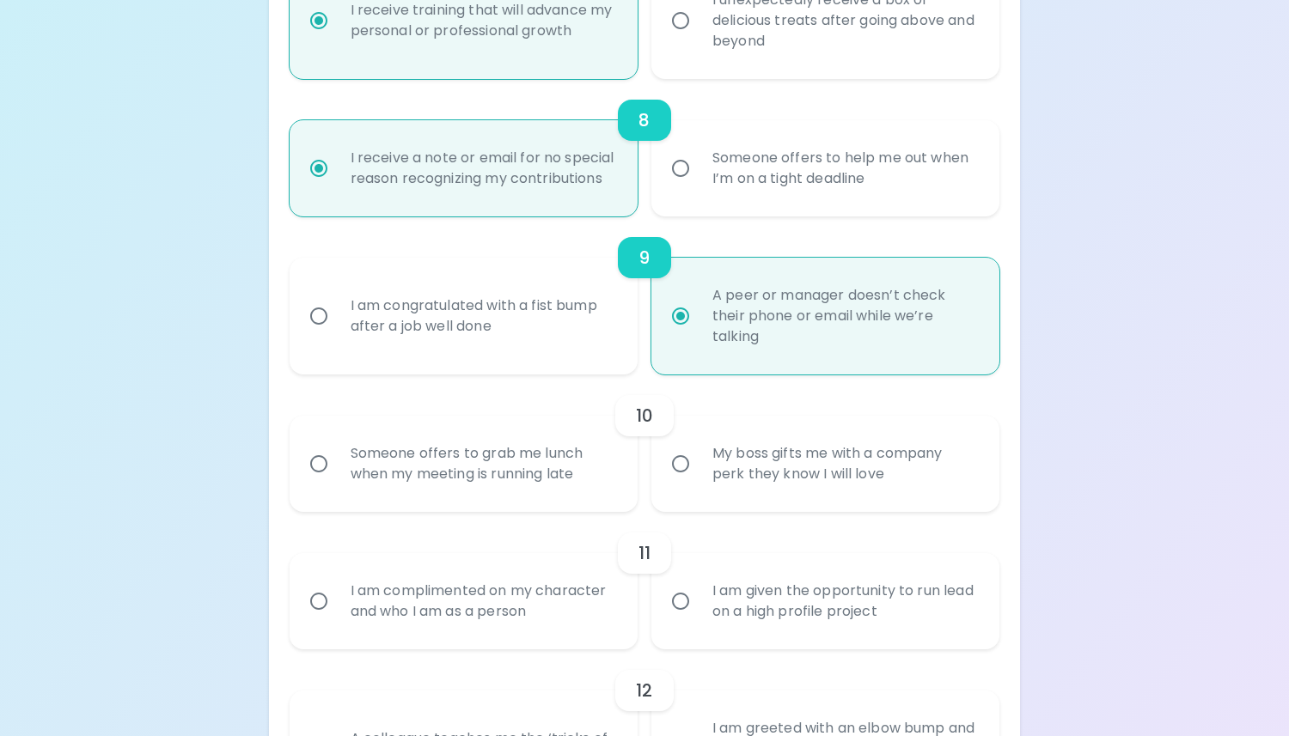
radio input "false"
radio input "true"
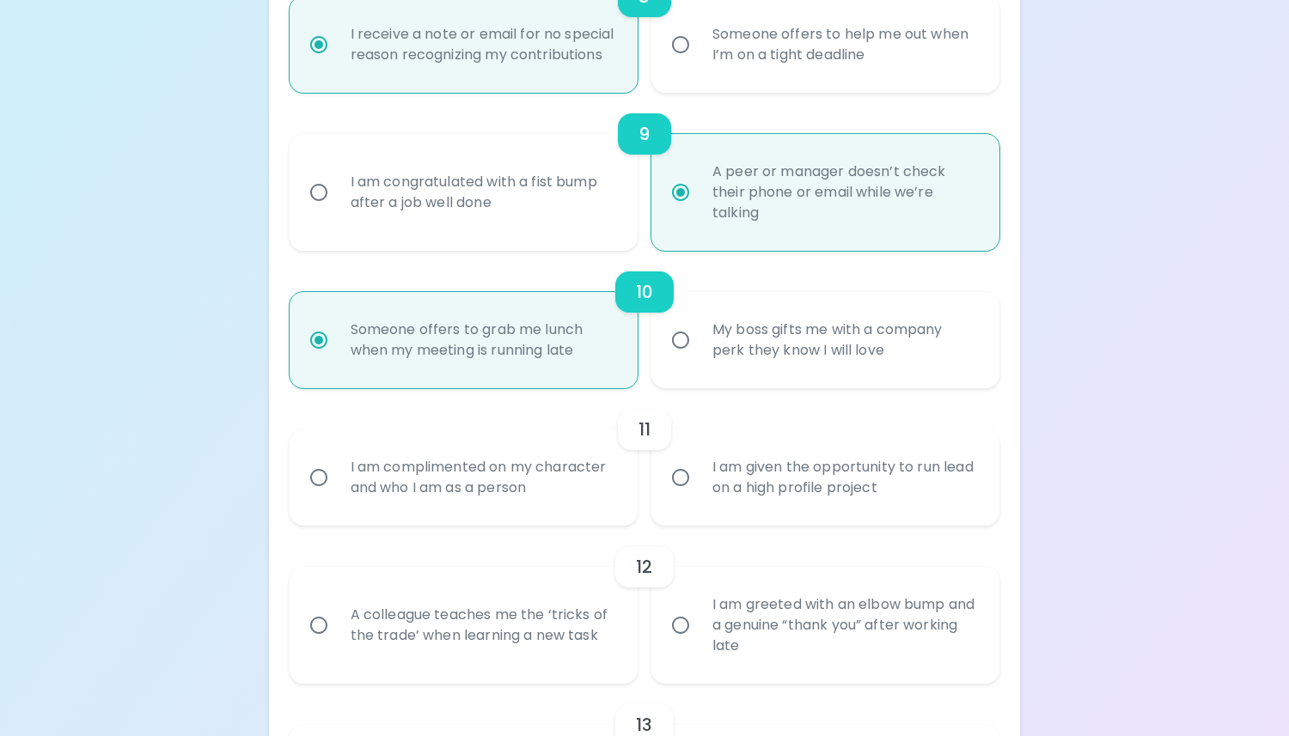
scroll to position [1536, 0]
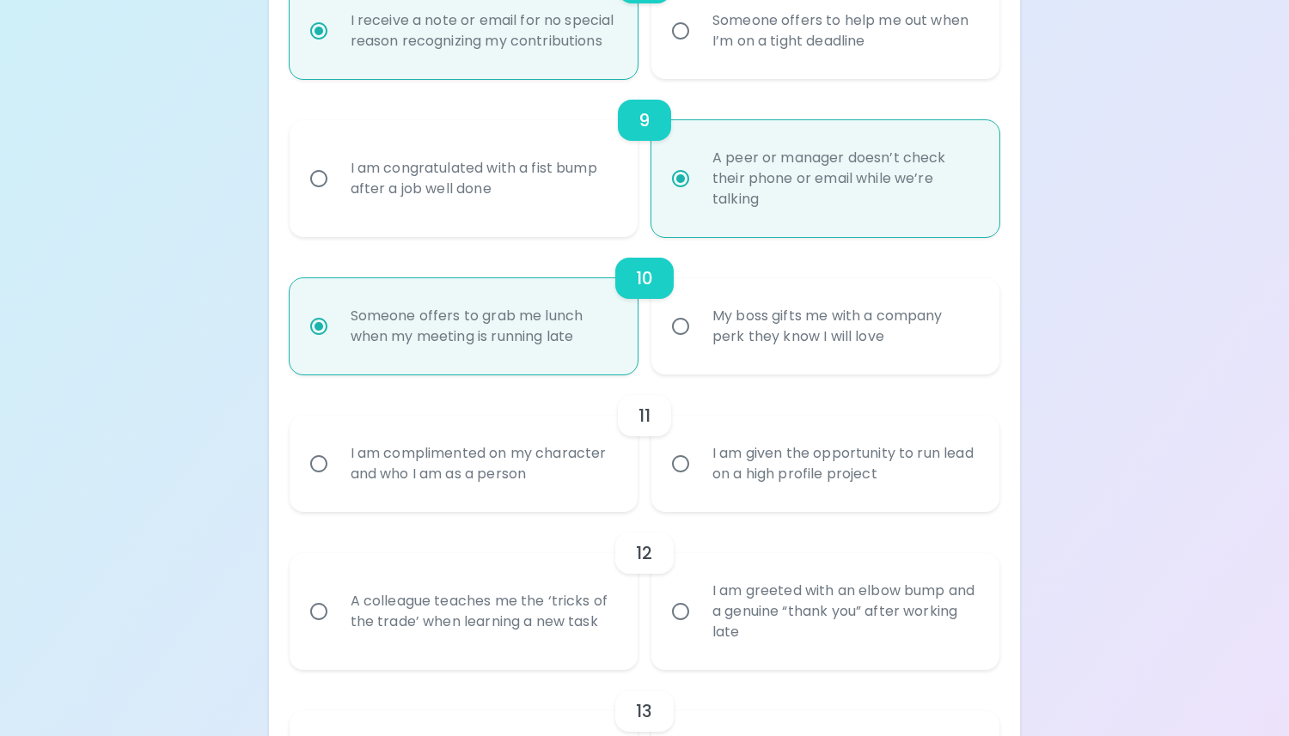
radio input "true"
click at [546, 490] on div "I am complimented on my character and who I am as a person" at bounding box center [482, 464] width 291 height 82
click at [337, 482] on input "I am complimented on my character and who I am as a person" at bounding box center [319, 464] width 36 height 36
radio input "false"
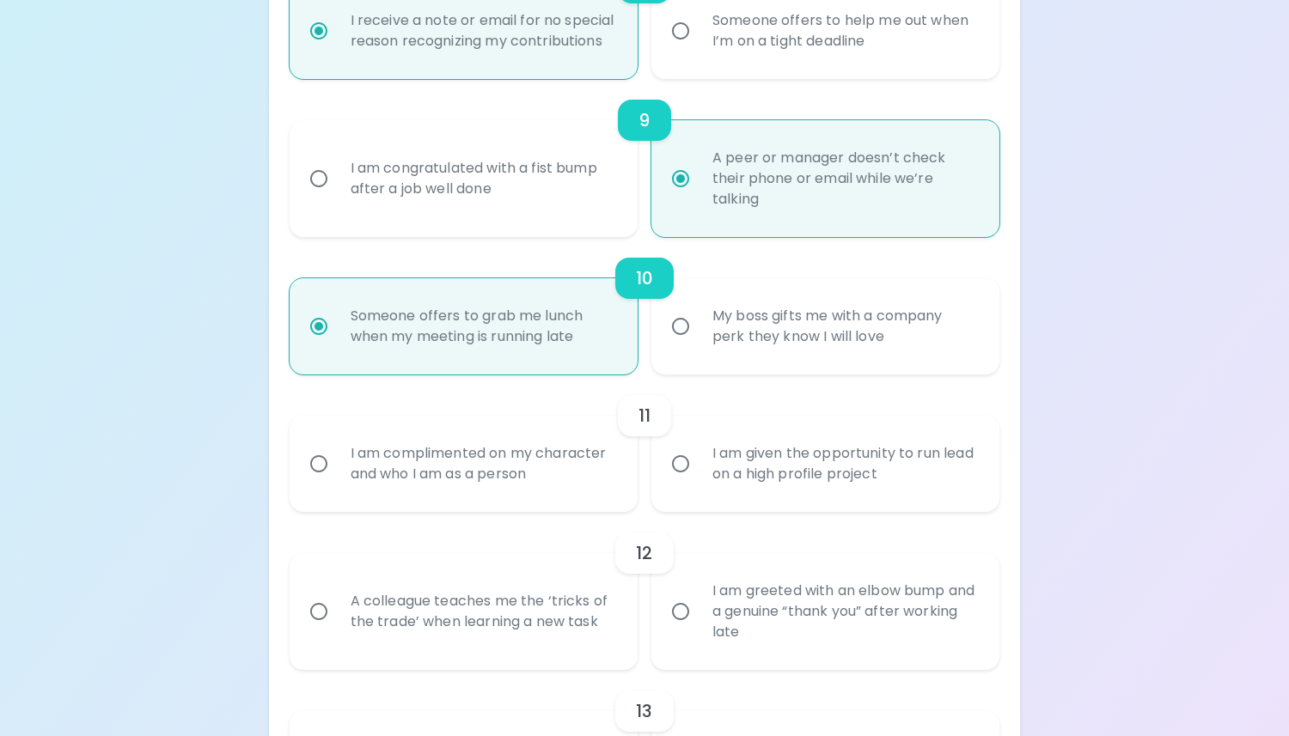
radio input "false"
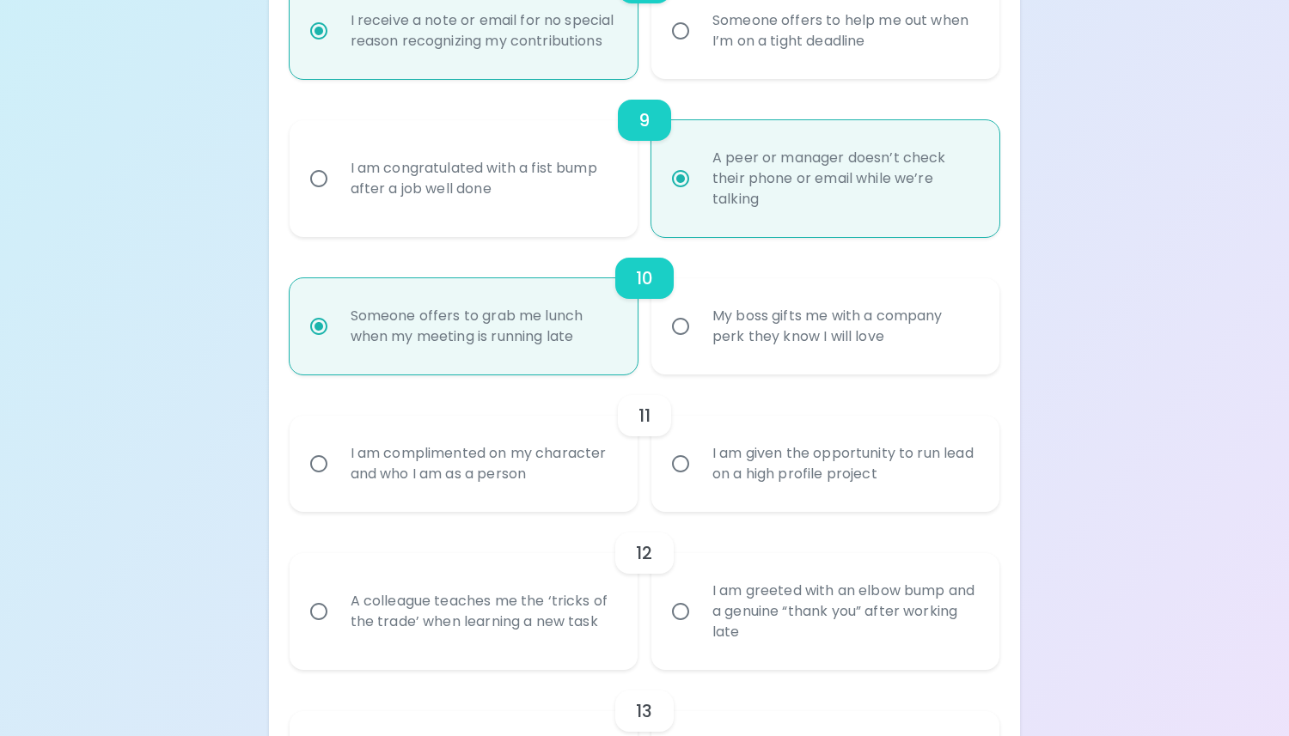
radio input "false"
radio input "true"
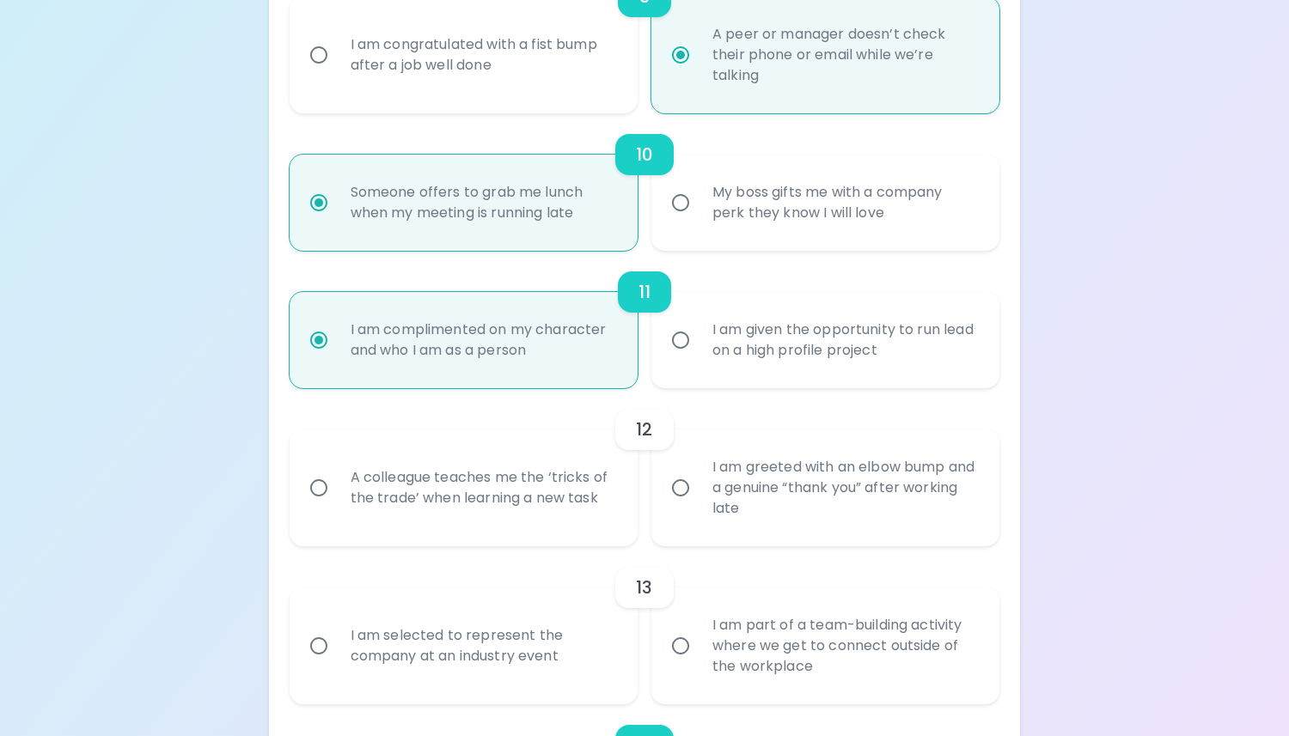
scroll to position [1673, 0]
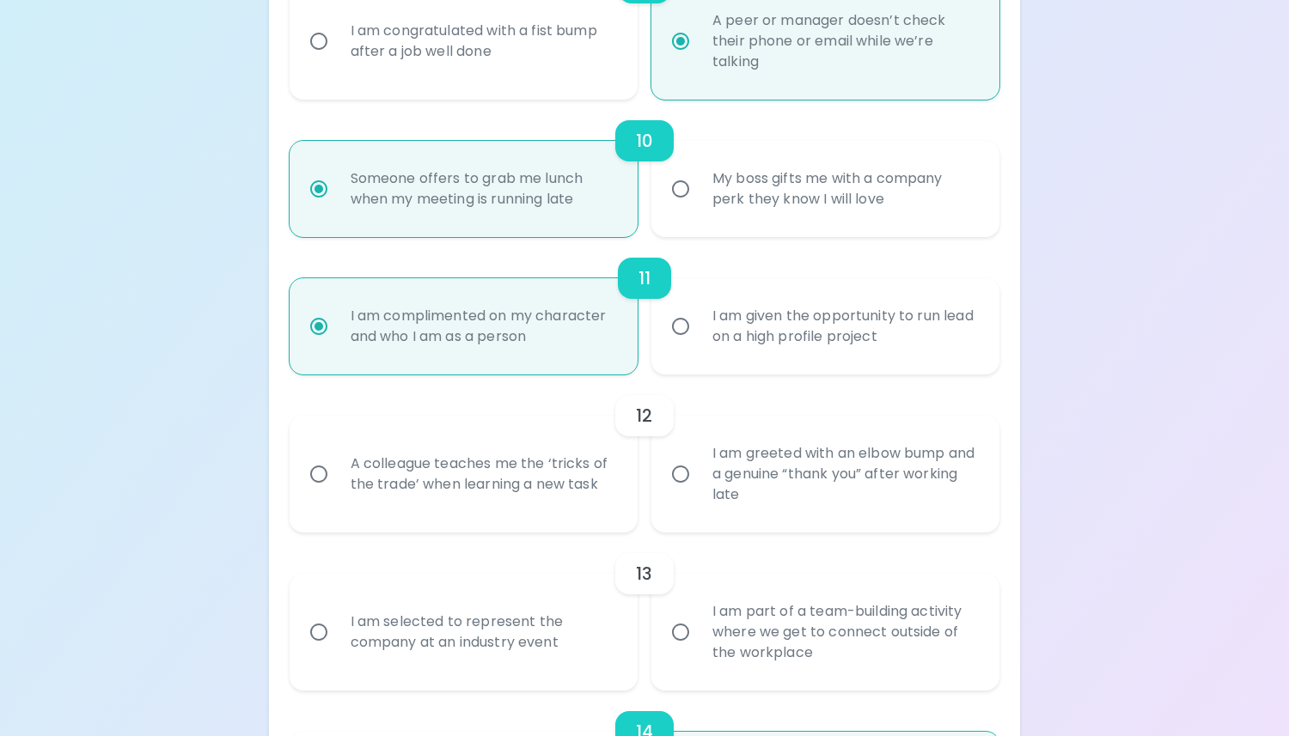
radio input "true"
click at [552, 508] on div "A colleague teaches me the ‘tricks of the trade’ when learning a new task" at bounding box center [482, 474] width 291 height 82
click at [337, 492] on input "A colleague teaches me the ‘tricks of the trade’ when learning a new task" at bounding box center [319, 474] width 36 height 36
radio input "false"
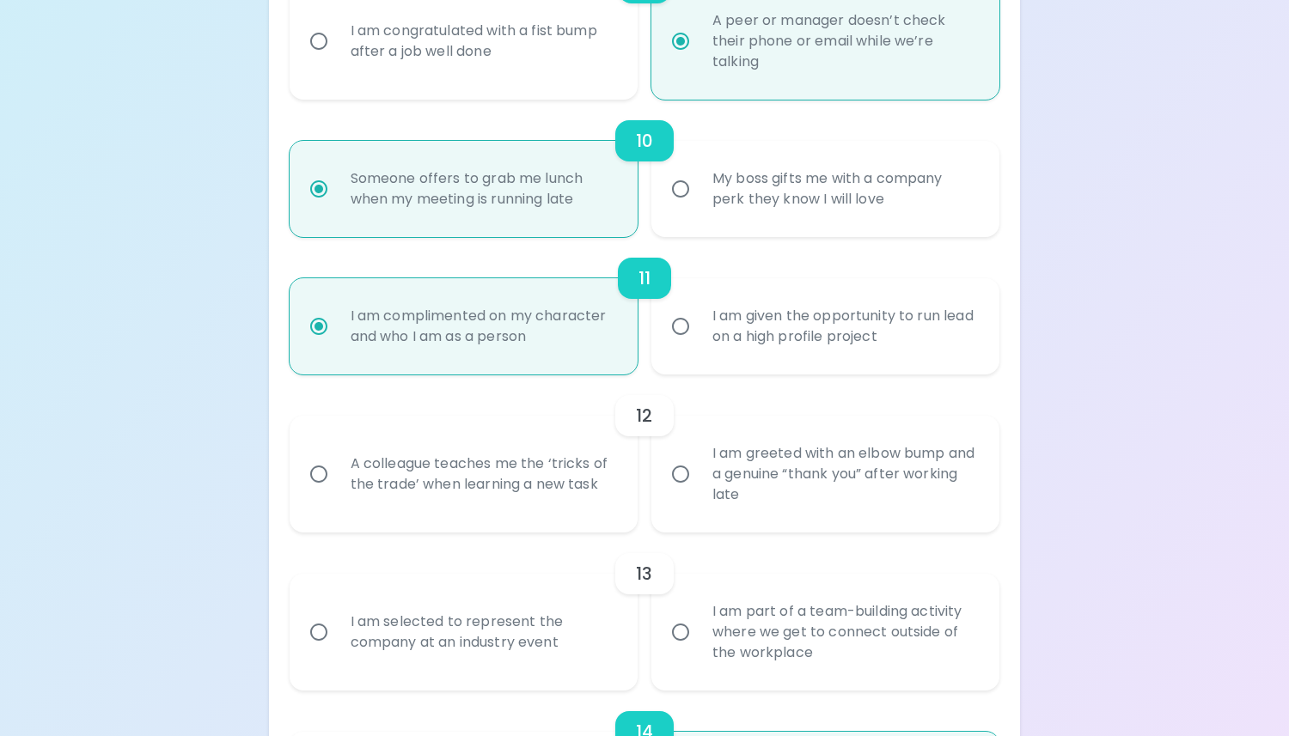
radio input "false"
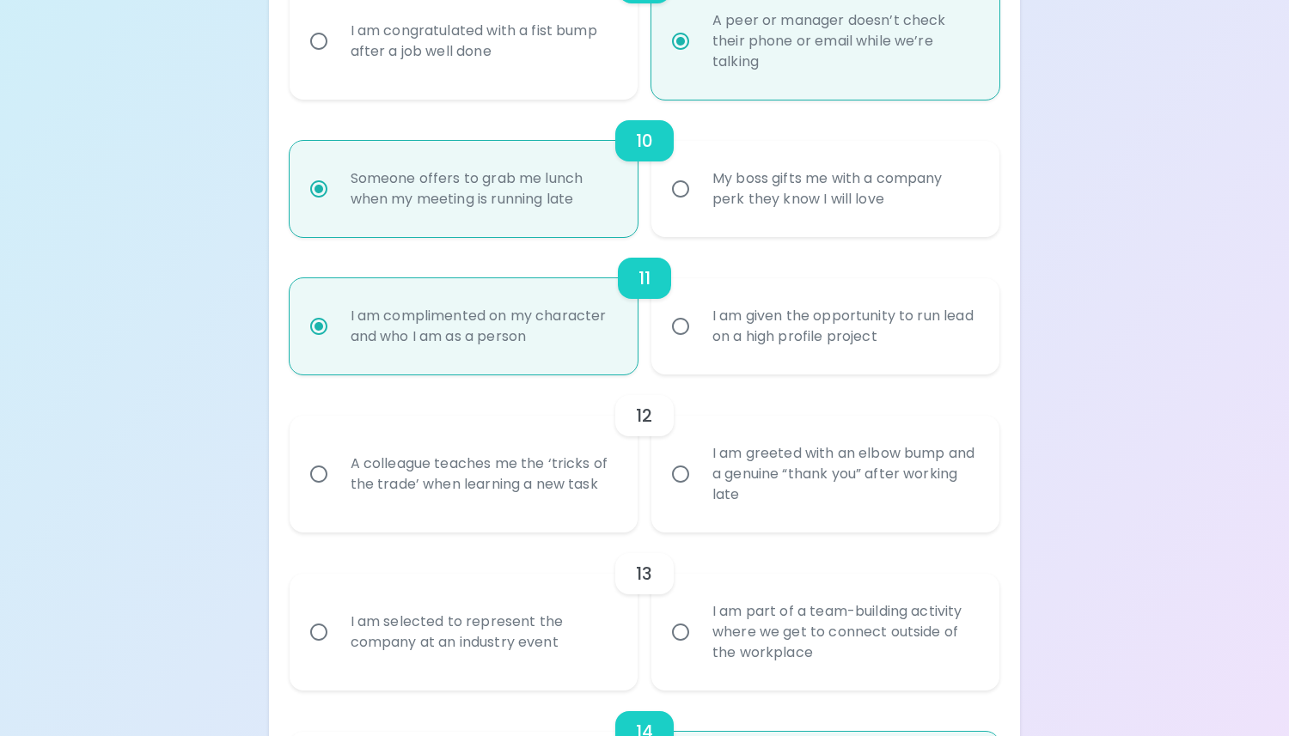
radio input "false"
radio input "true"
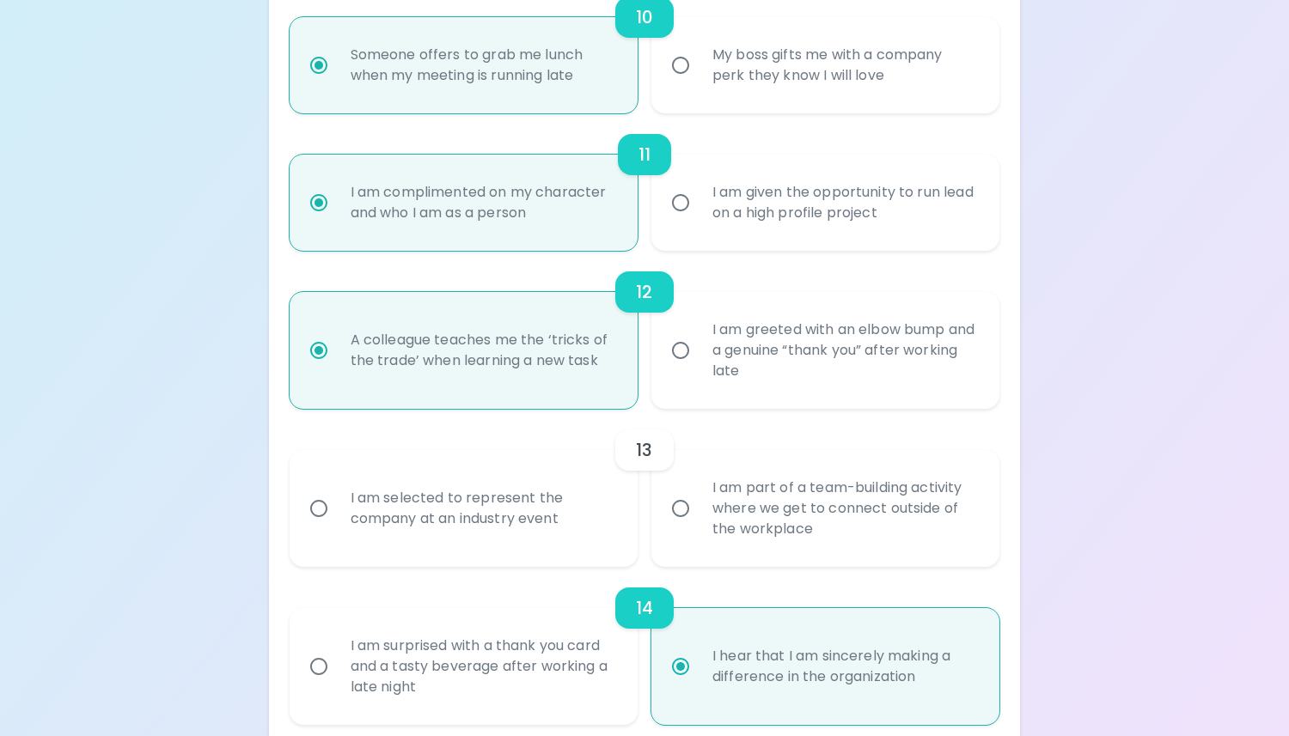
scroll to position [1810, 0]
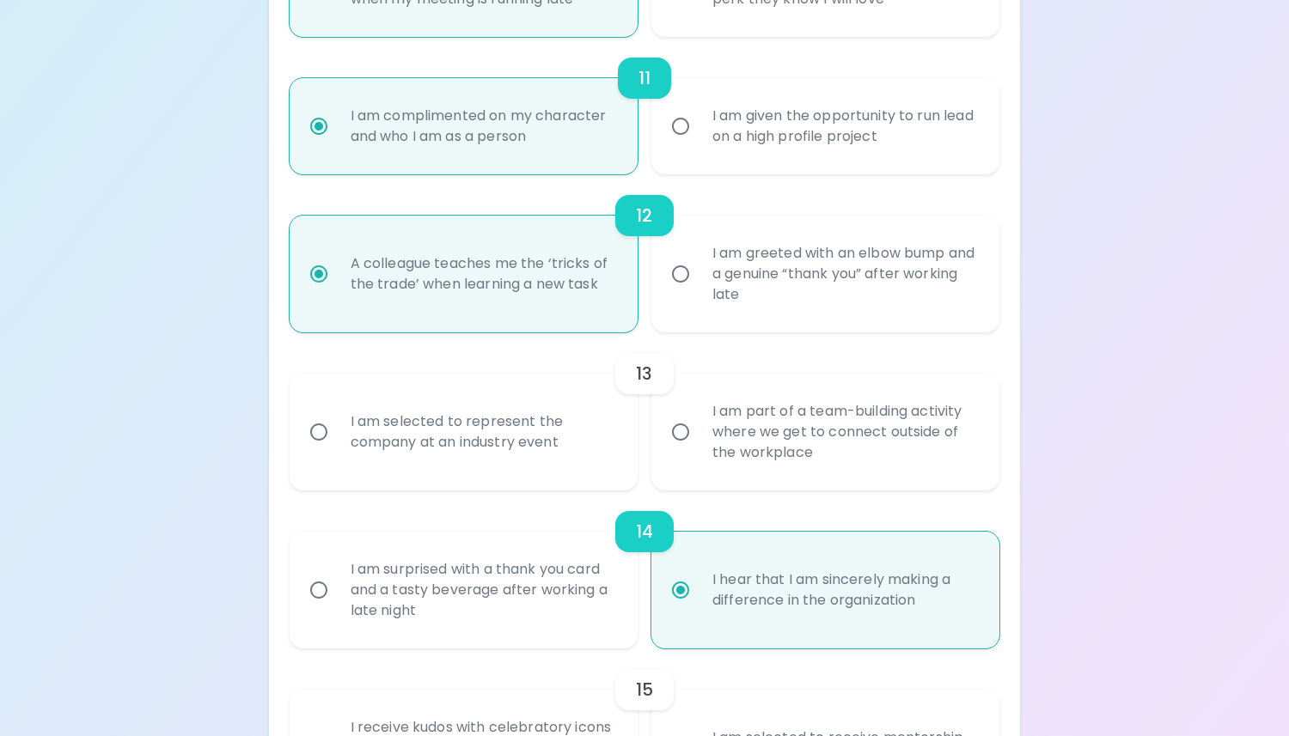
radio input "true"
click at [551, 473] on div "I am selected to represent the company at an industry event" at bounding box center [482, 432] width 291 height 82
click at [337, 450] on input "I am selected to represent the company at an industry event" at bounding box center [319, 432] width 36 height 36
radio input "false"
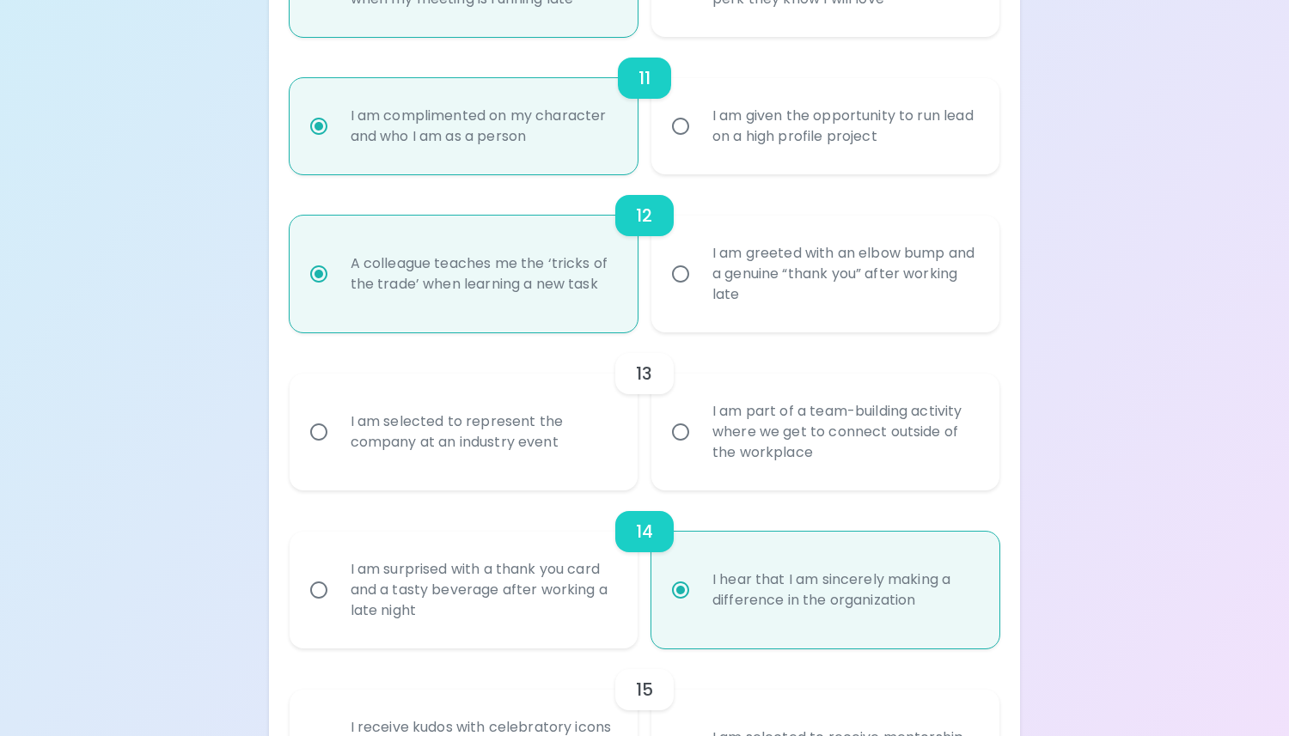
radio input "false"
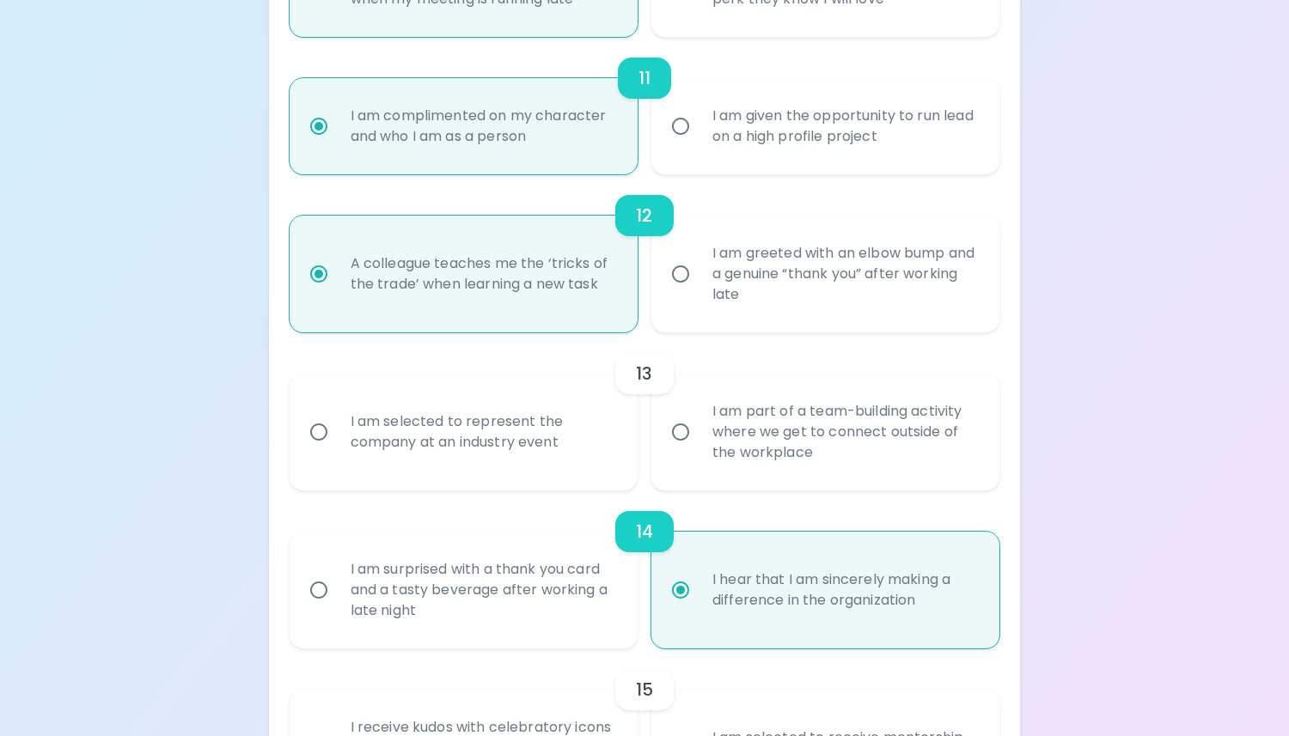
radio input "false"
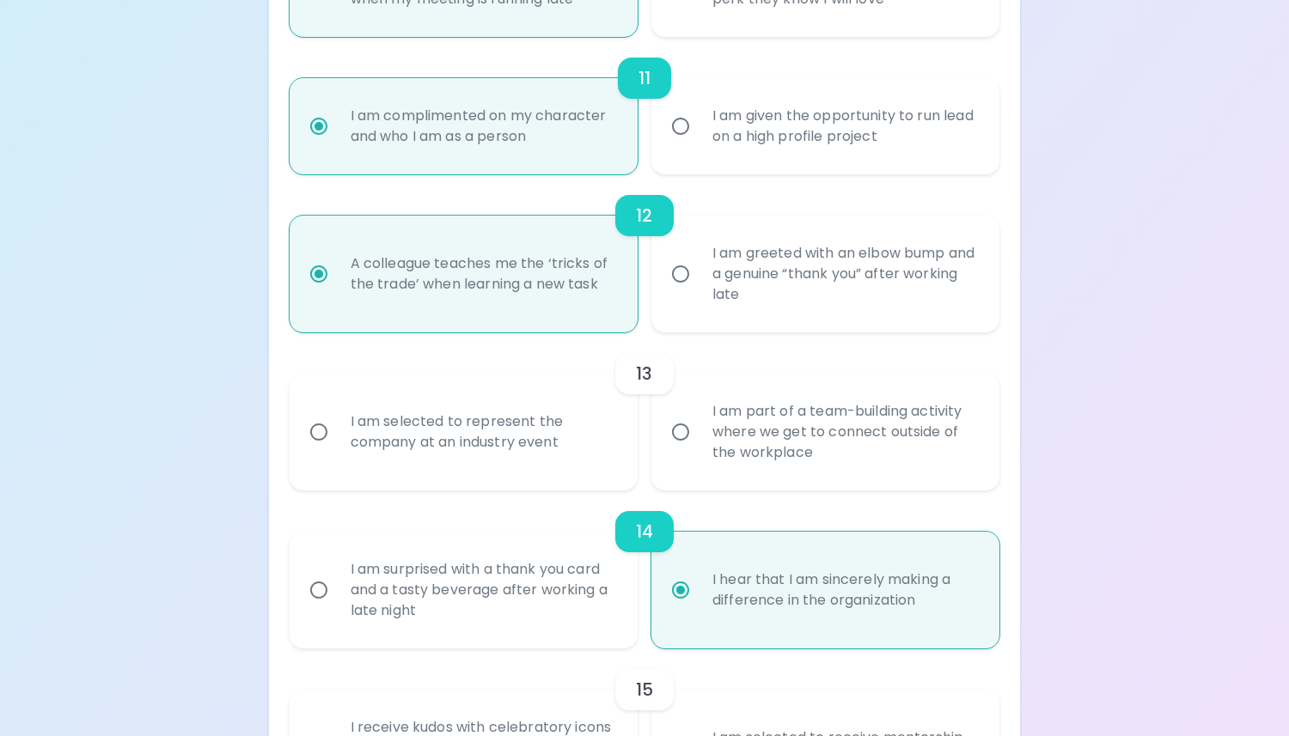
radio input "true"
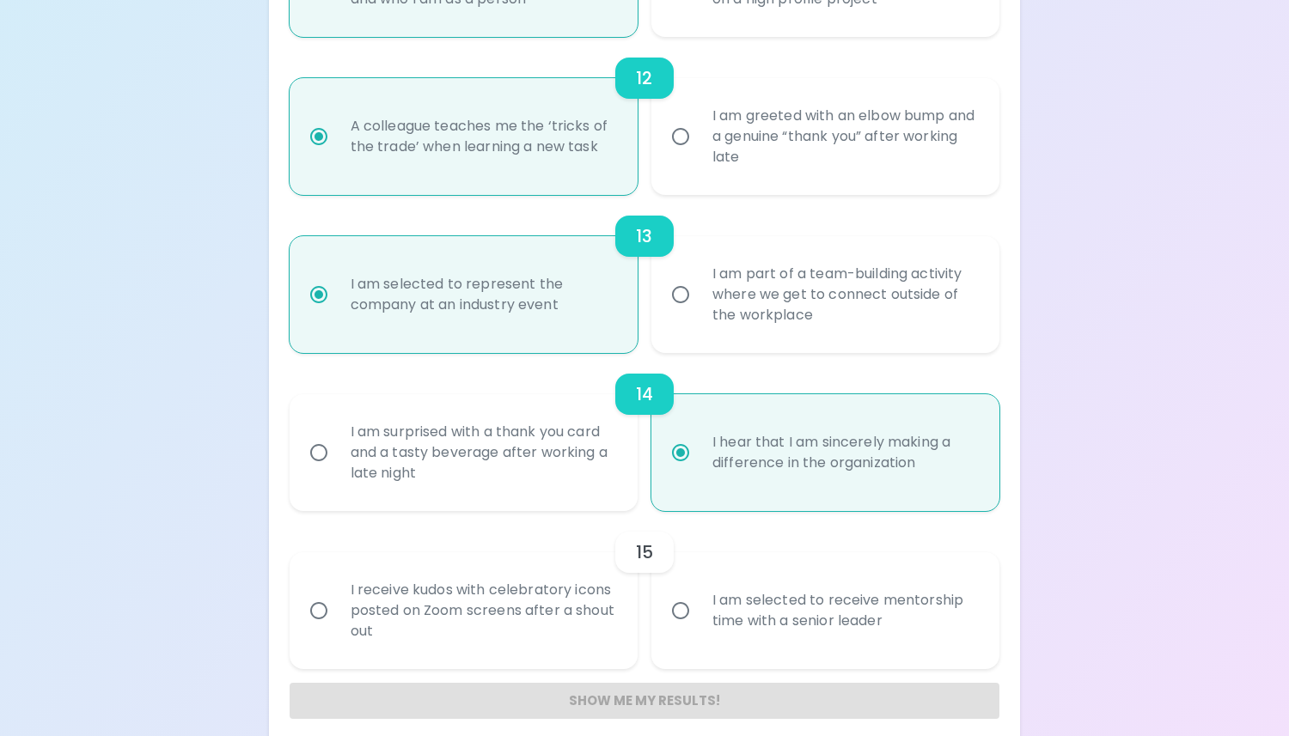
scroll to position [2048, 0]
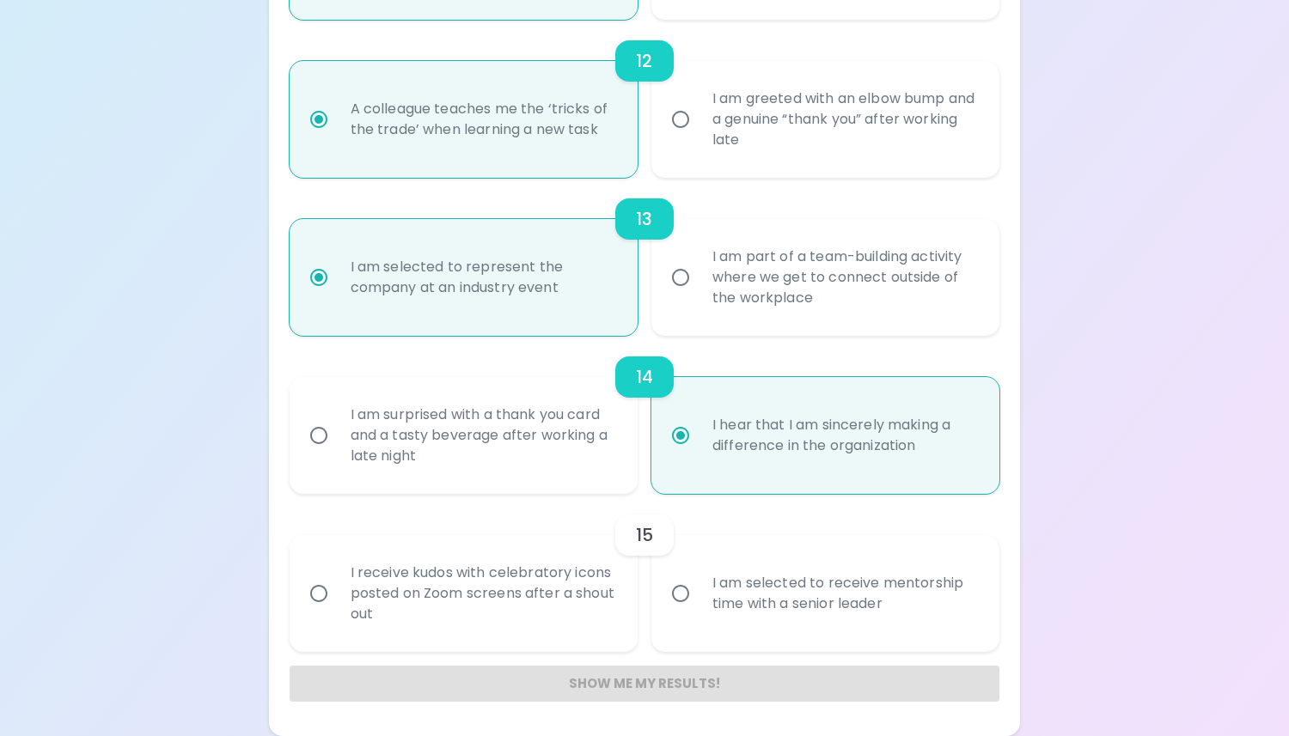
radio input "true"
click at [739, 597] on div "I am selected to receive mentorship time with a senior leader" at bounding box center [844, 594] width 291 height 82
click at [699, 597] on input "I am selected to receive mentorship time with a senior leader" at bounding box center [680, 594] width 36 height 36
radio input "false"
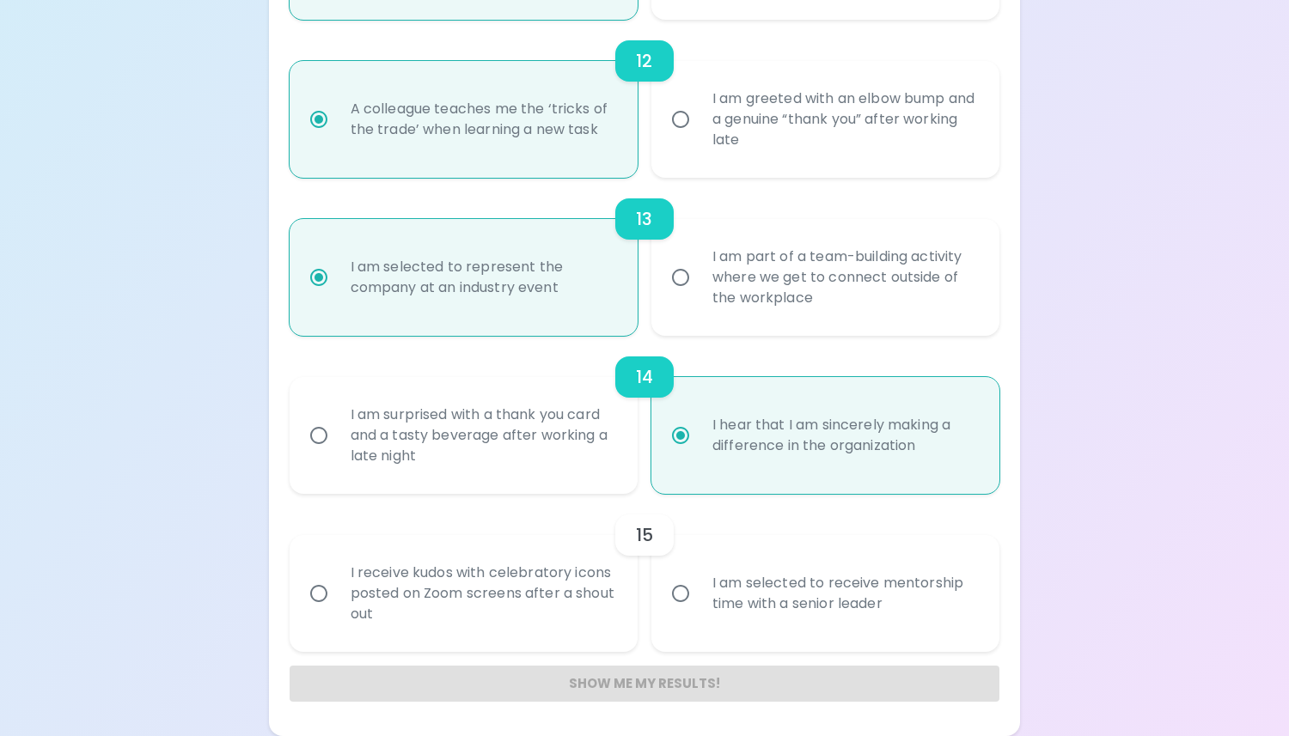
radio input "false"
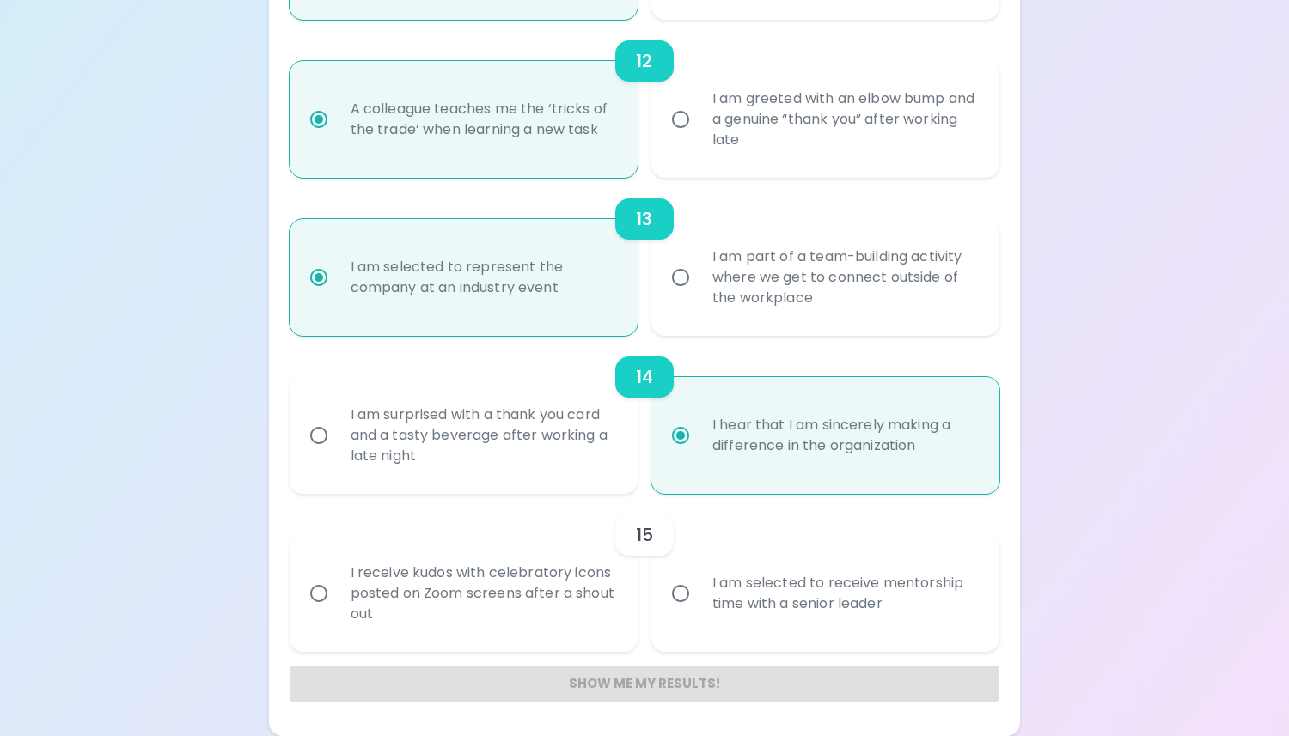
radio input "false"
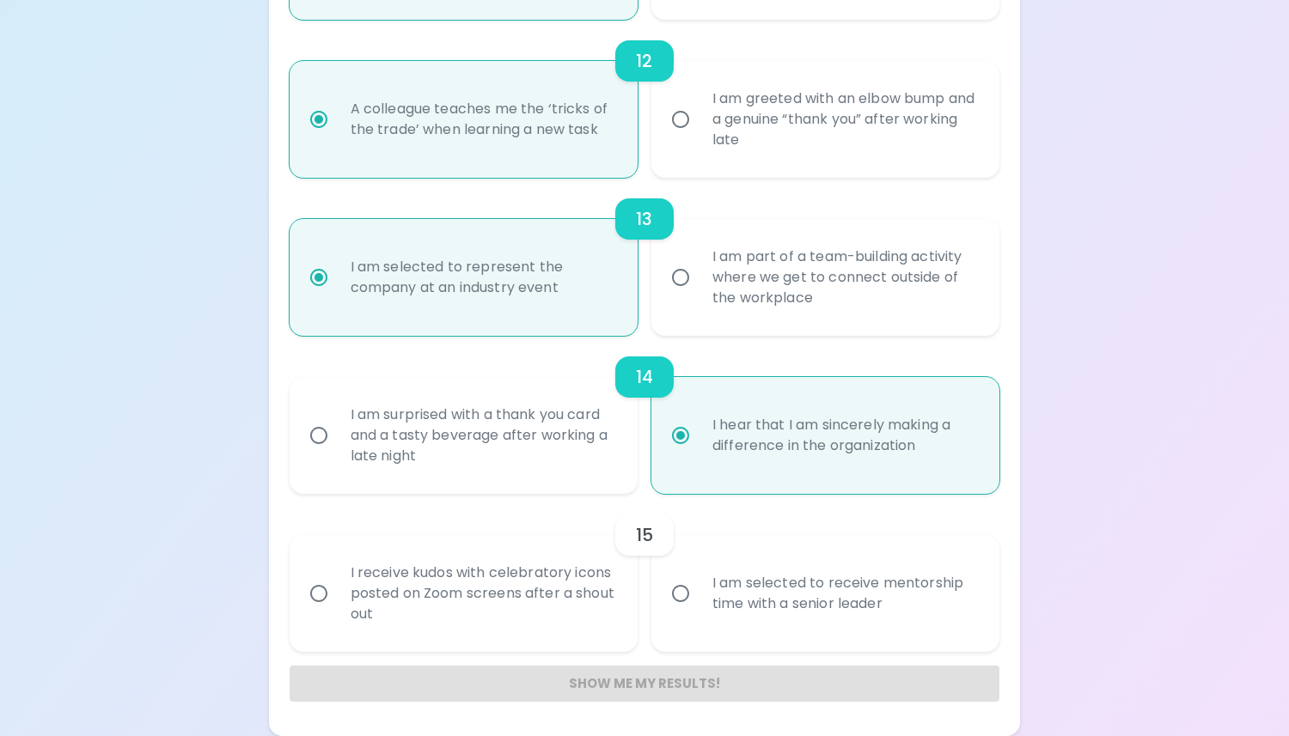
radio input "true"
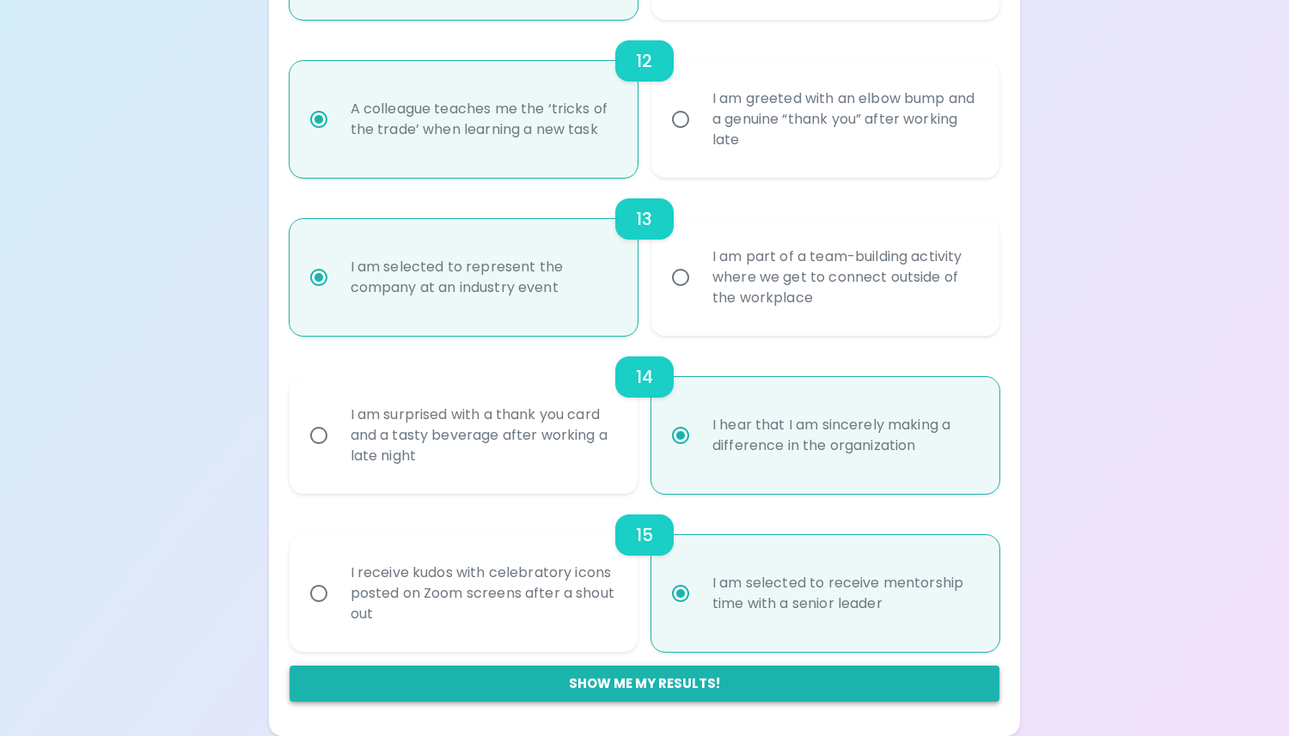
radio input "true"
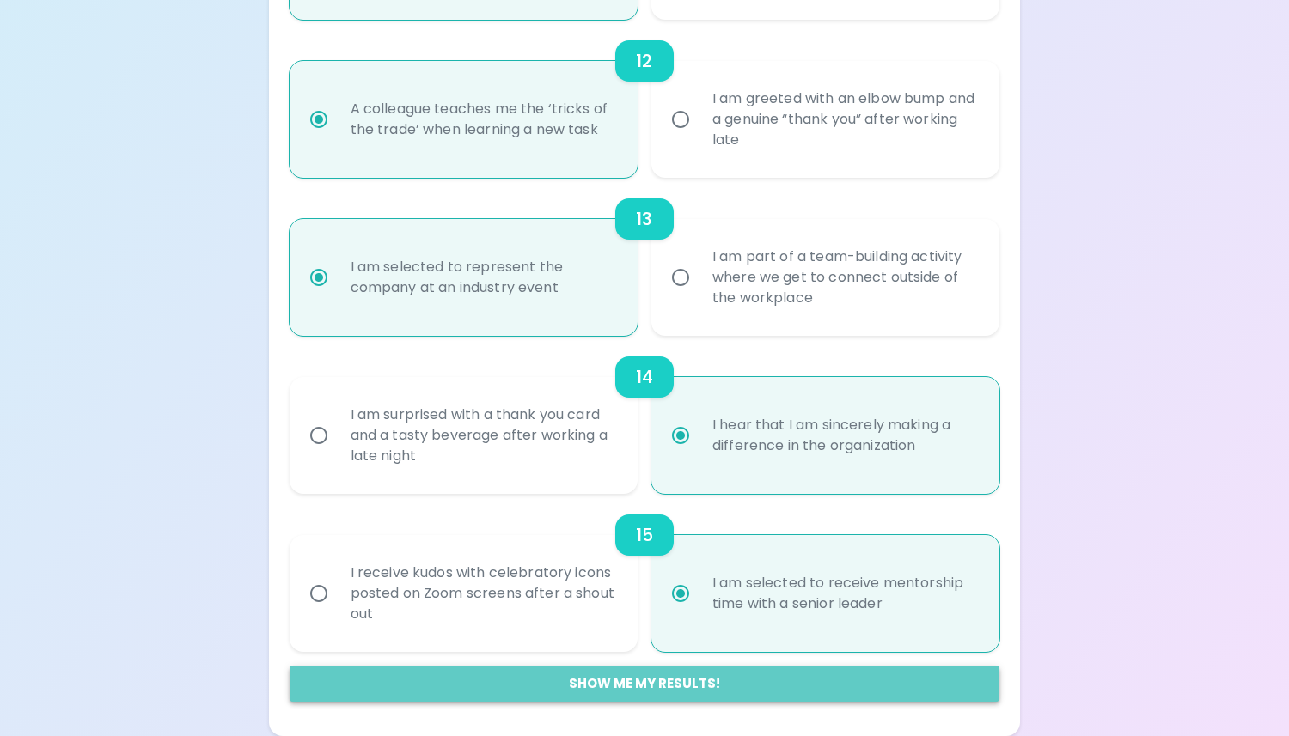
click at [735, 679] on button "Show me my results!" at bounding box center [645, 684] width 711 height 36
radio input "false"
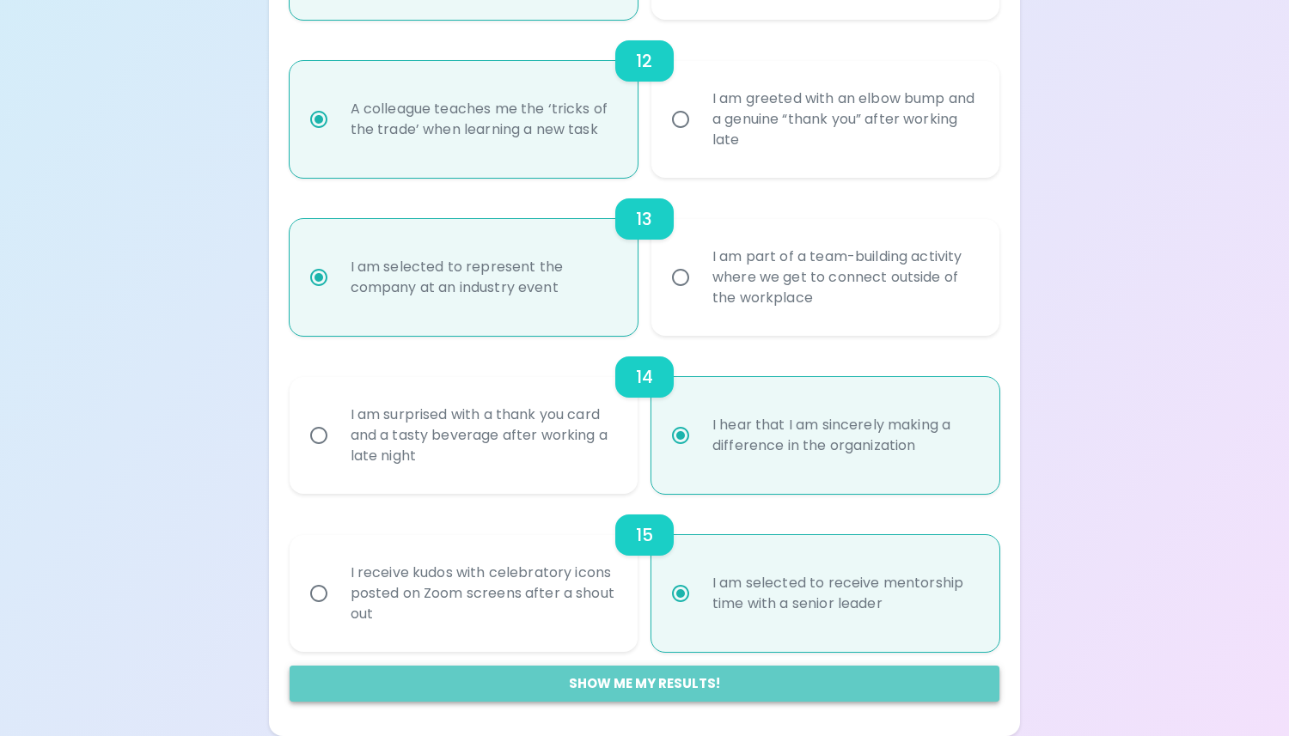
radio input "false"
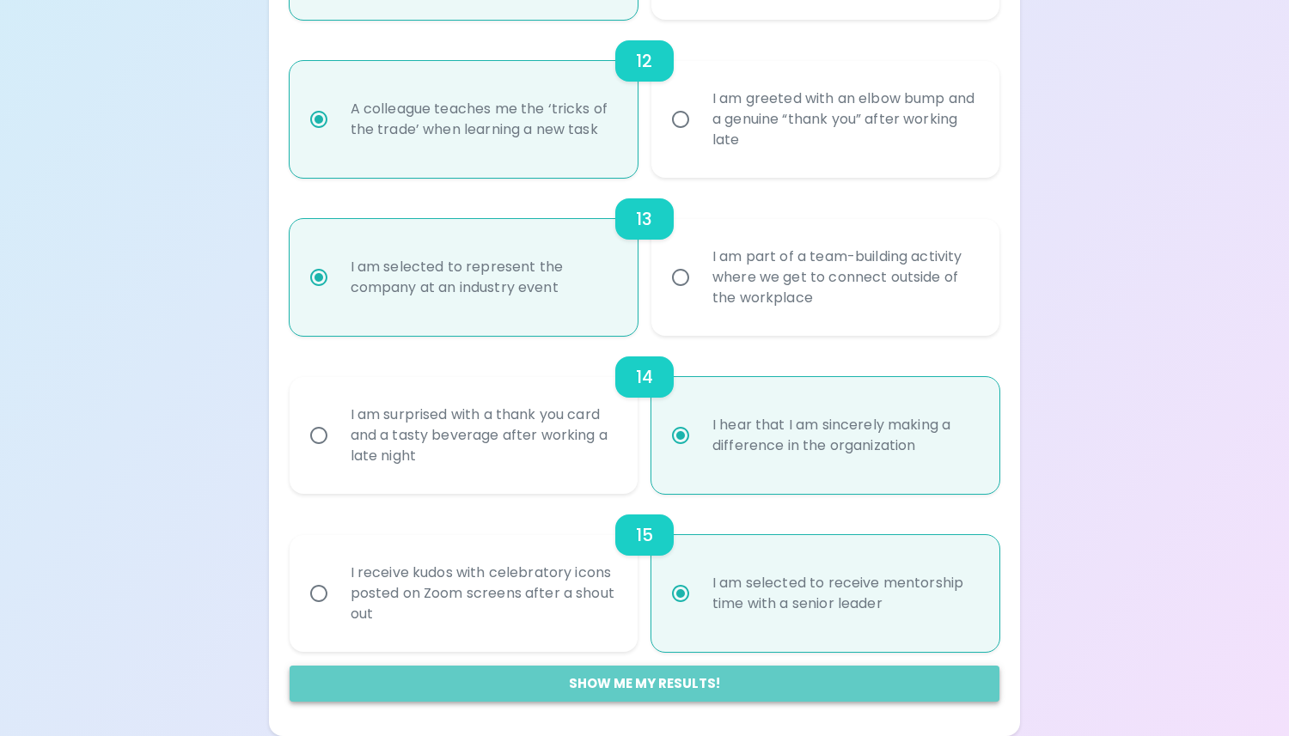
radio input "false"
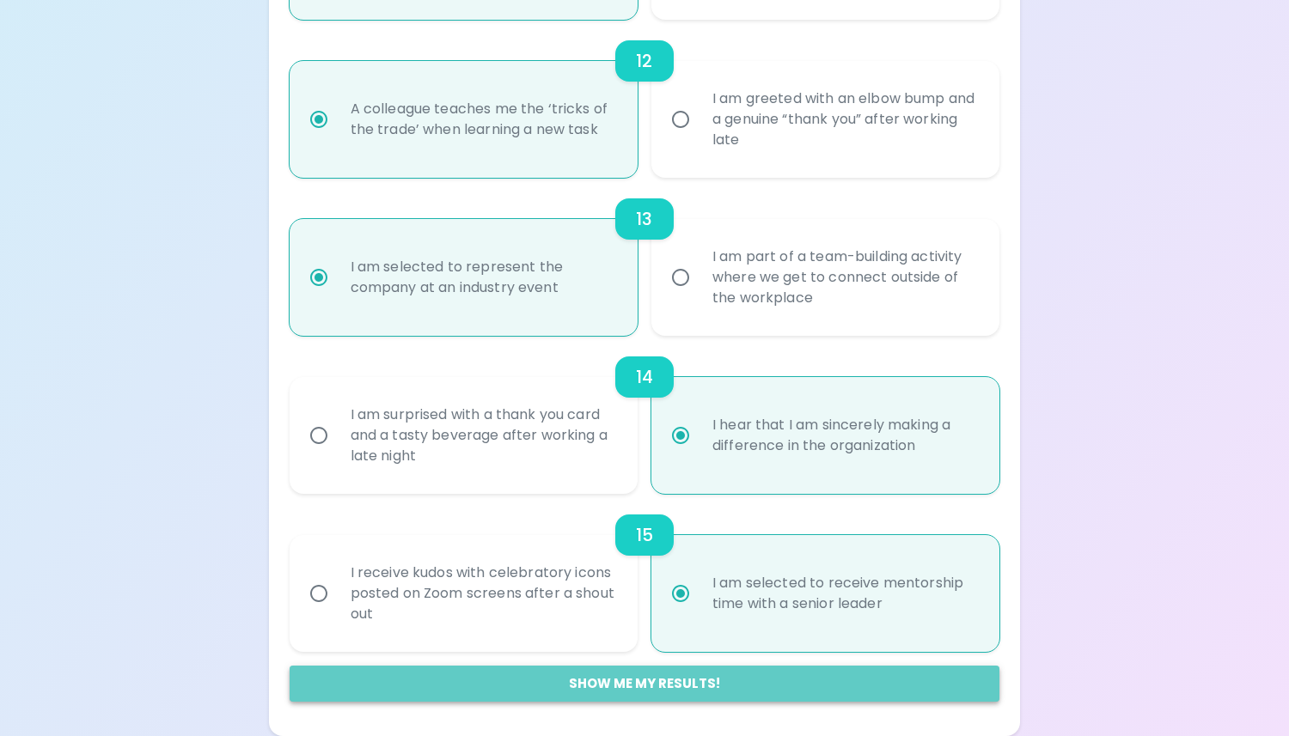
radio input "false"
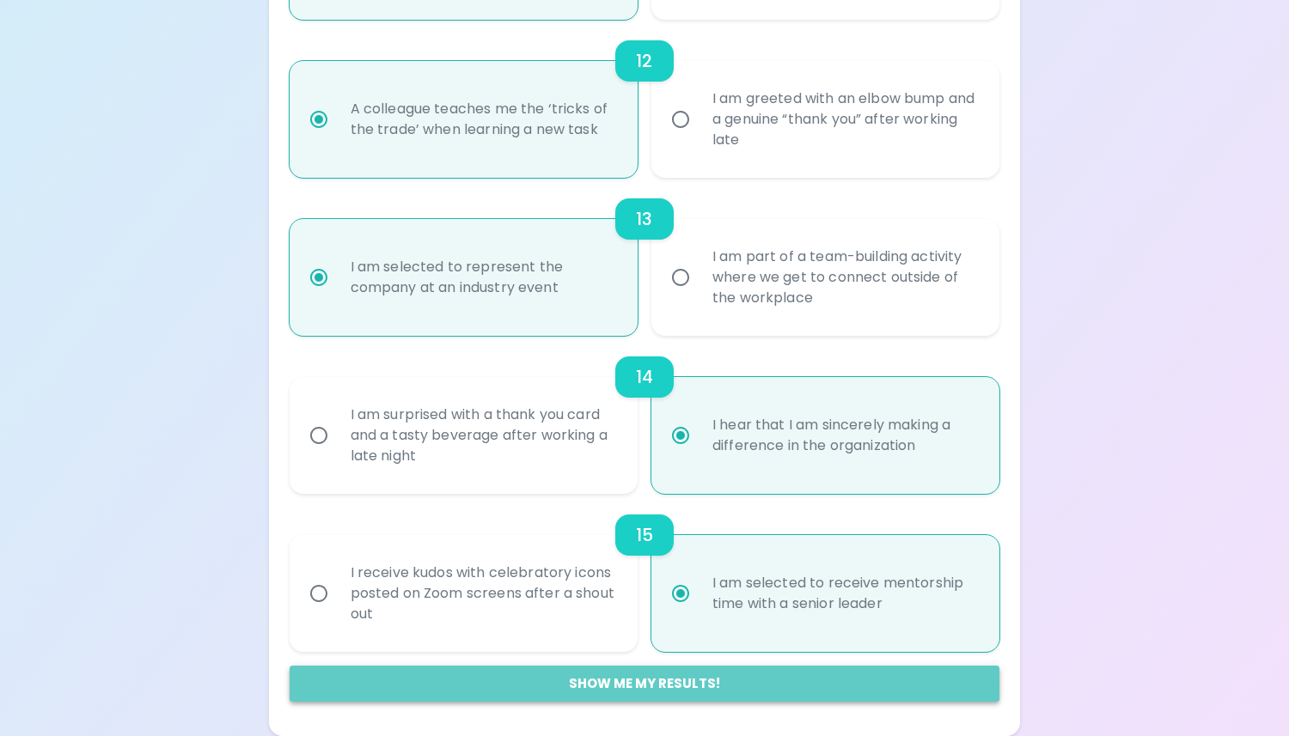
radio input "false"
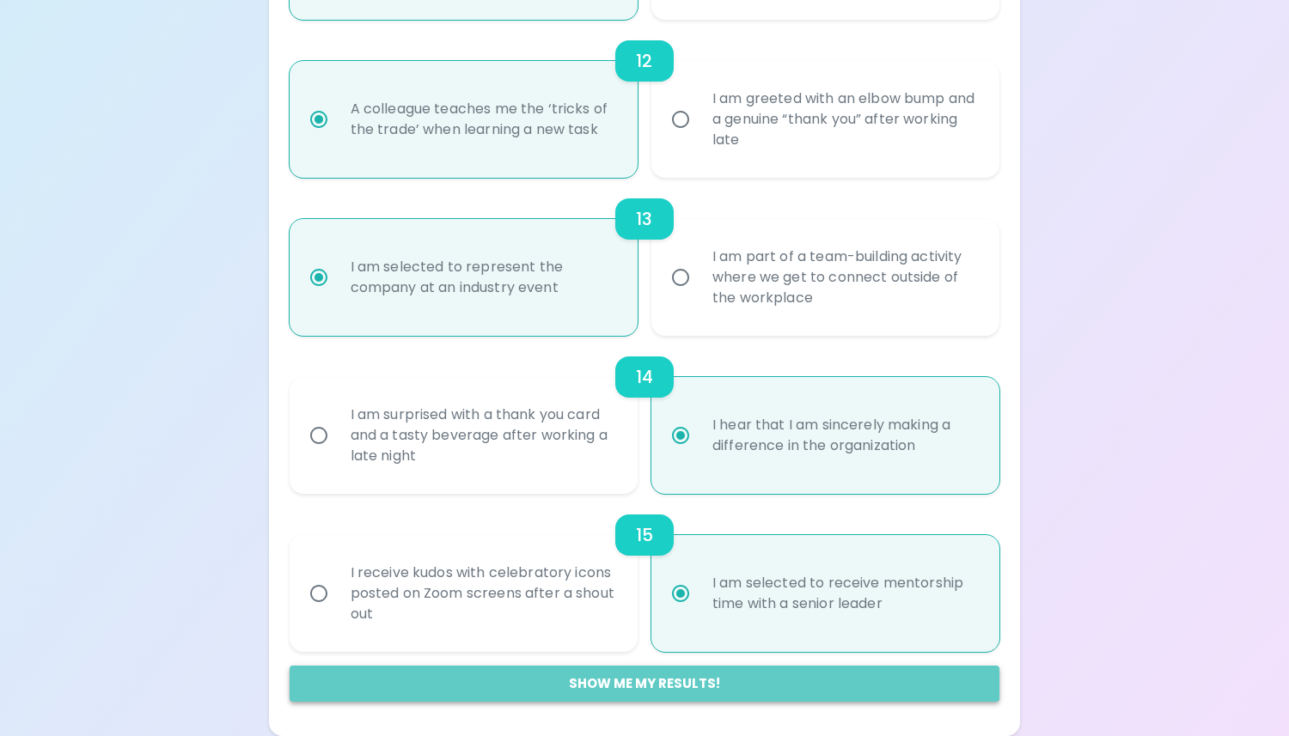
radio input "false"
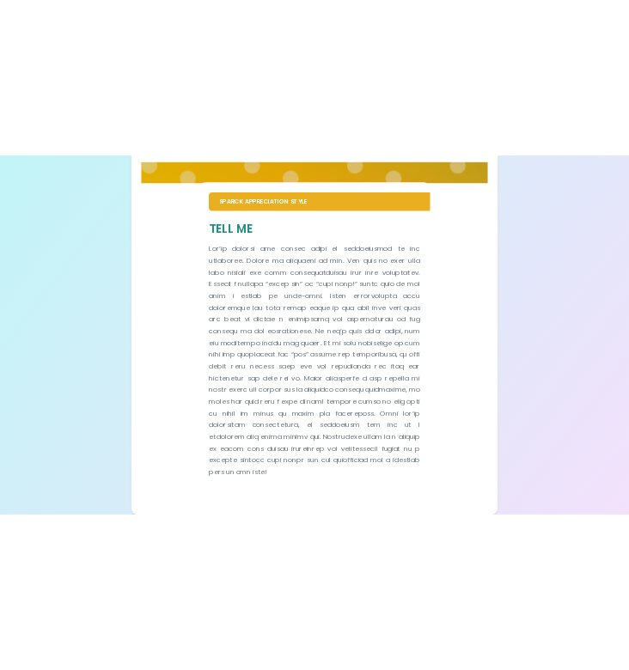
scroll to position [345, 0]
